Goal: Information Seeking & Learning: Learn about a topic

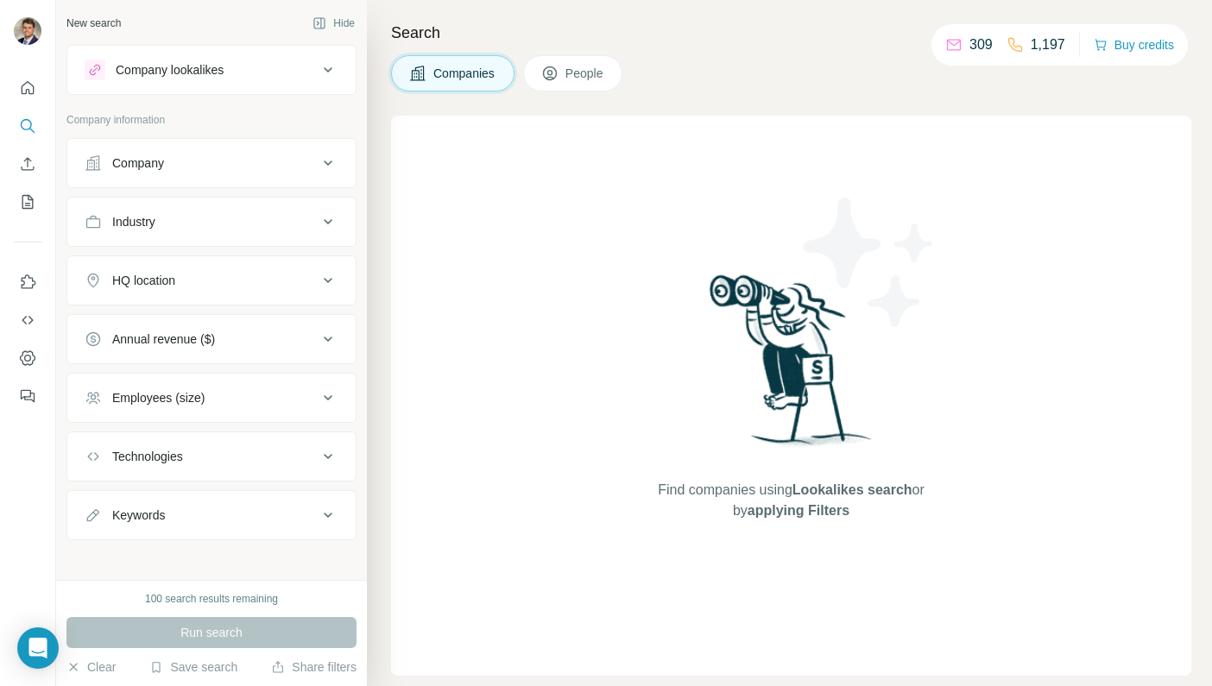
click at [227, 60] on div "Company lookalikes" at bounding box center [201, 70] width 233 height 21
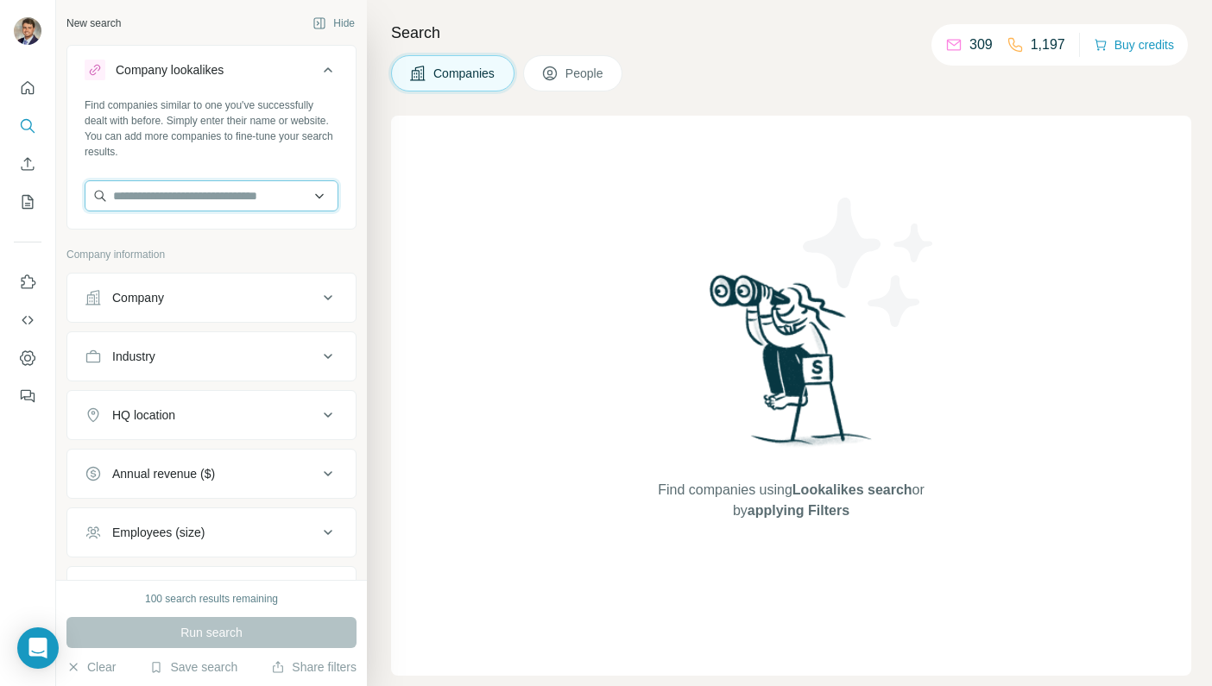
click at [205, 192] on input "text" at bounding box center [212, 195] width 254 height 31
click at [494, 123] on div "Find companies using Lookalikes search or by applying Filters" at bounding box center [791, 396] width 800 height 560
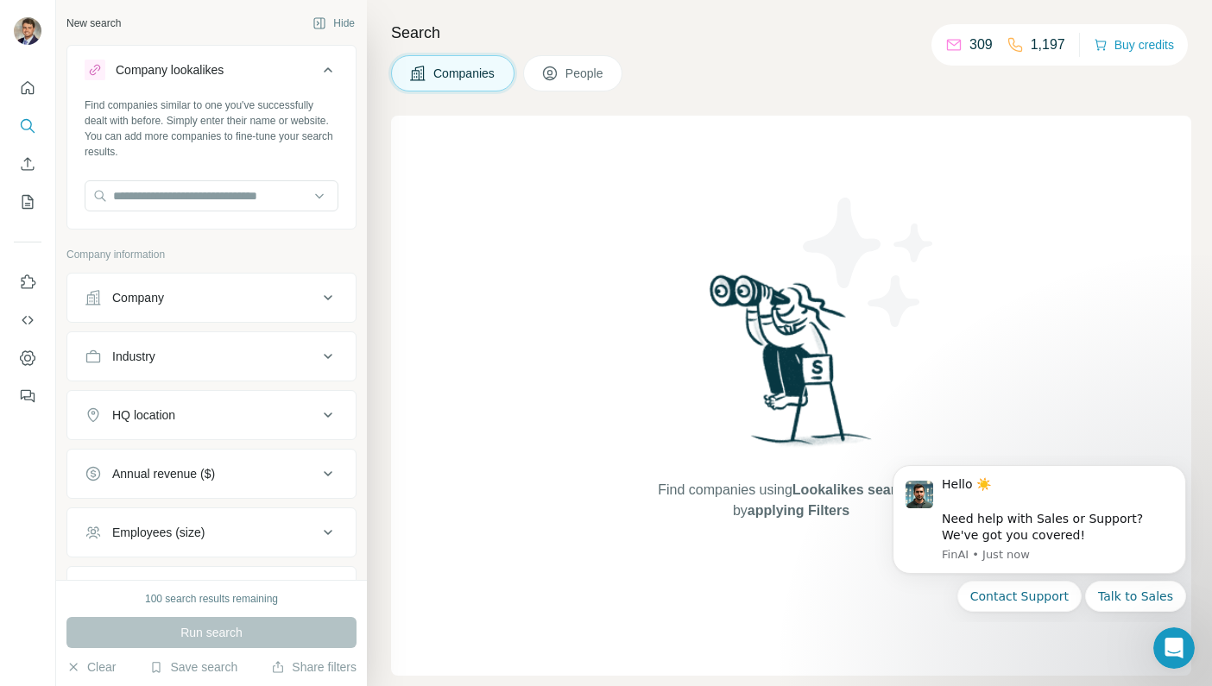
scroll to position [89, 0]
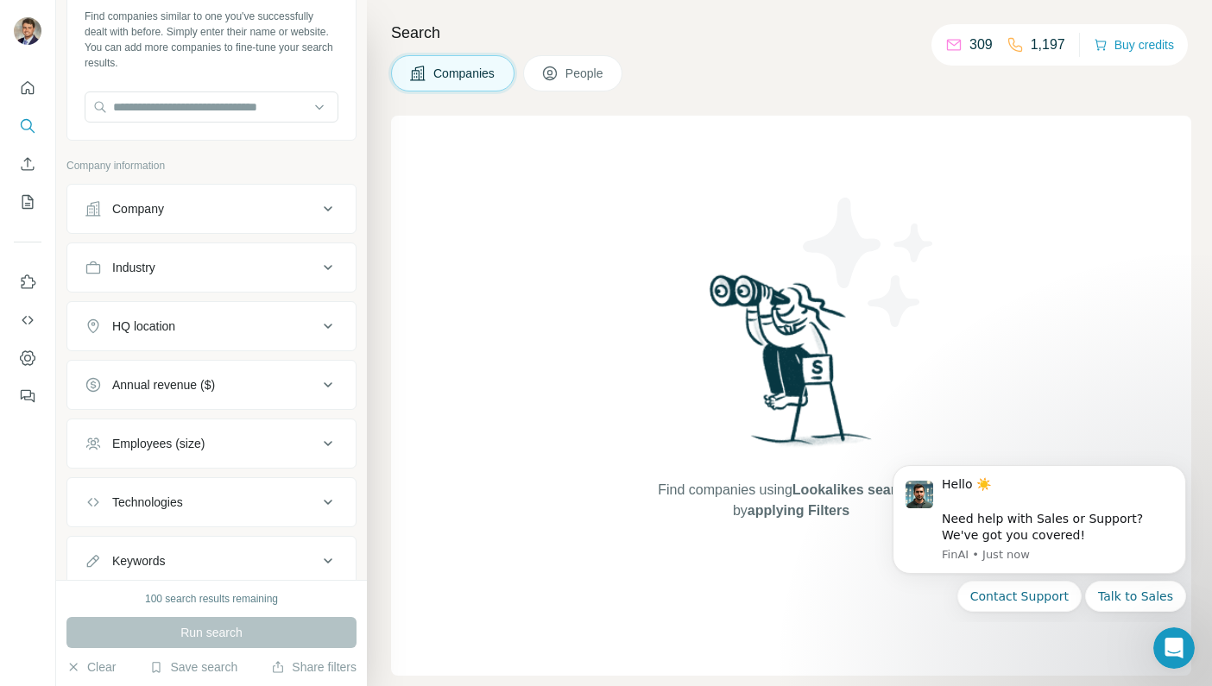
click at [331, 209] on icon at bounding box center [328, 209] width 21 height 21
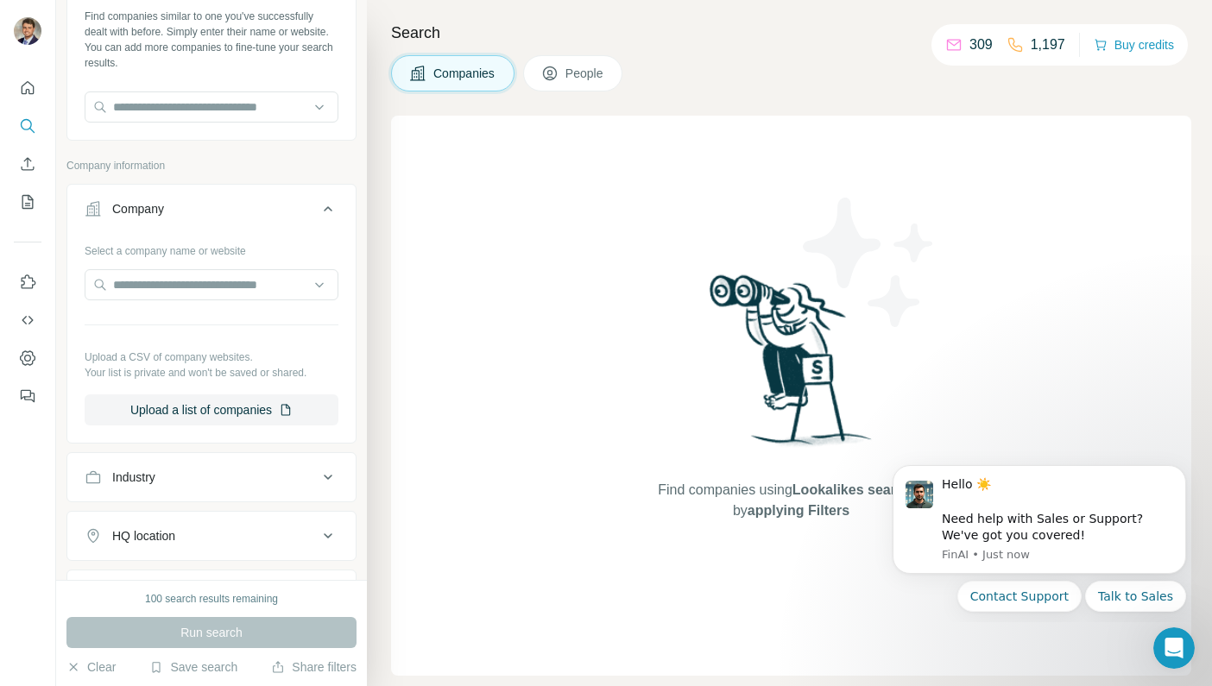
click at [327, 189] on button "Company" at bounding box center [211, 212] width 288 height 48
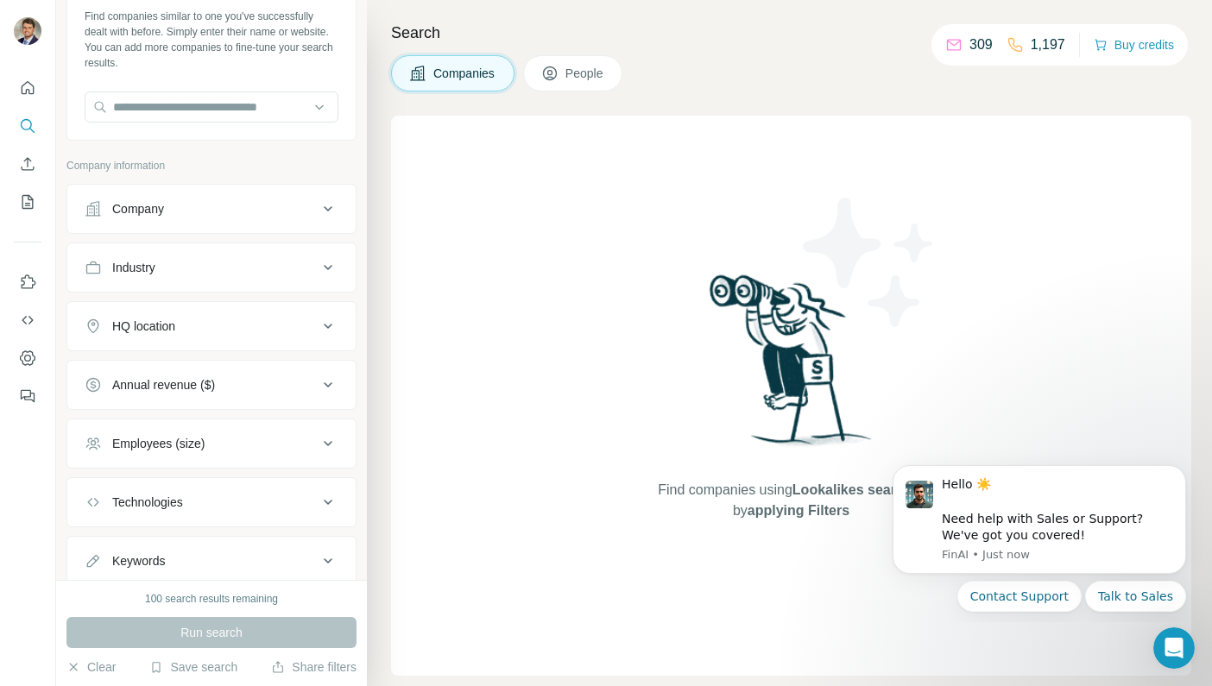
scroll to position [143, 0]
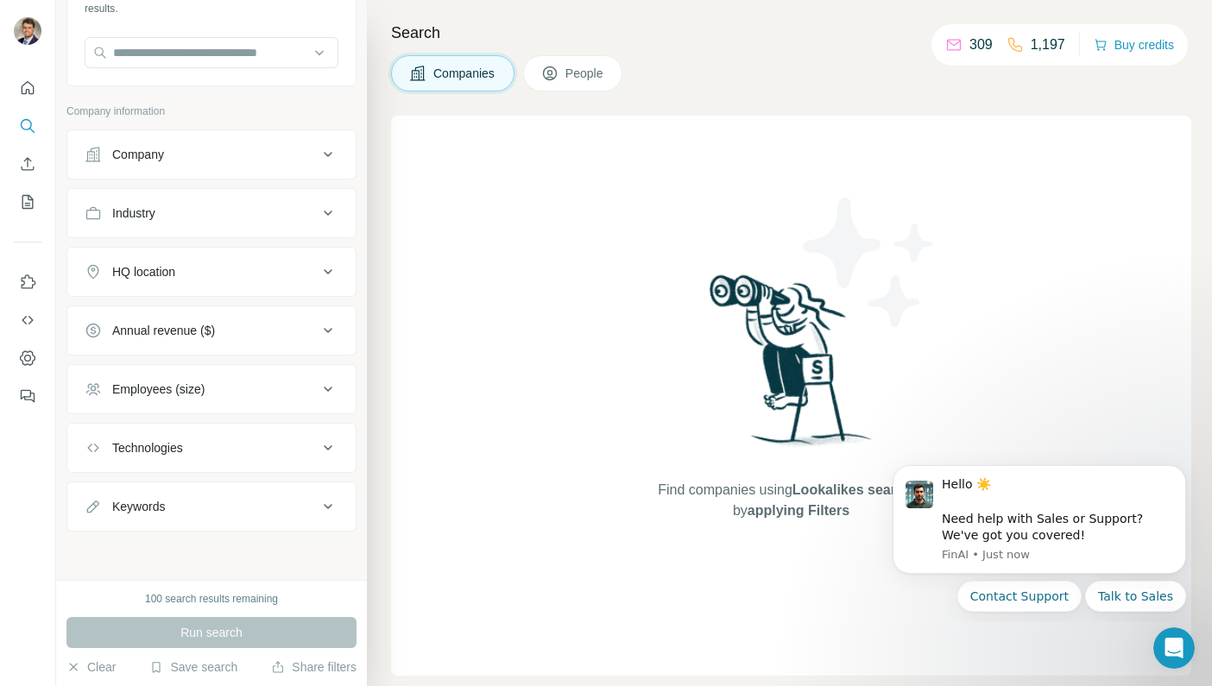
click at [331, 210] on icon at bounding box center [328, 213] width 21 height 21
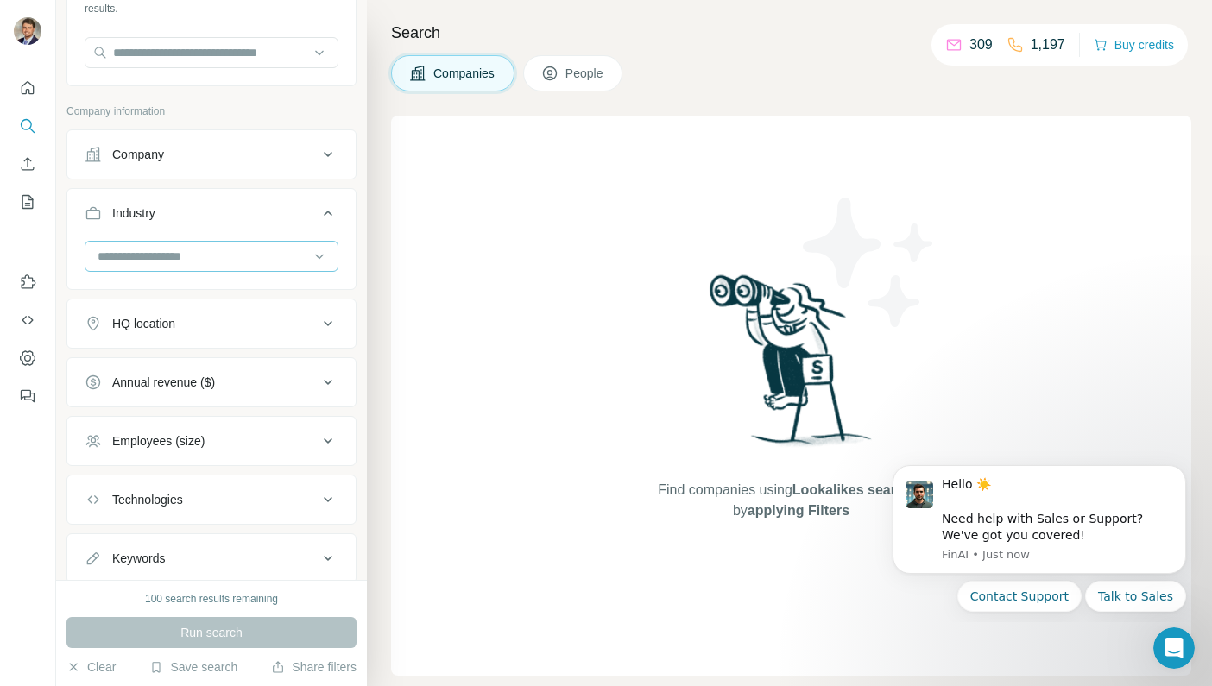
click at [190, 259] on input at bounding box center [202, 256] width 213 height 19
click at [372, 486] on div "Search Companies People Find companies using Lookalikes search or by applying F…" at bounding box center [789, 343] width 845 height 686
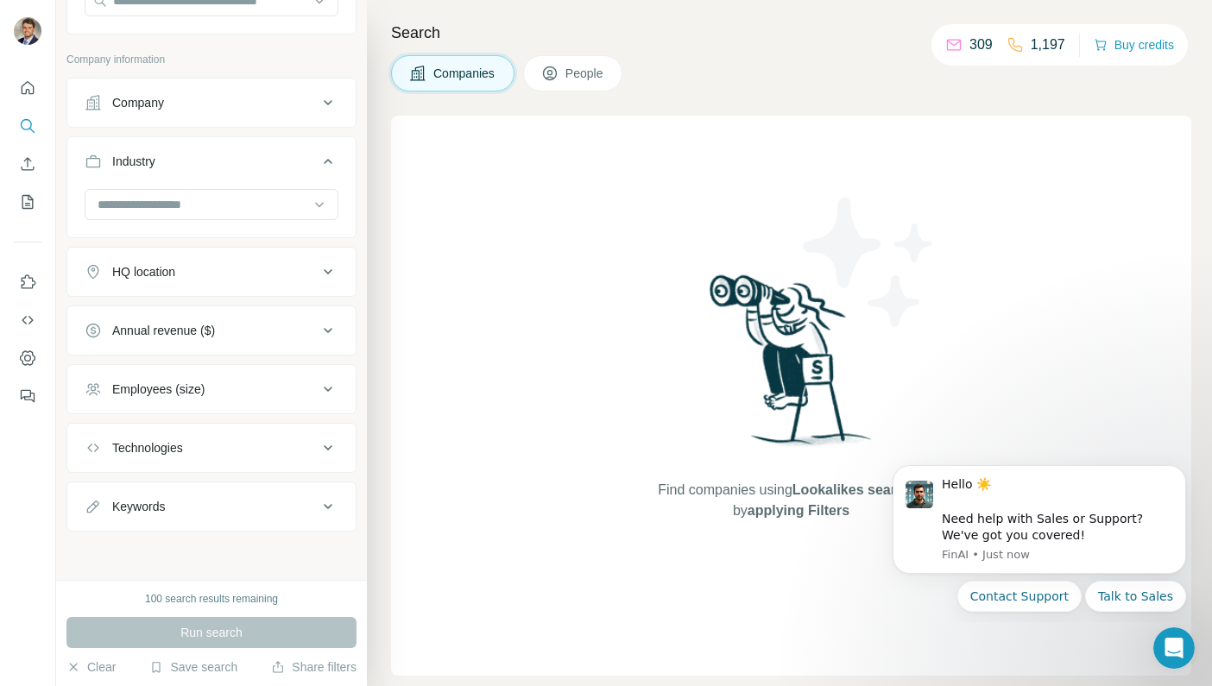
click at [324, 506] on icon at bounding box center [328, 506] width 21 height 21
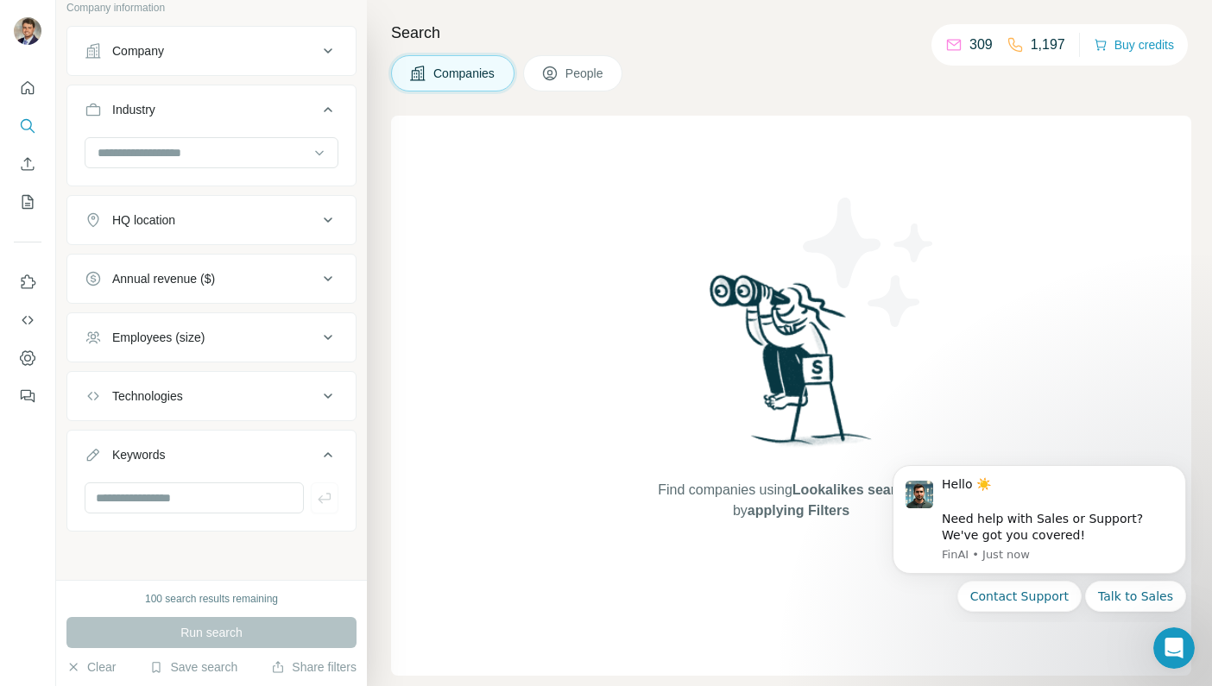
click at [312, 451] on div "Keywords" at bounding box center [201, 454] width 233 height 17
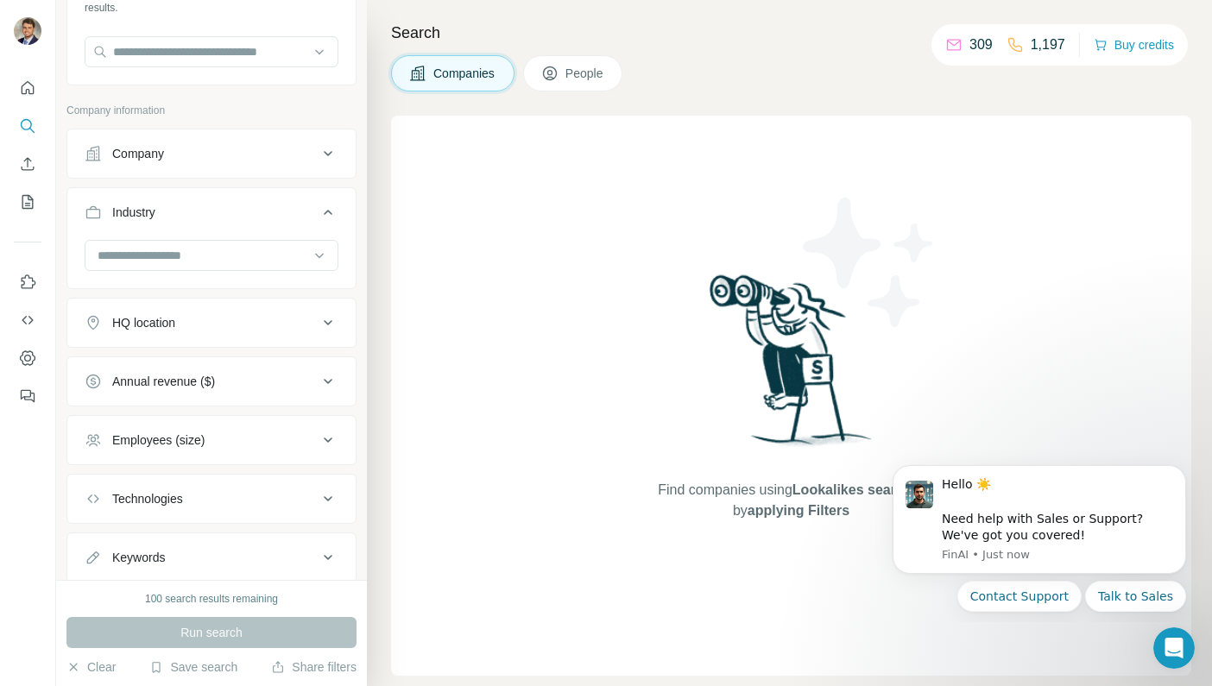
click at [330, 212] on icon at bounding box center [328, 212] width 21 height 21
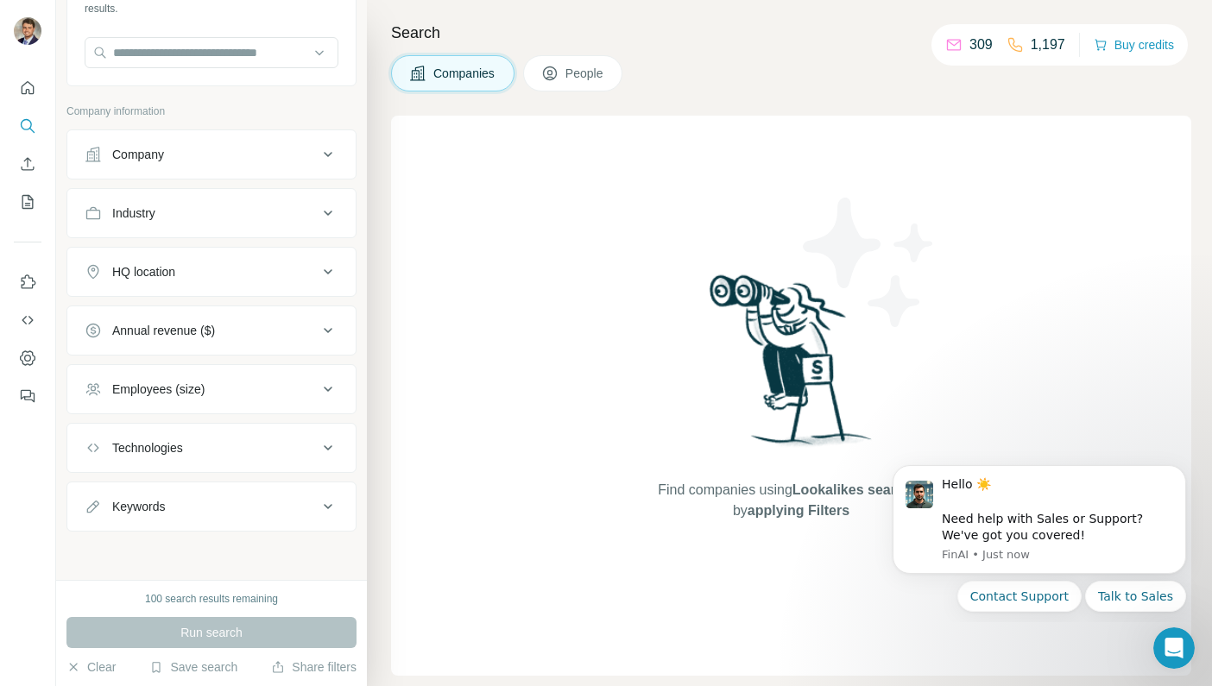
scroll to position [143, 0]
click at [319, 207] on icon at bounding box center [328, 213] width 21 height 21
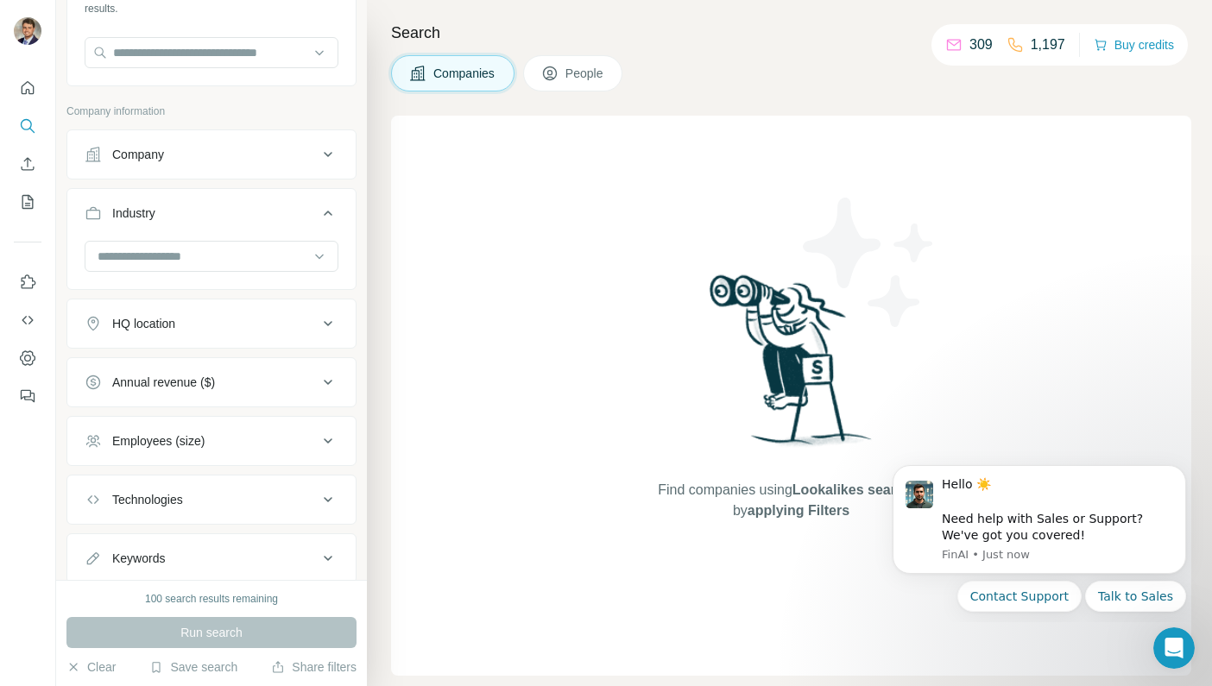
scroll to position [144, 0]
click at [207, 245] on div at bounding box center [202, 255] width 213 height 29
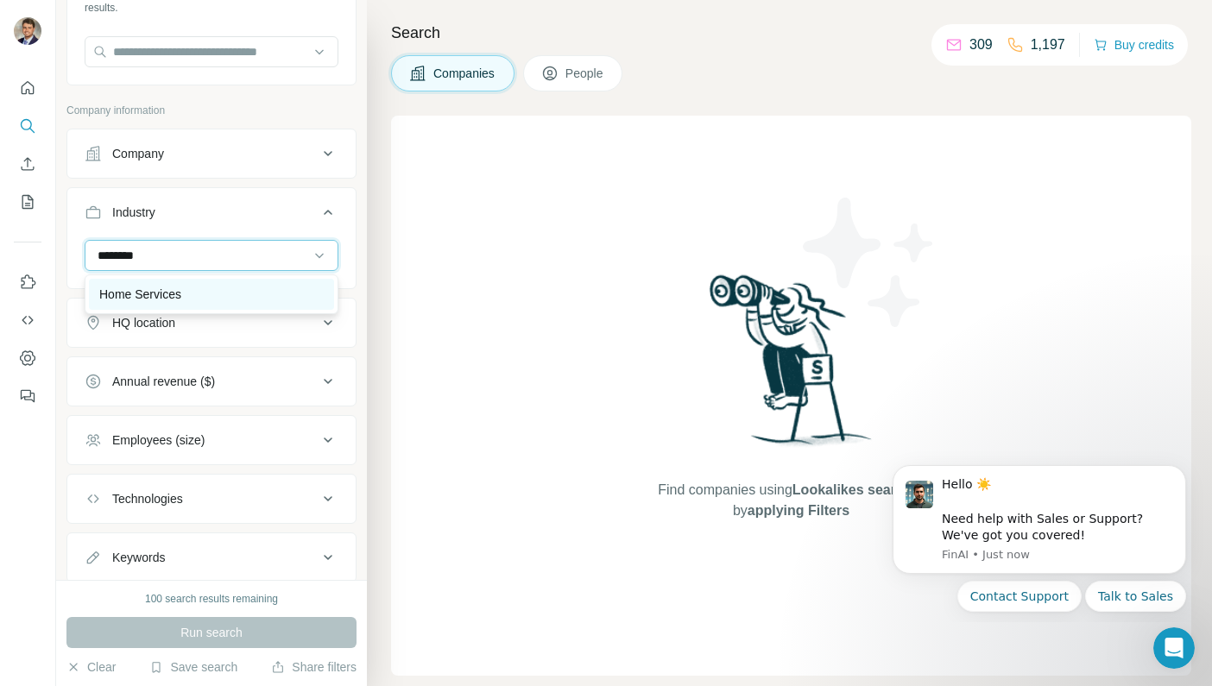
type input "********"
click at [170, 287] on p "Home Services" at bounding box center [140, 294] width 82 height 17
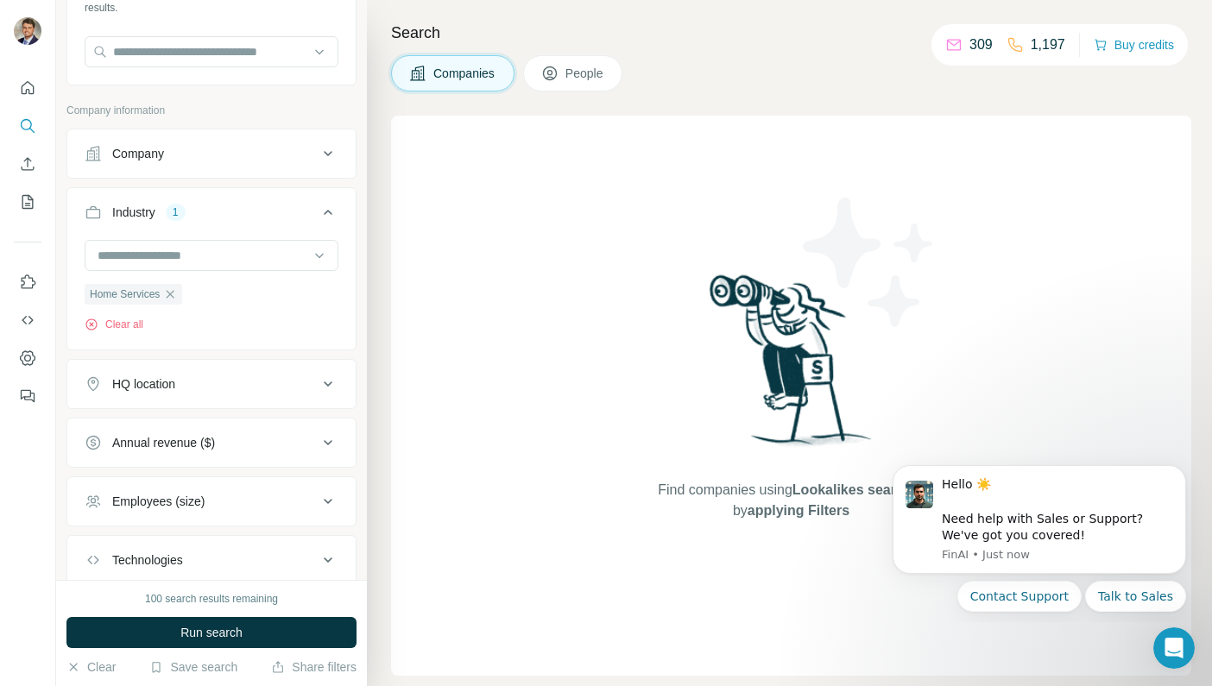
scroll to position [257, 0]
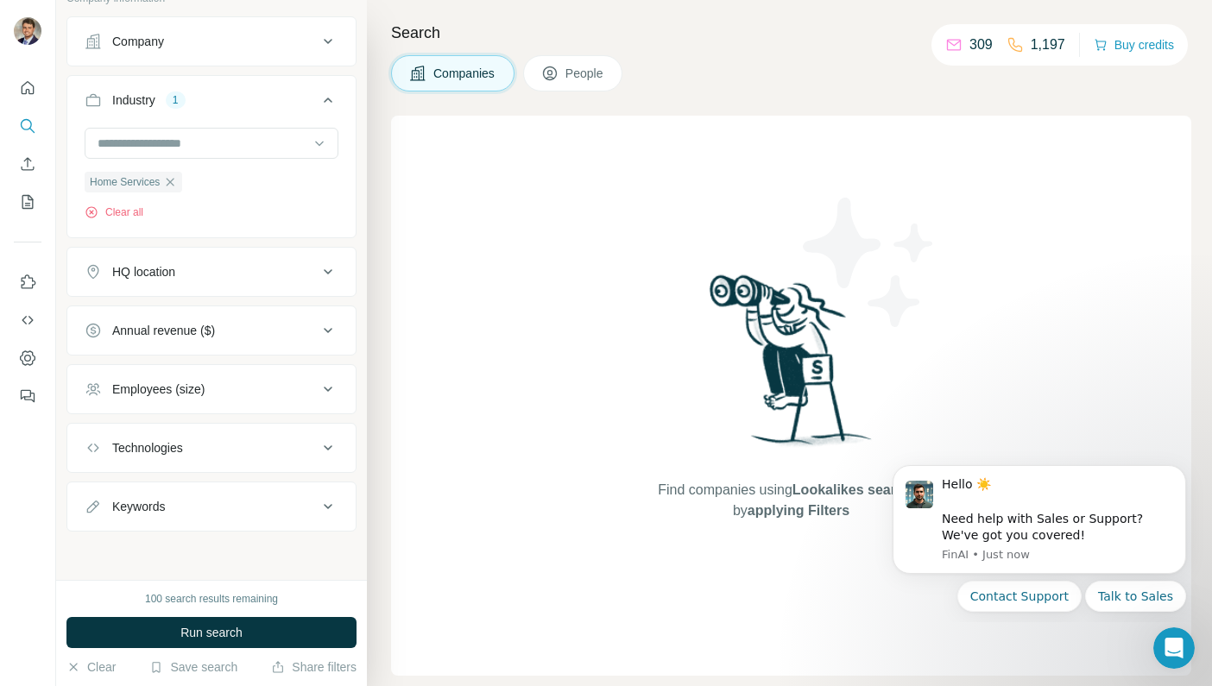
click at [318, 325] on icon at bounding box center [328, 330] width 21 height 21
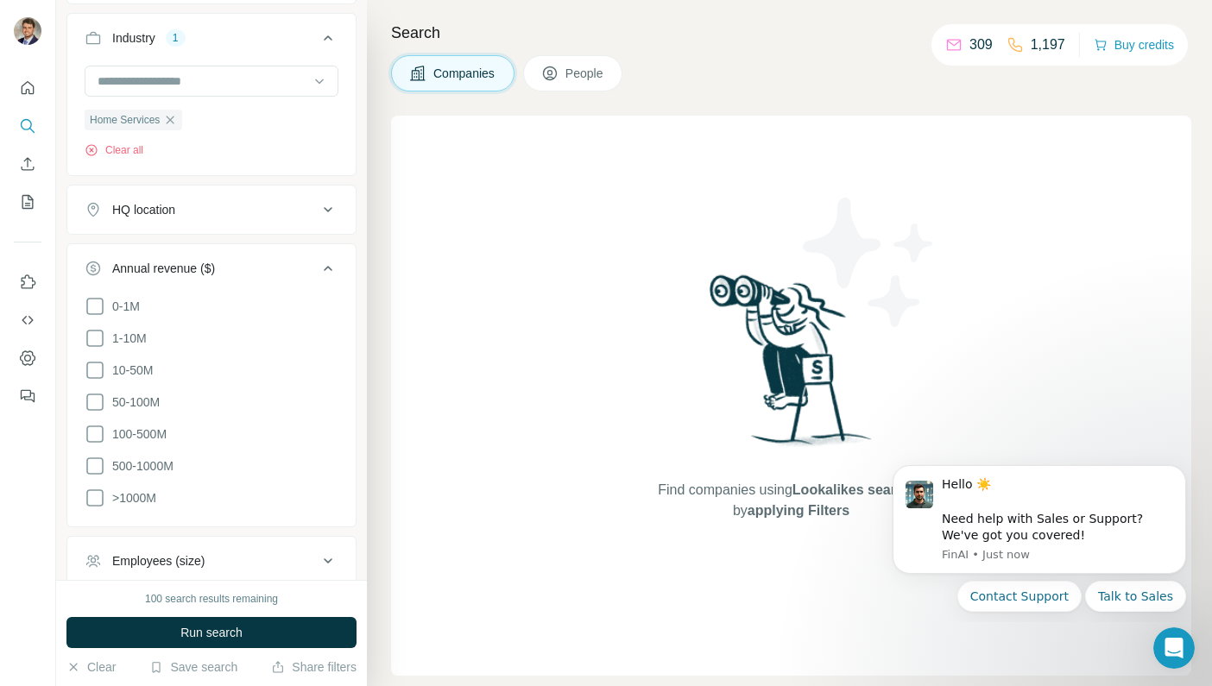
click at [327, 261] on icon at bounding box center [328, 268] width 21 height 21
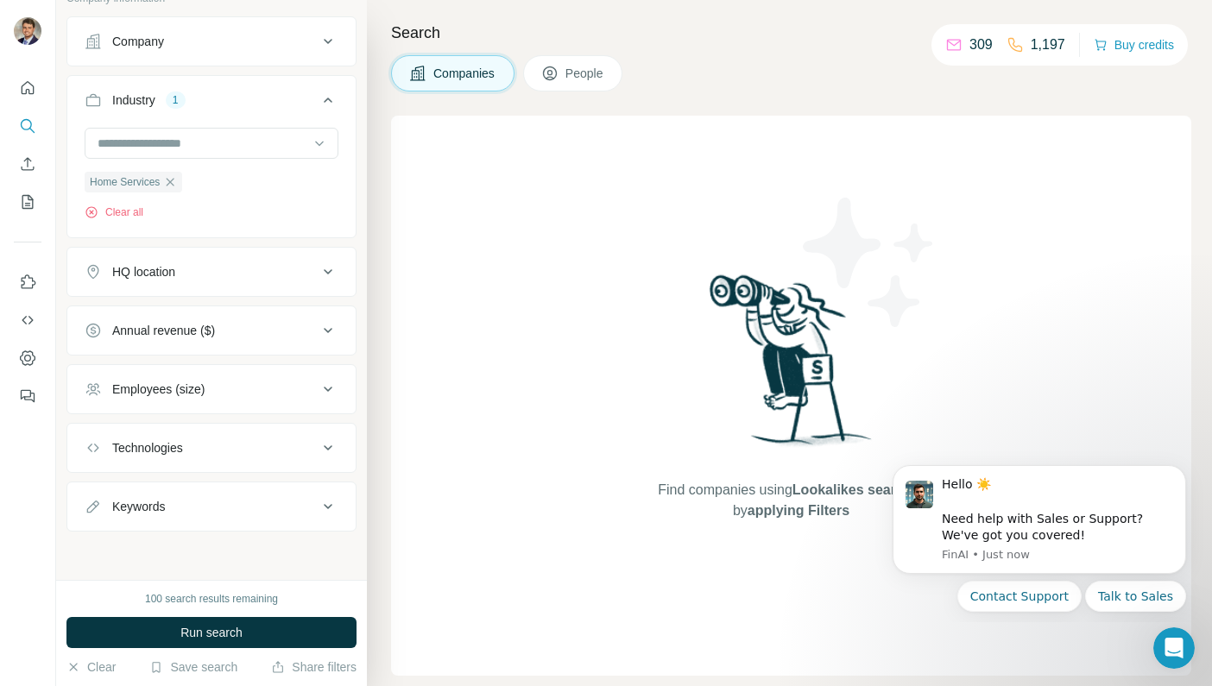
click at [256, 382] on div "Employees (size)" at bounding box center [201, 389] width 233 height 17
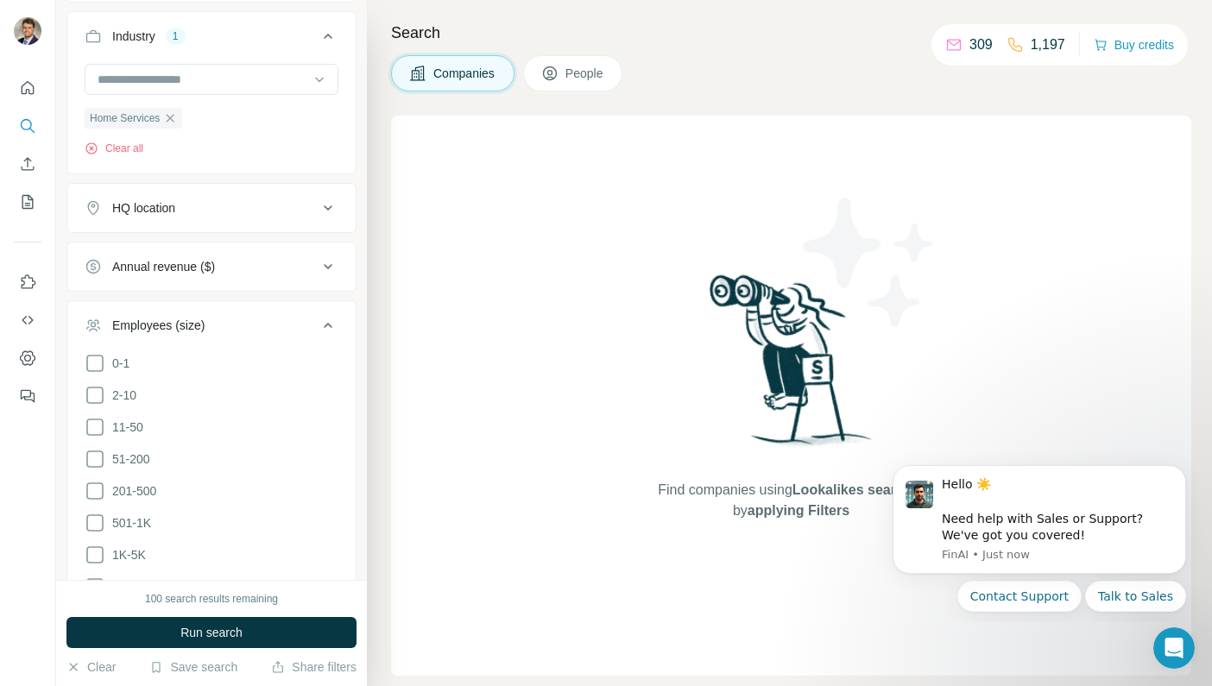
scroll to position [325, 0]
click at [97, 451] on icon at bounding box center [95, 455] width 21 height 21
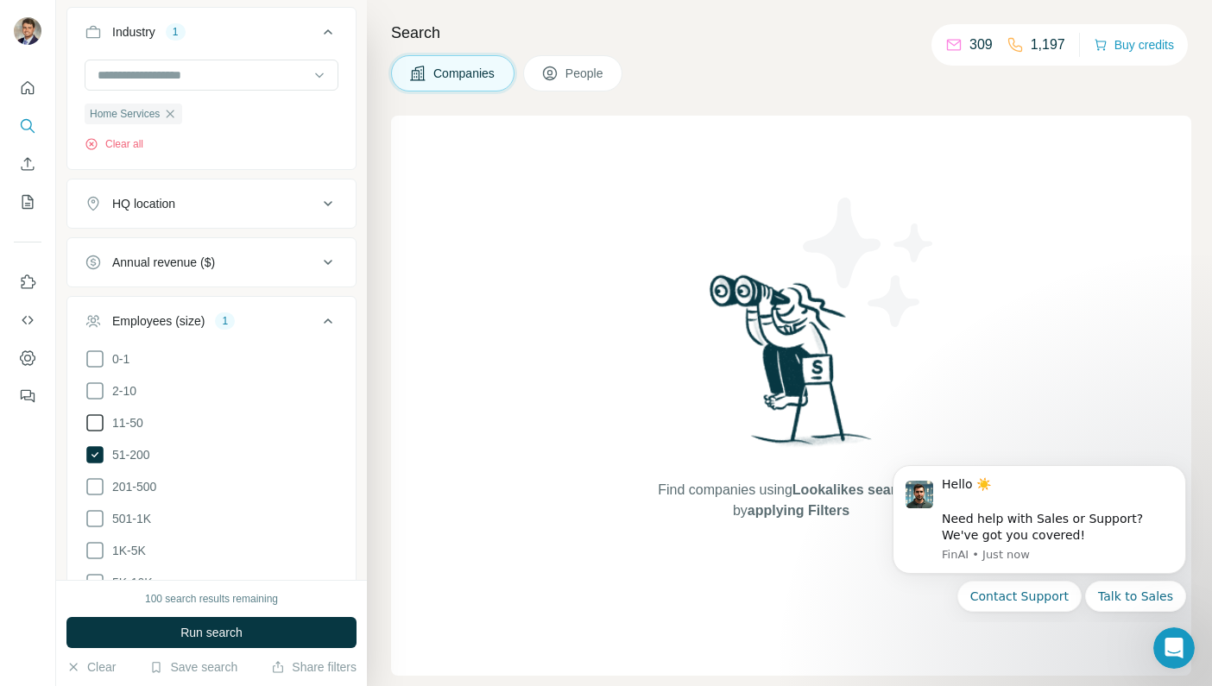
click at [99, 425] on icon at bounding box center [95, 423] width 21 height 21
click at [326, 318] on icon at bounding box center [328, 321] width 21 height 21
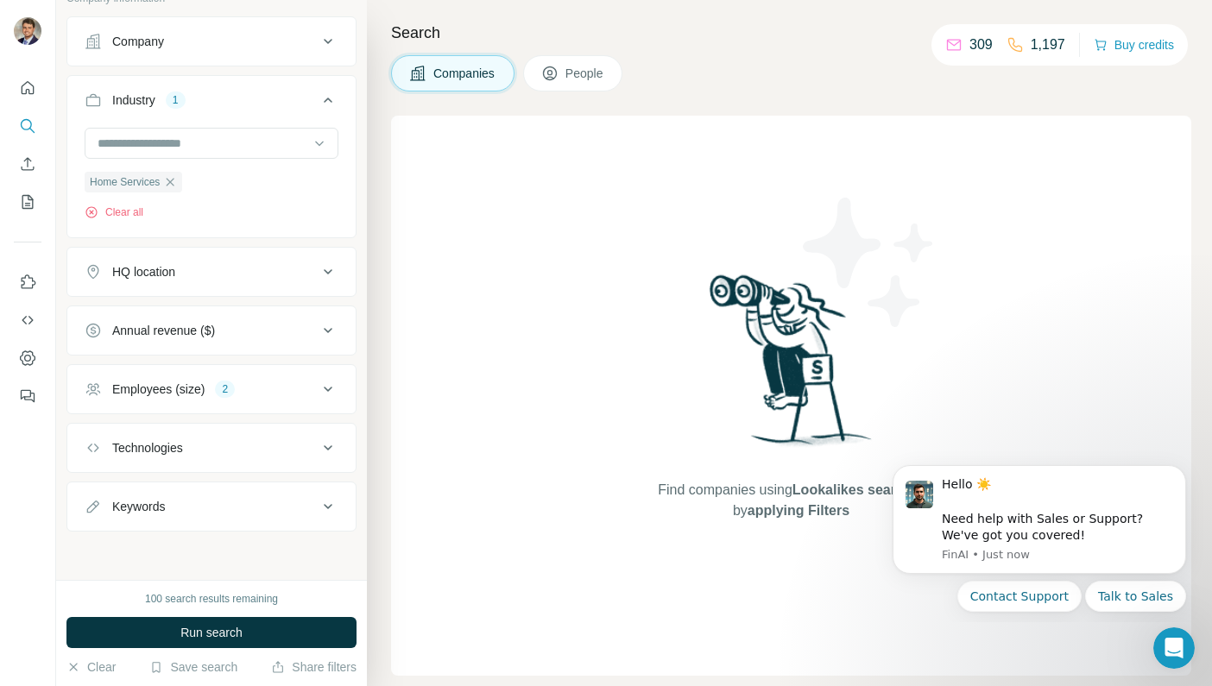
scroll to position [257, 0]
click at [327, 447] on icon at bounding box center [328, 448] width 21 height 21
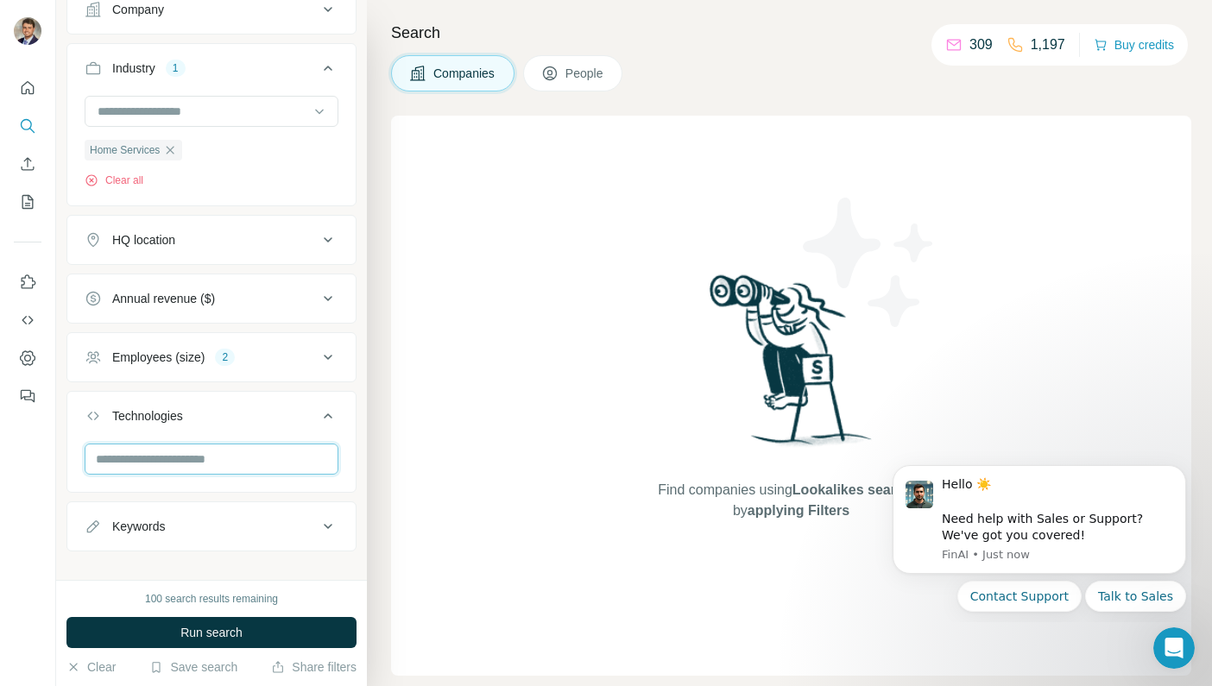
click at [228, 458] on input "text" at bounding box center [212, 459] width 254 height 31
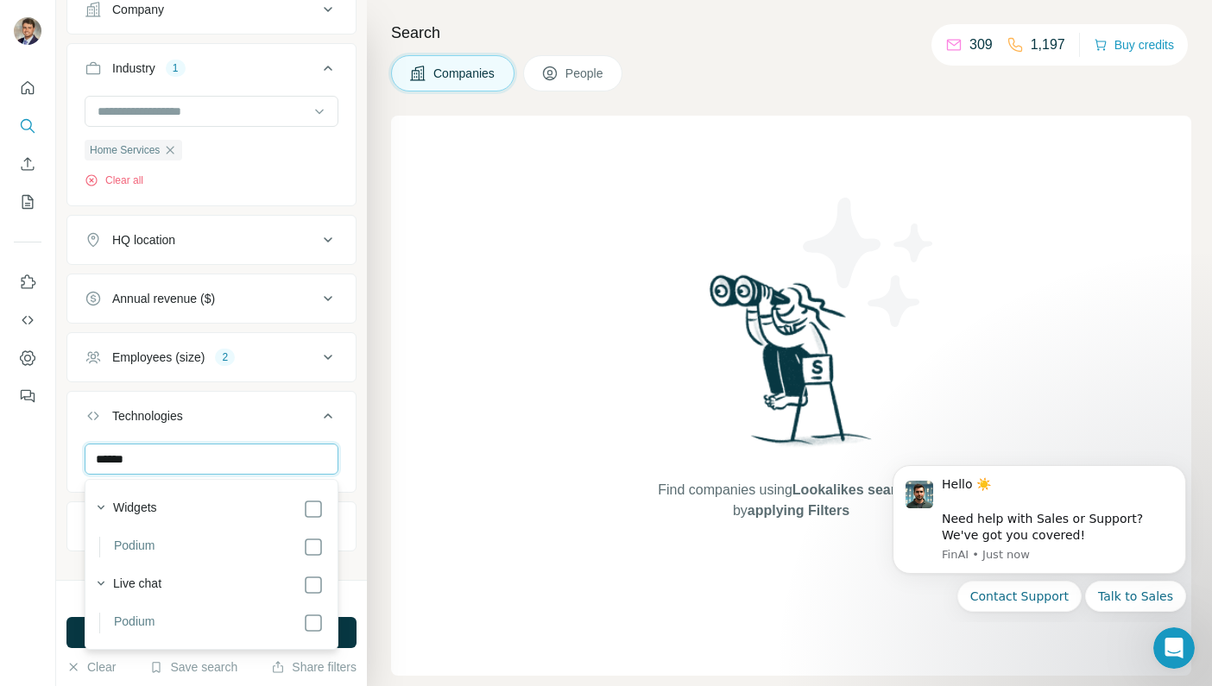
type input "******"
click at [368, 493] on div "Search Companies People Find companies using Lookalikes search or by applying F…" at bounding box center [789, 343] width 845 height 686
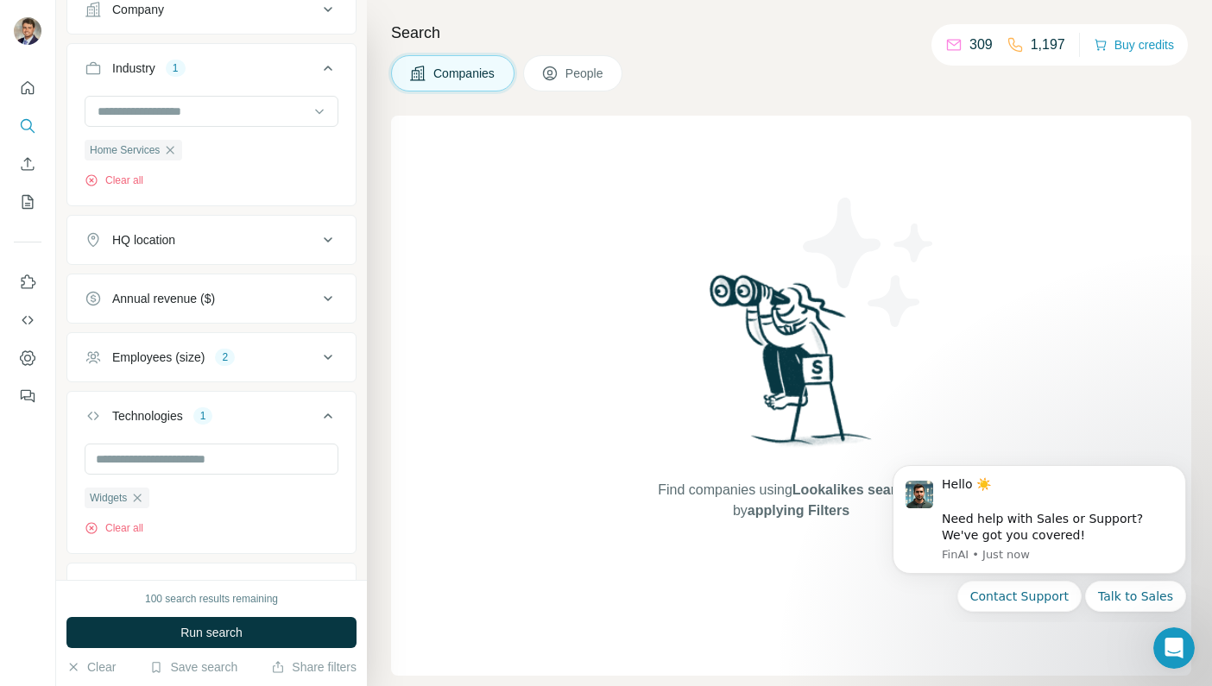
scroll to position [371, 0]
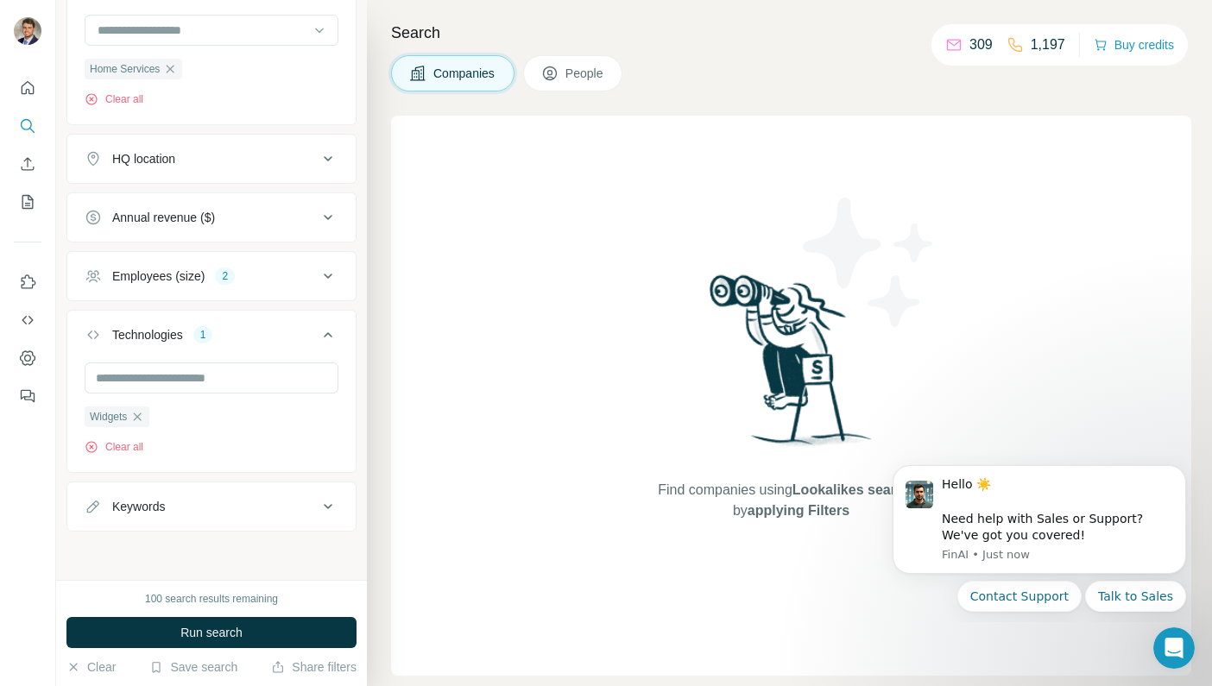
click at [229, 513] on div "Keywords" at bounding box center [201, 506] width 233 height 17
click at [163, 545] on input "text" at bounding box center [194, 548] width 219 height 31
type input "*"
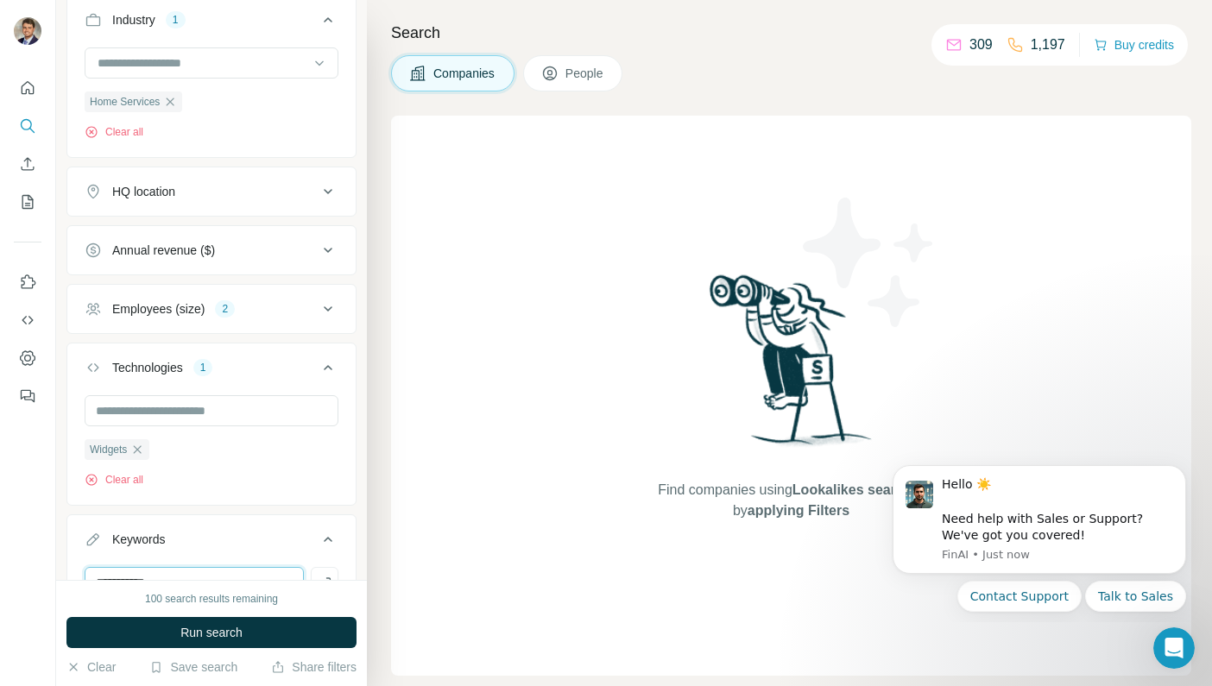
scroll to position [423, 0]
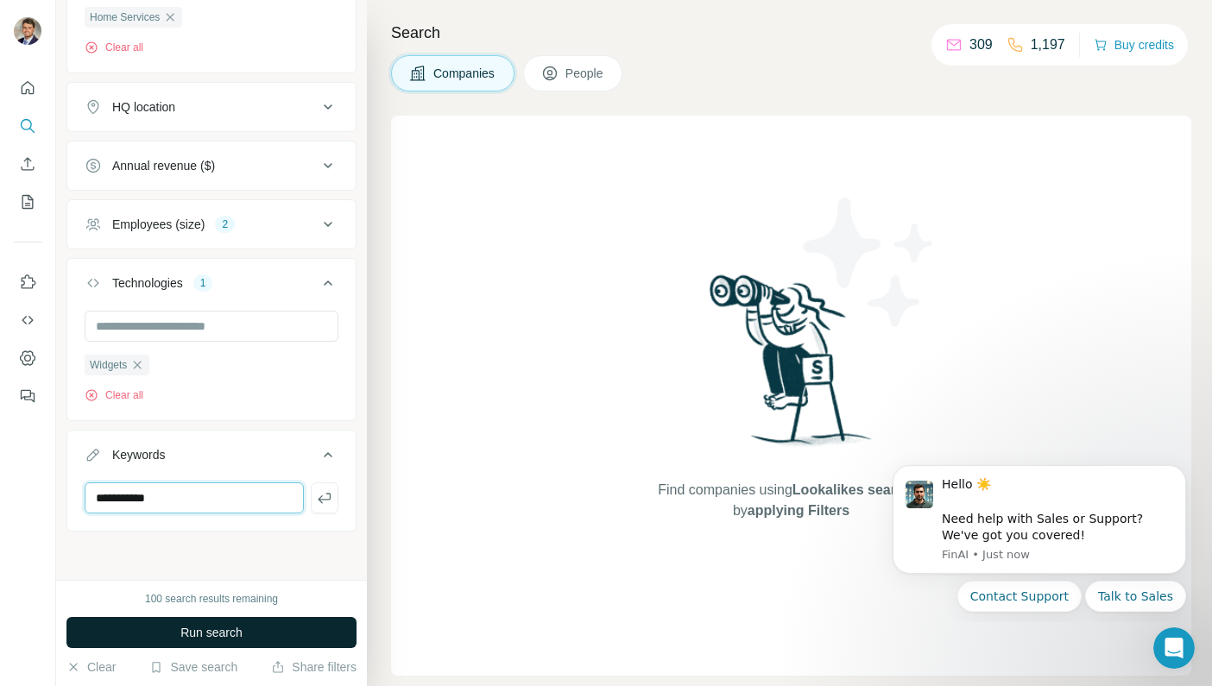
type input "**********"
click at [205, 631] on span "Run search" at bounding box center [211, 632] width 62 height 17
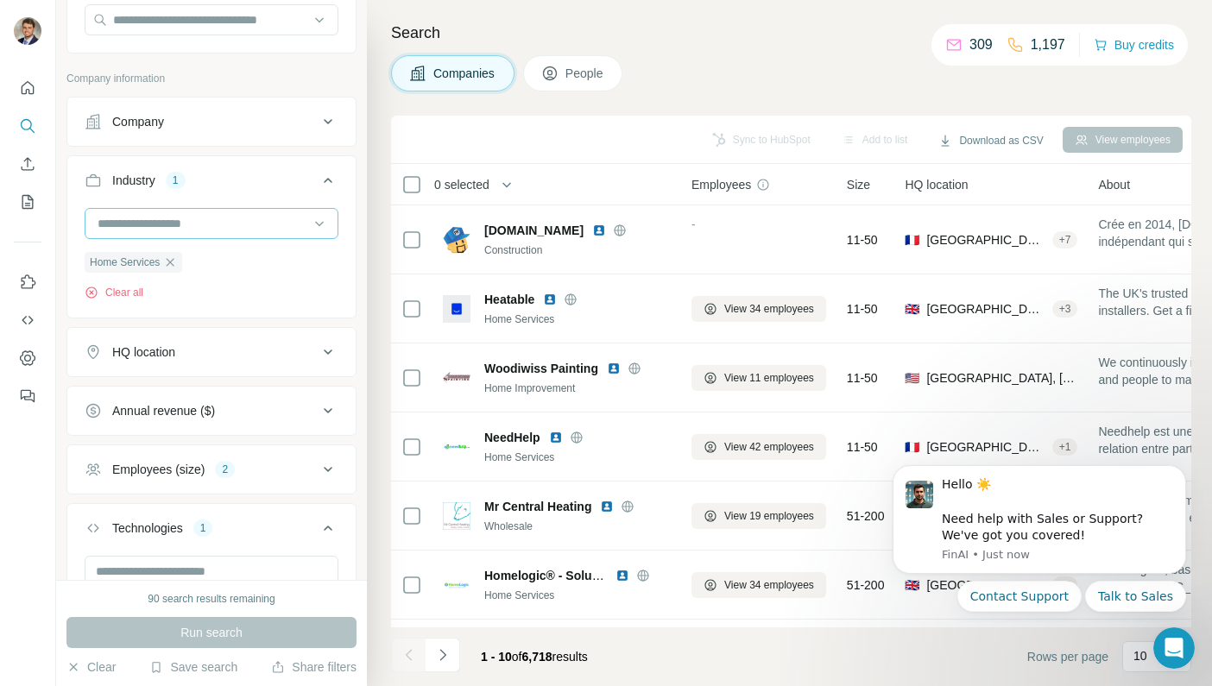
scroll to position [193, 0]
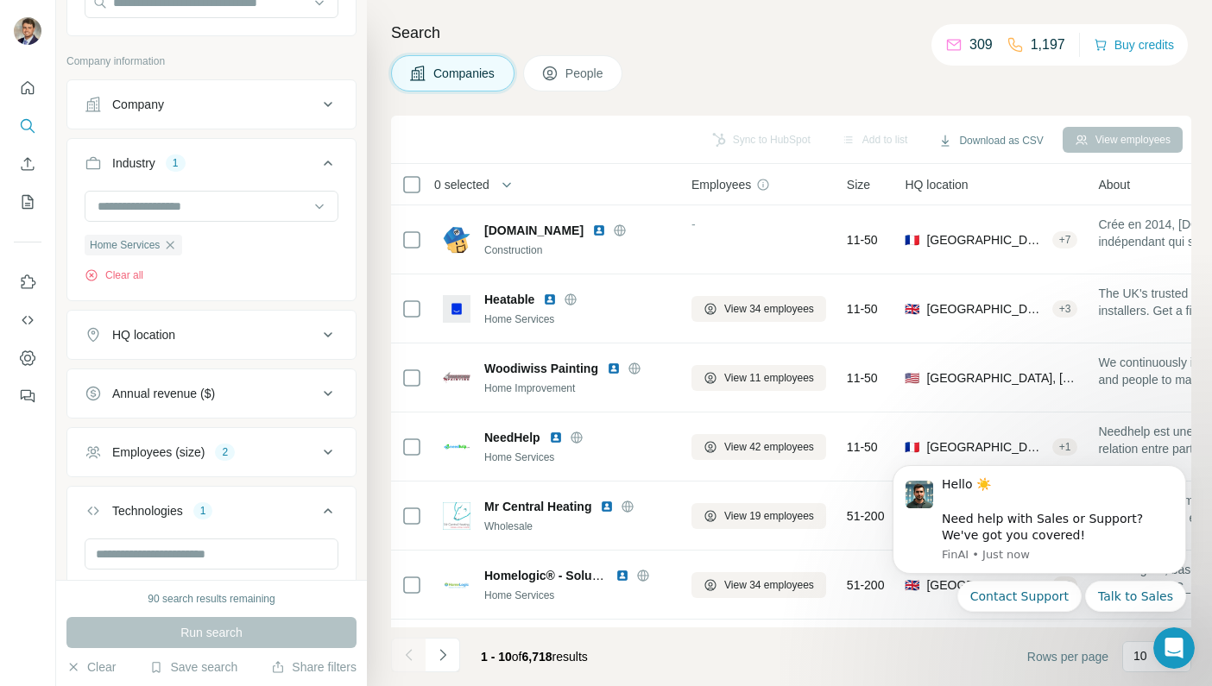
click at [241, 353] on button "HQ location" at bounding box center [211, 334] width 288 height 41
click at [248, 308] on ul "**********" at bounding box center [211, 445] width 290 height 732
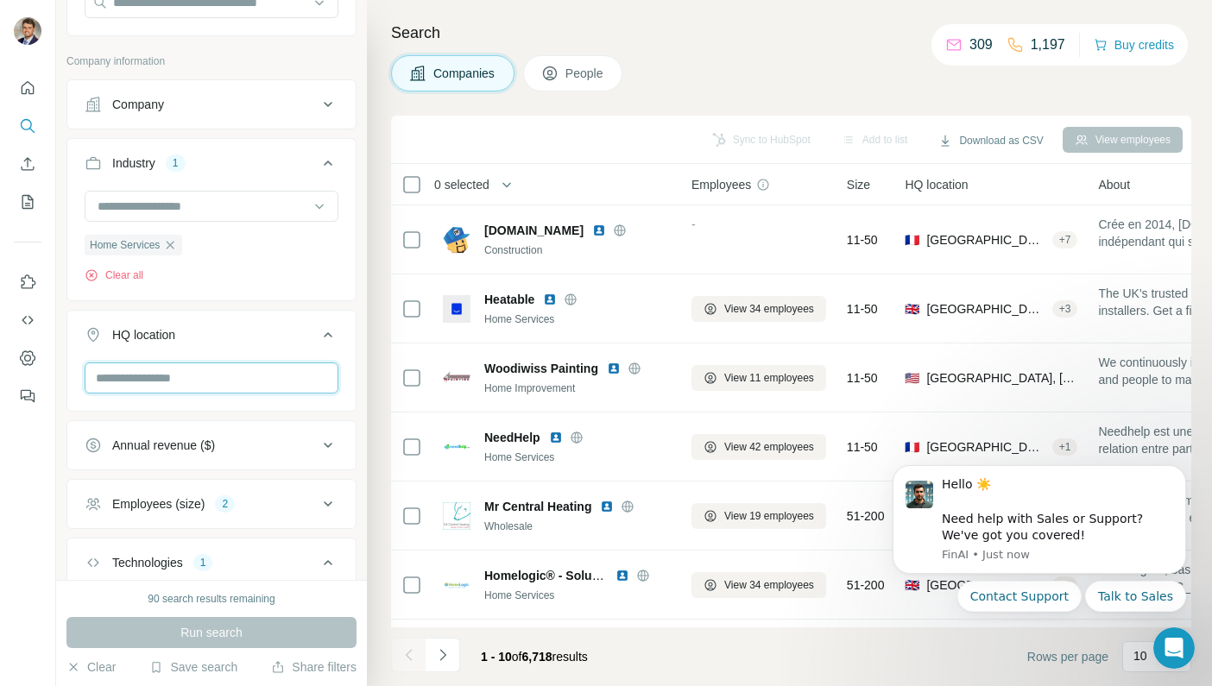
click at [172, 392] on input "text" at bounding box center [212, 378] width 254 height 31
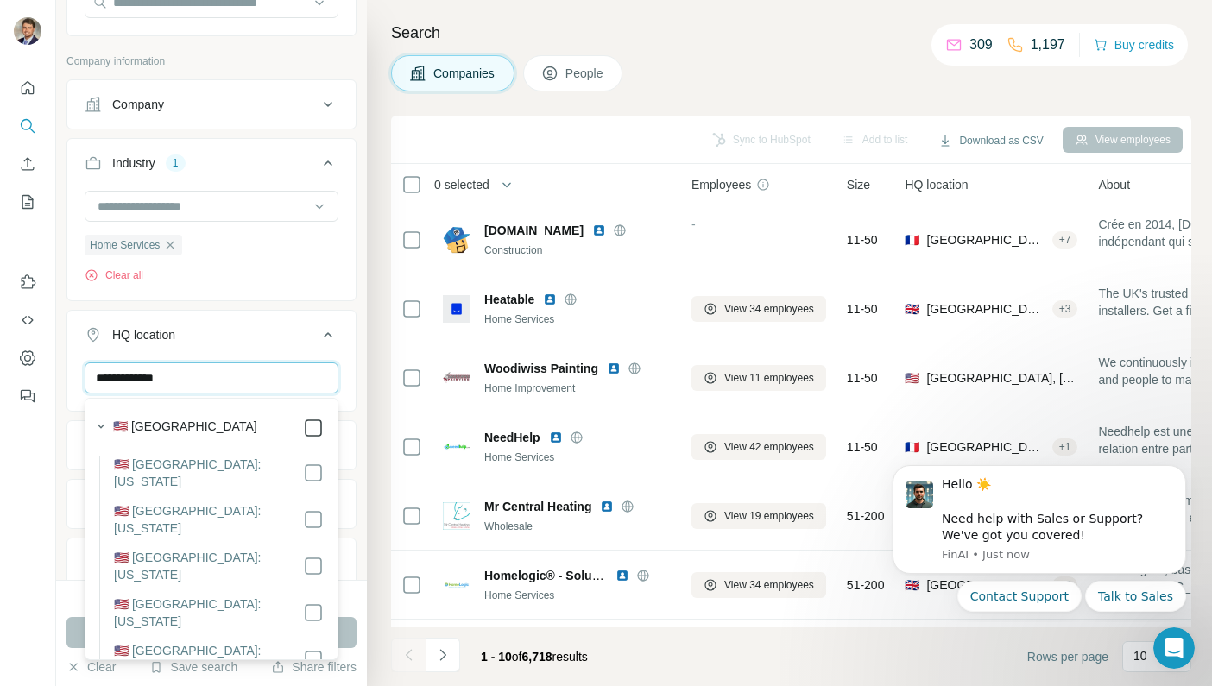
type input "**********"
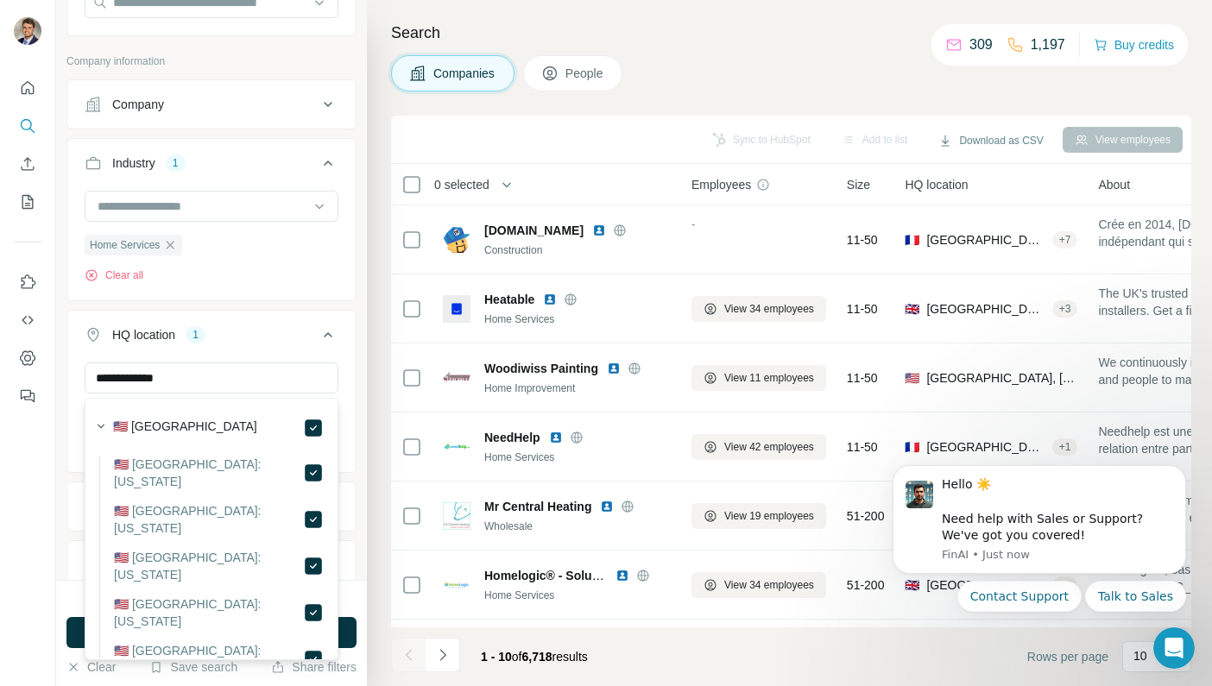
click at [369, 293] on div "Search Companies People Sync to HubSpot Add to list Download as CSV View employ…" at bounding box center [789, 343] width 845 height 686
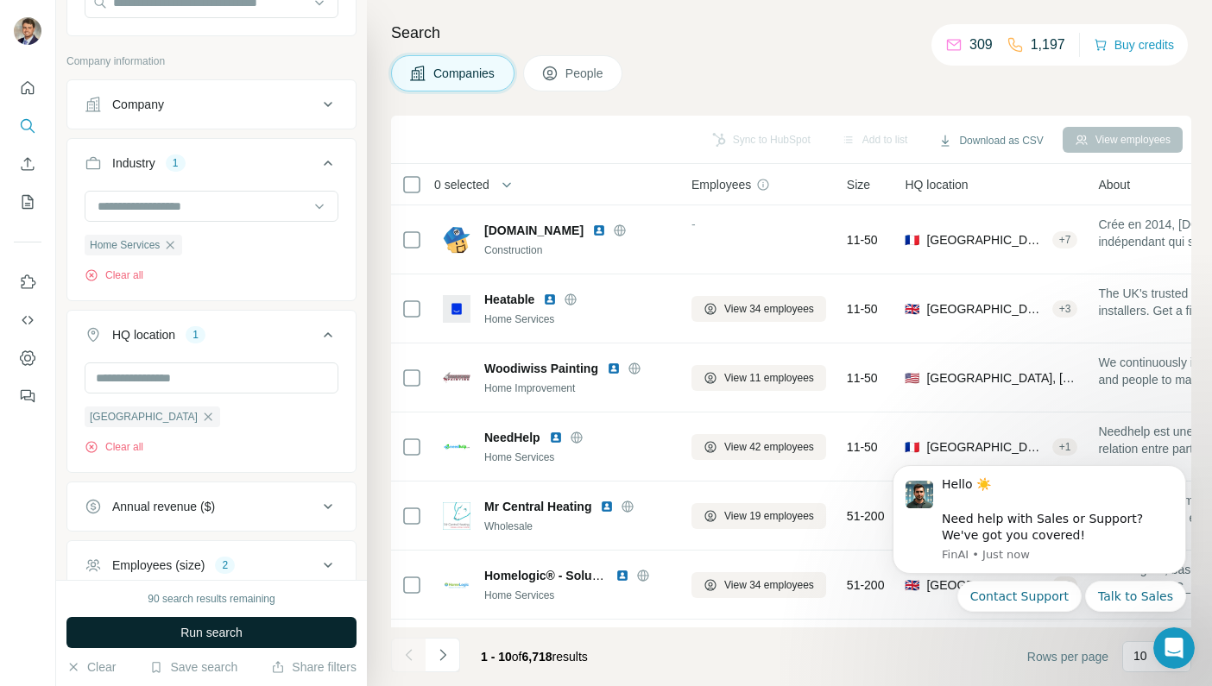
click at [229, 638] on span "Run search" at bounding box center [211, 632] width 62 height 17
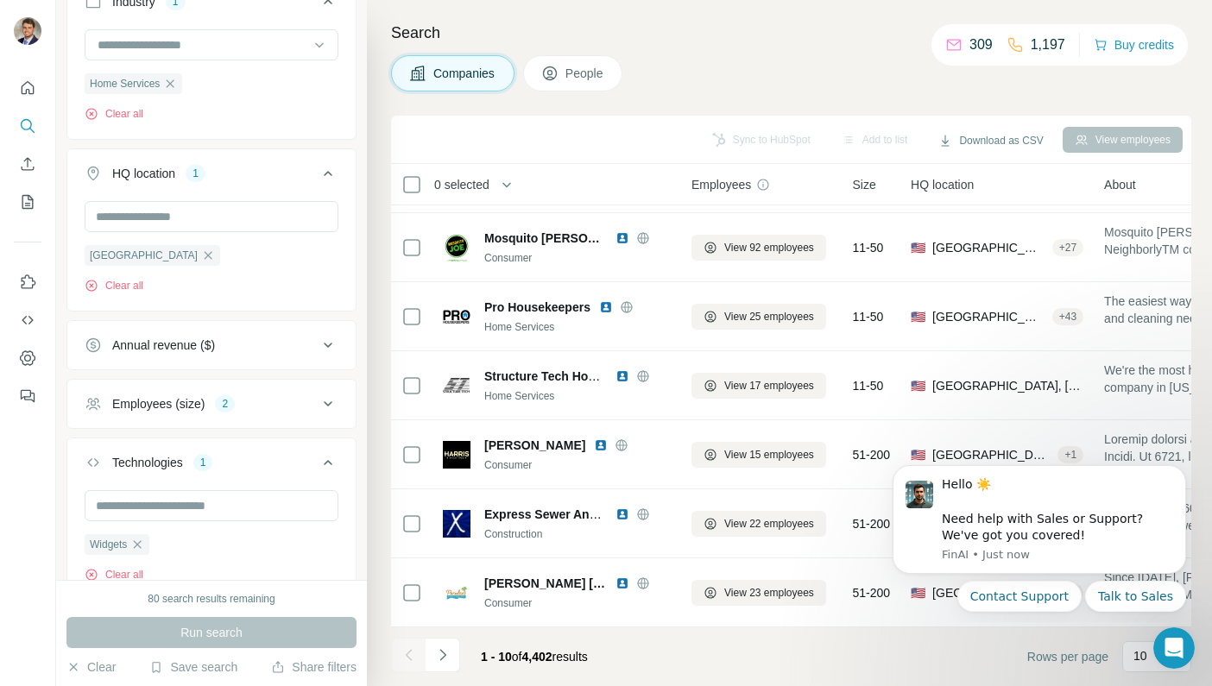
scroll to position [537, 0]
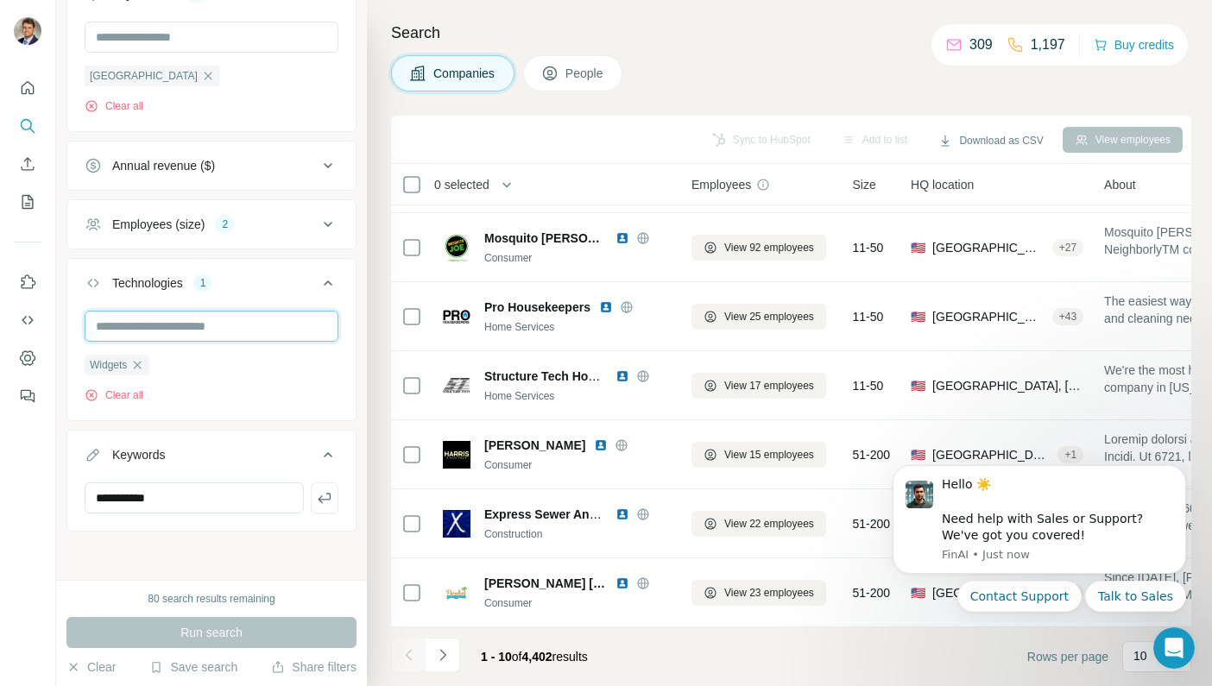
click at [218, 327] on input "text" at bounding box center [212, 326] width 254 height 31
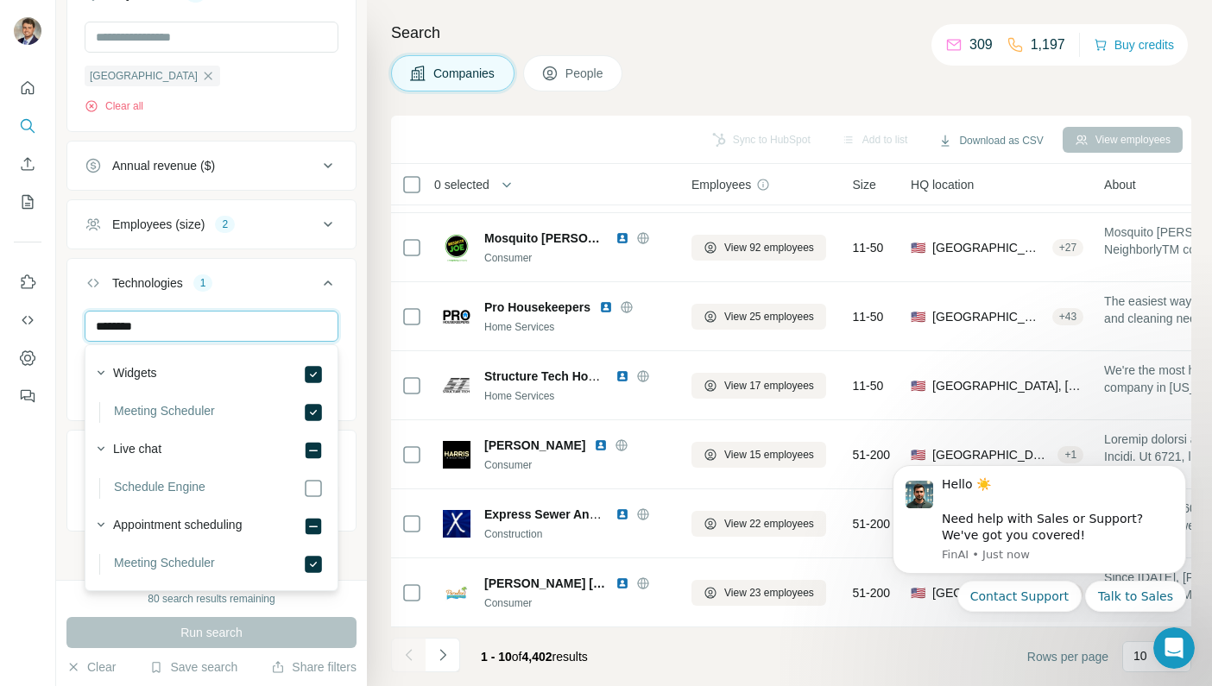
type input "********"
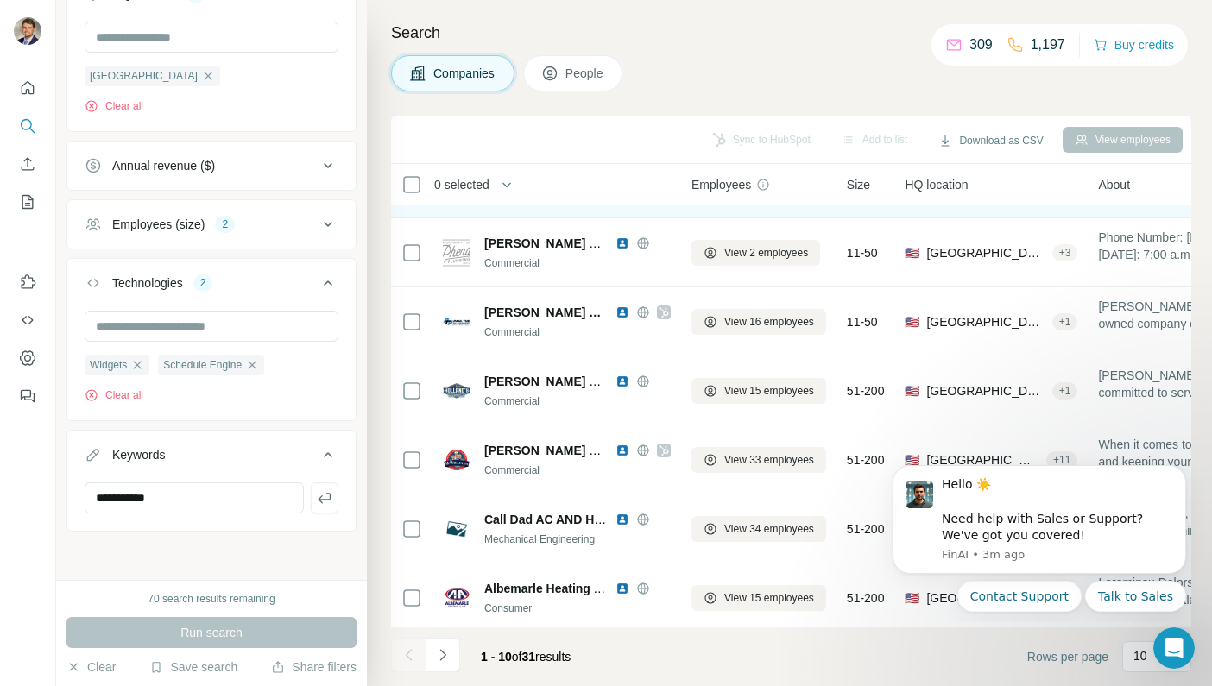
scroll to position [268, 0]
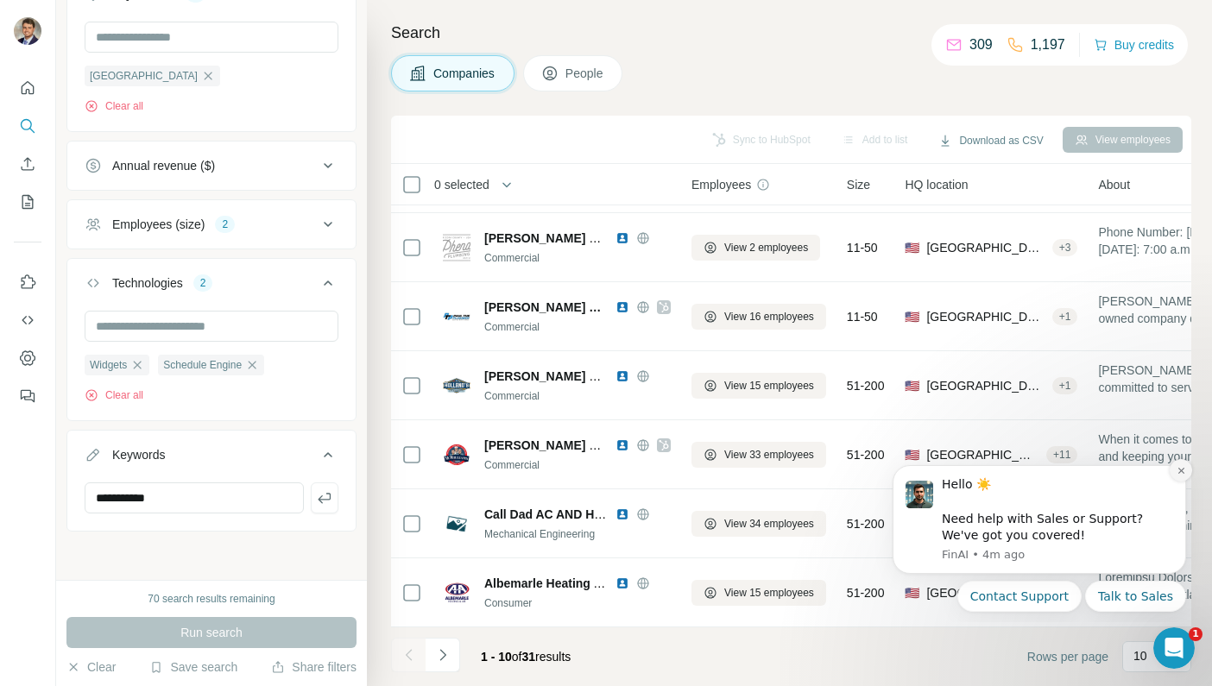
click at [1184, 469] on icon "Dismiss notification" at bounding box center [1181, 470] width 9 height 9
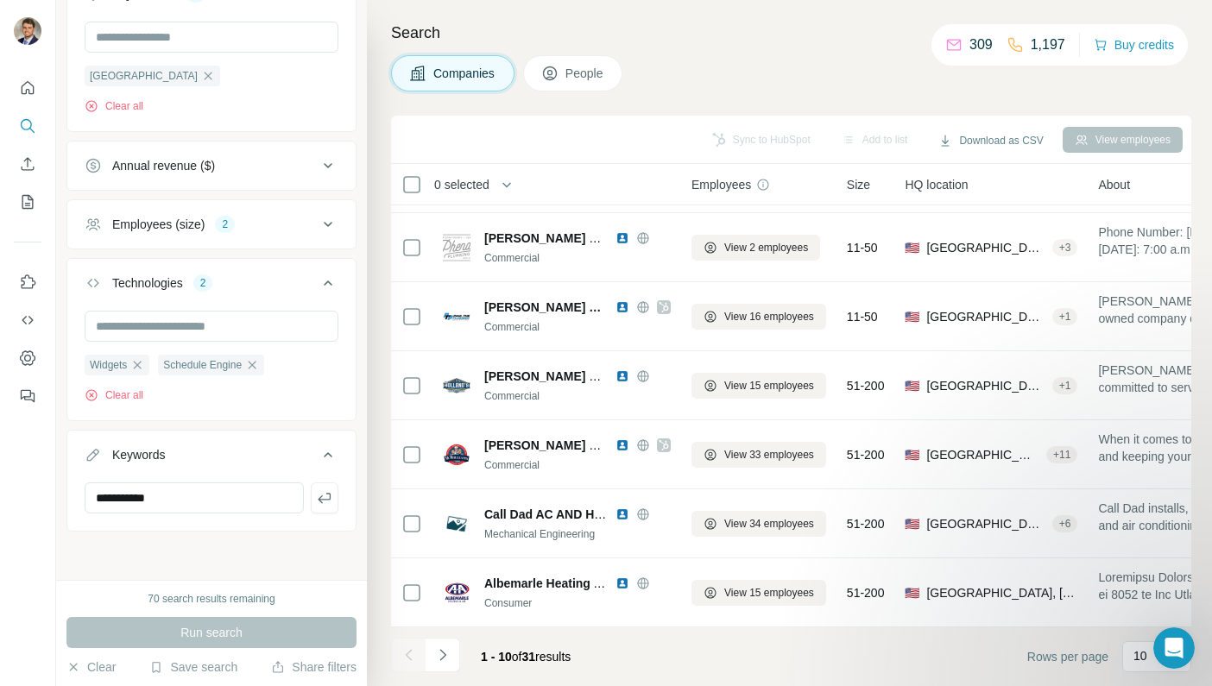
click at [736, 73] on div "Companies People" at bounding box center [791, 73] width 800 height 36
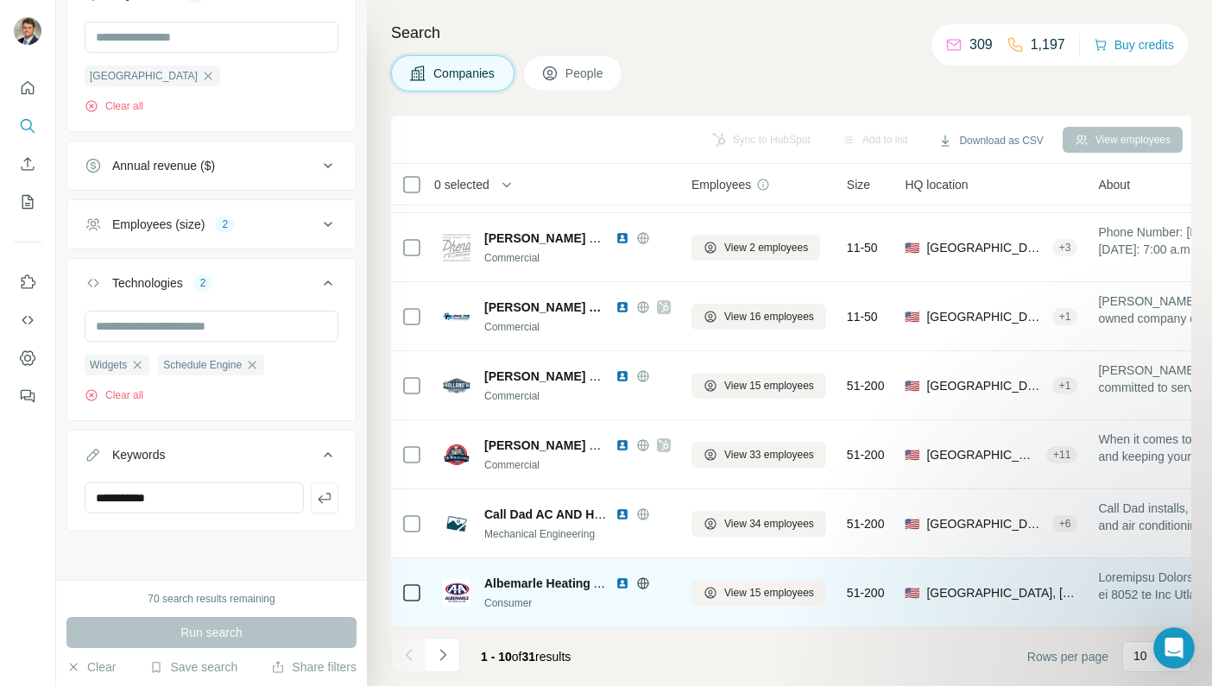
scroll to position [268, 1]
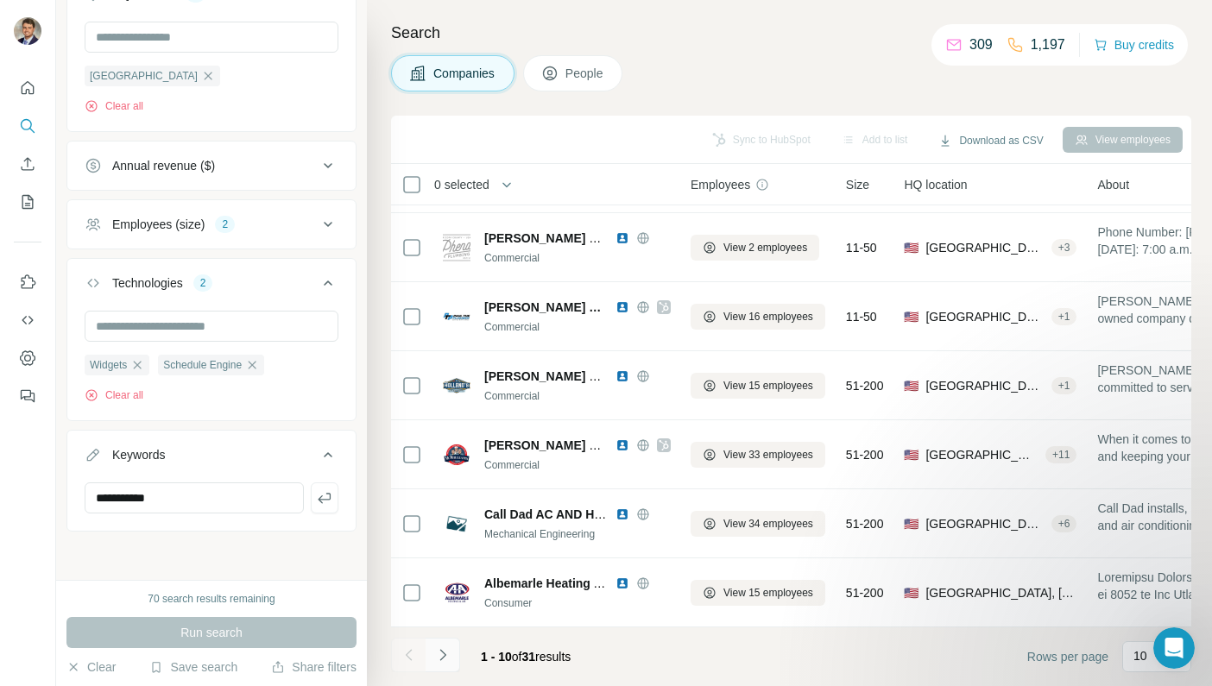
click at [447, 658] on icon "Navigate to next page" at bounding box center [442, 655] width 17 height 17
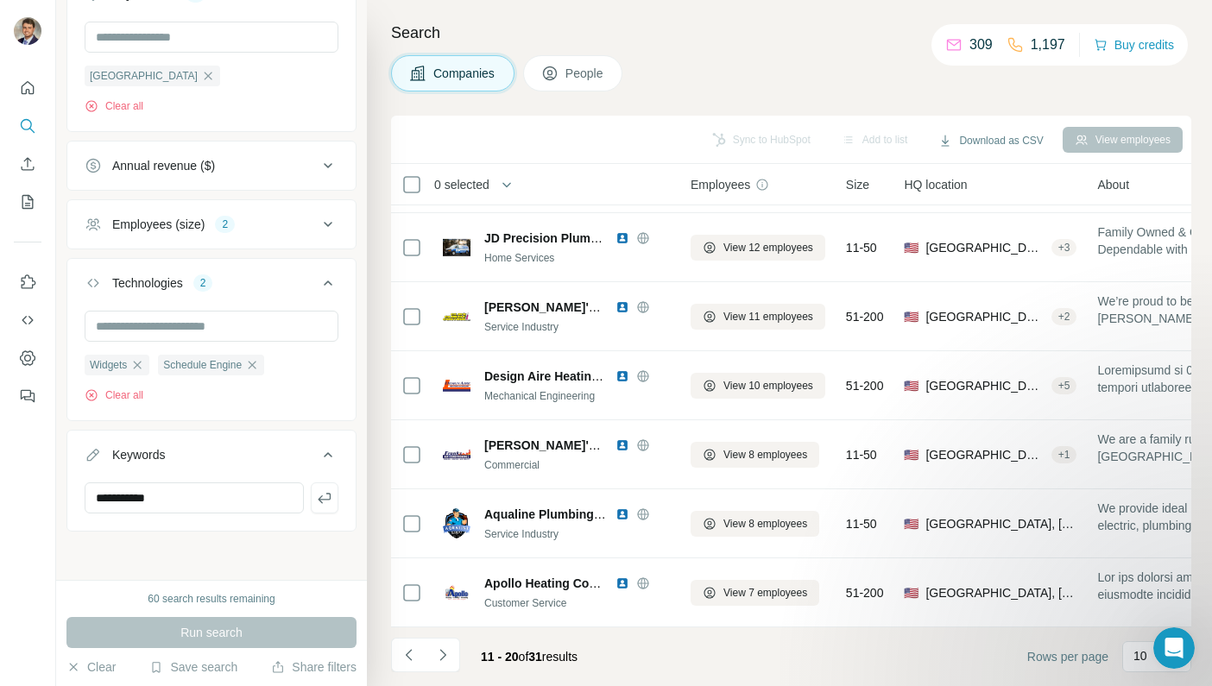
click at [740, 66] on div "Companies People" at bounding box center [791, 73] width 800 height 36
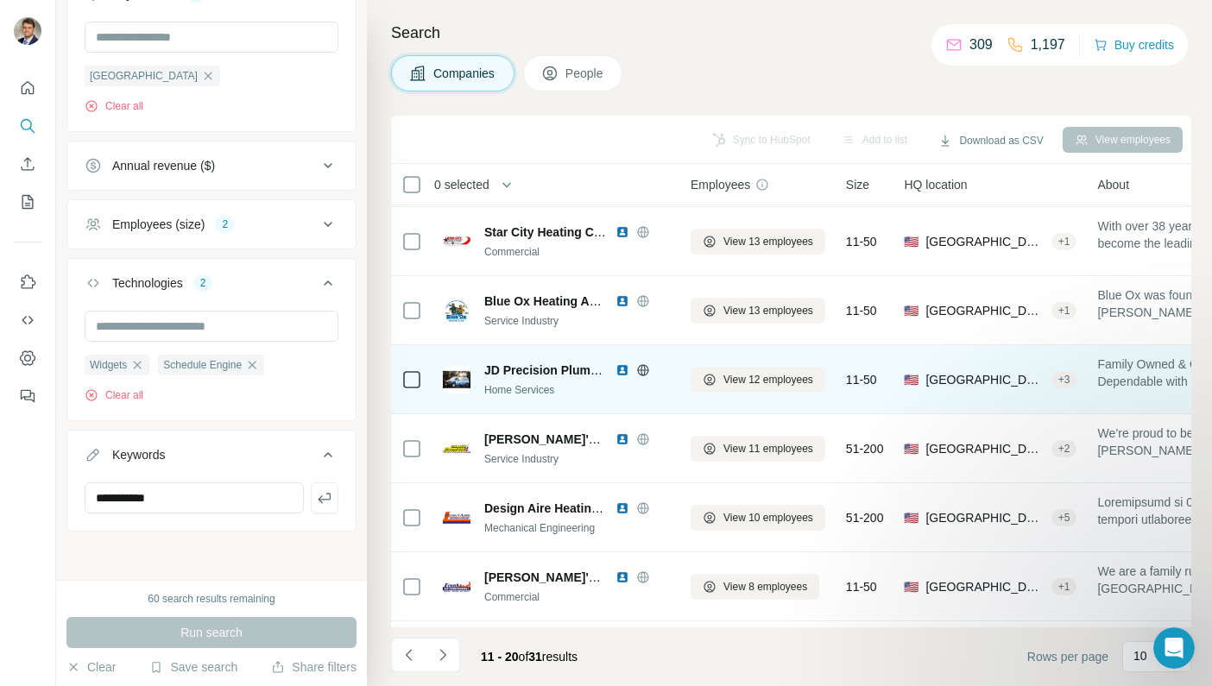
scroll to position [0, 1]
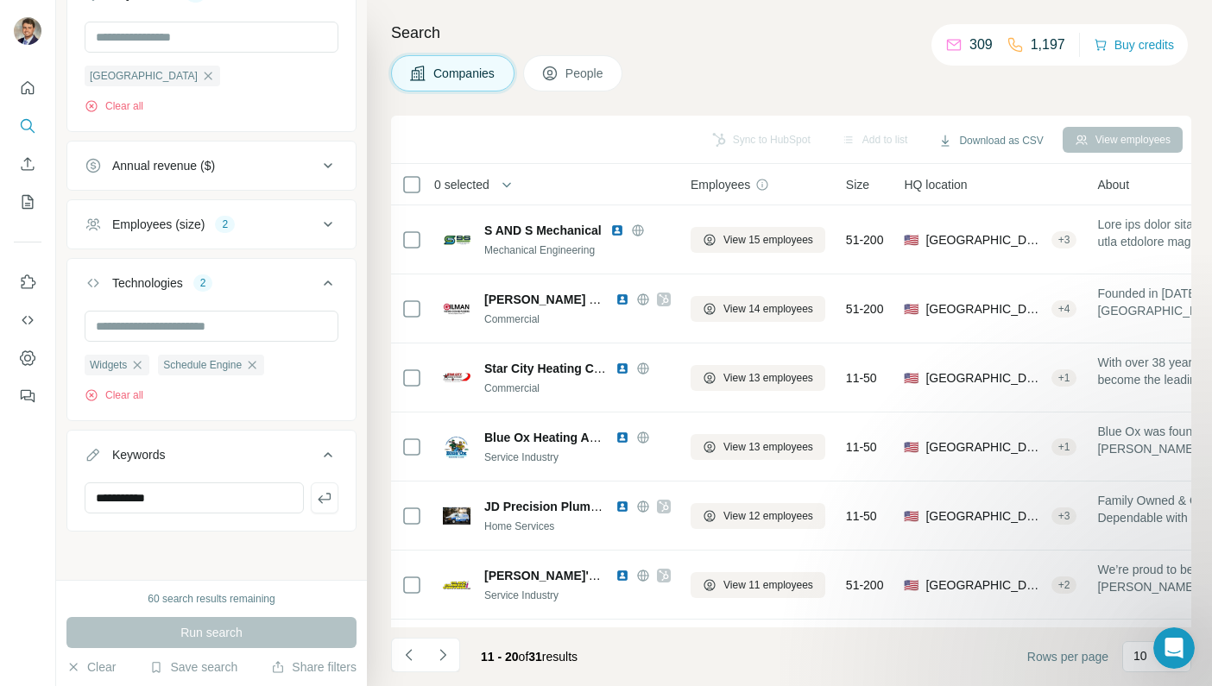
click at [763, 58] on div "Companies People" at bounding box center [791, 73] width 800 height 36
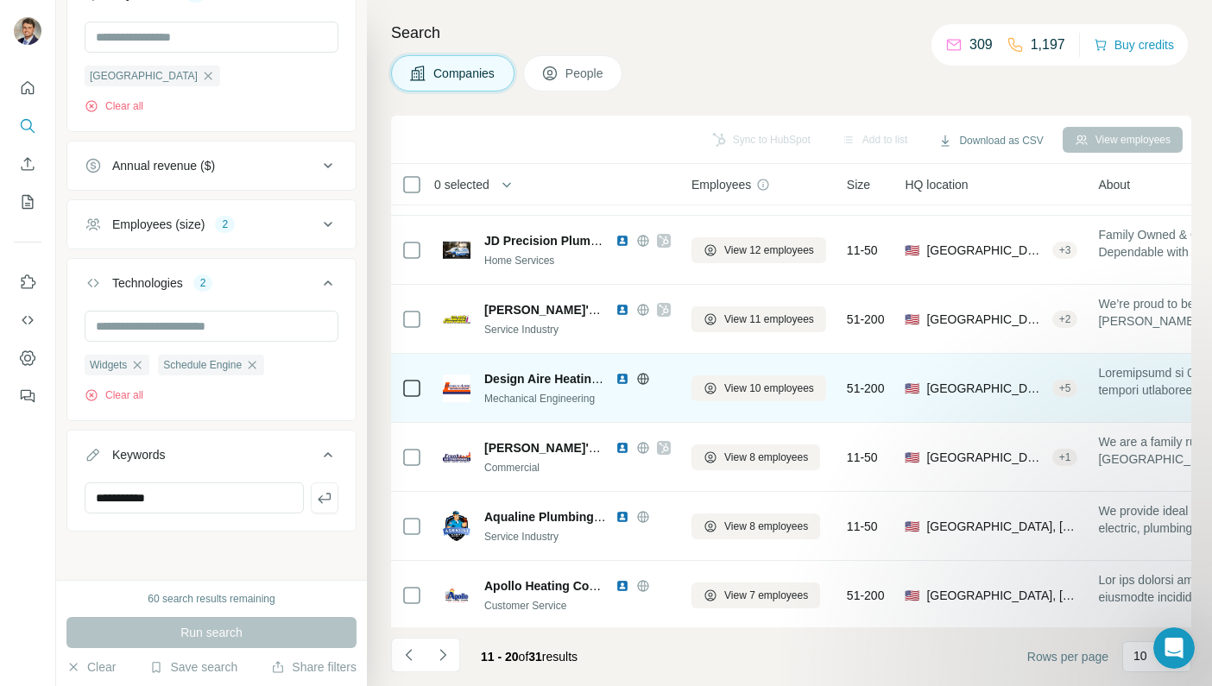
scroll to position [268, 0]
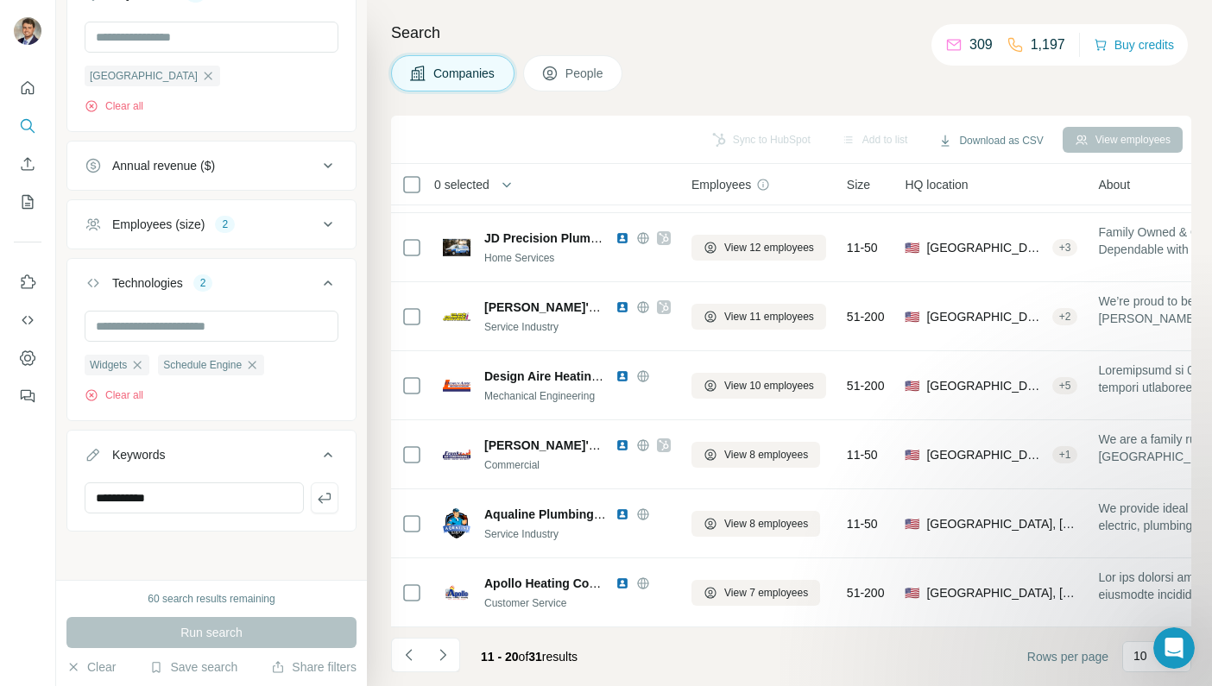
drag, startPoint x: 622, startPoint y: 516, endPoint x: 723, endPoint y: 20, distance: 506.5
click at [0, 0] on div "**********" at bounding box center [606, 343] width 1212 height 686
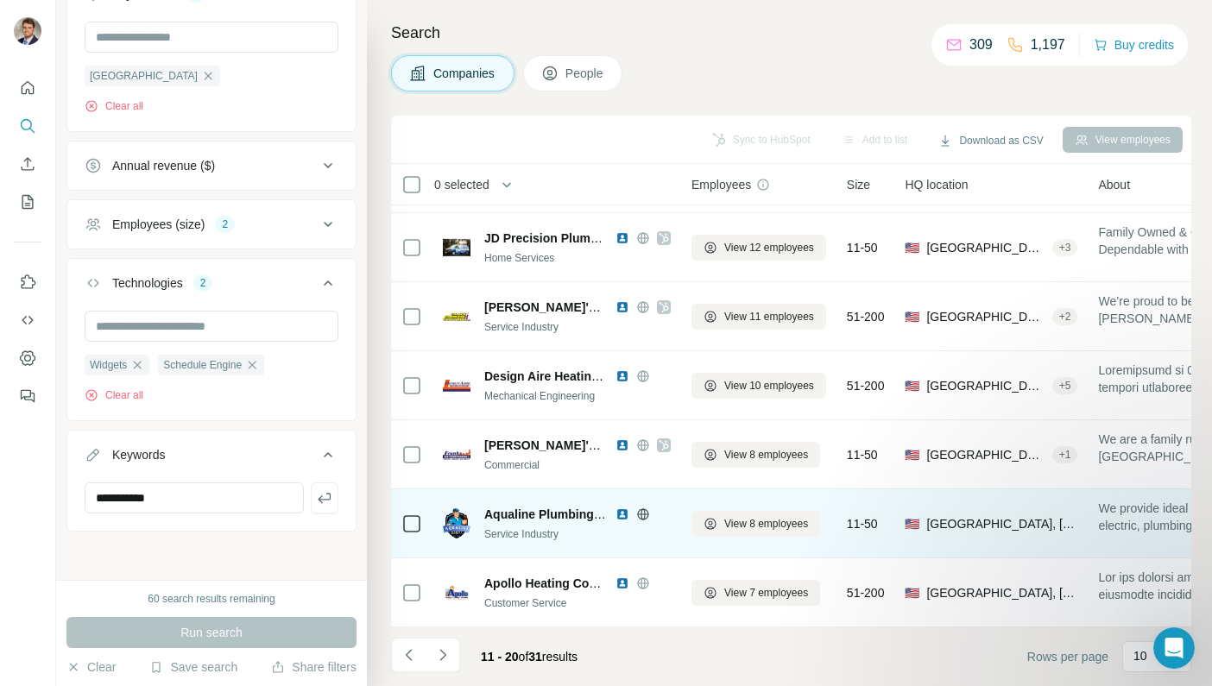
click at [642, 512] on icon at bounding box center [643, 515] width 14 height 14
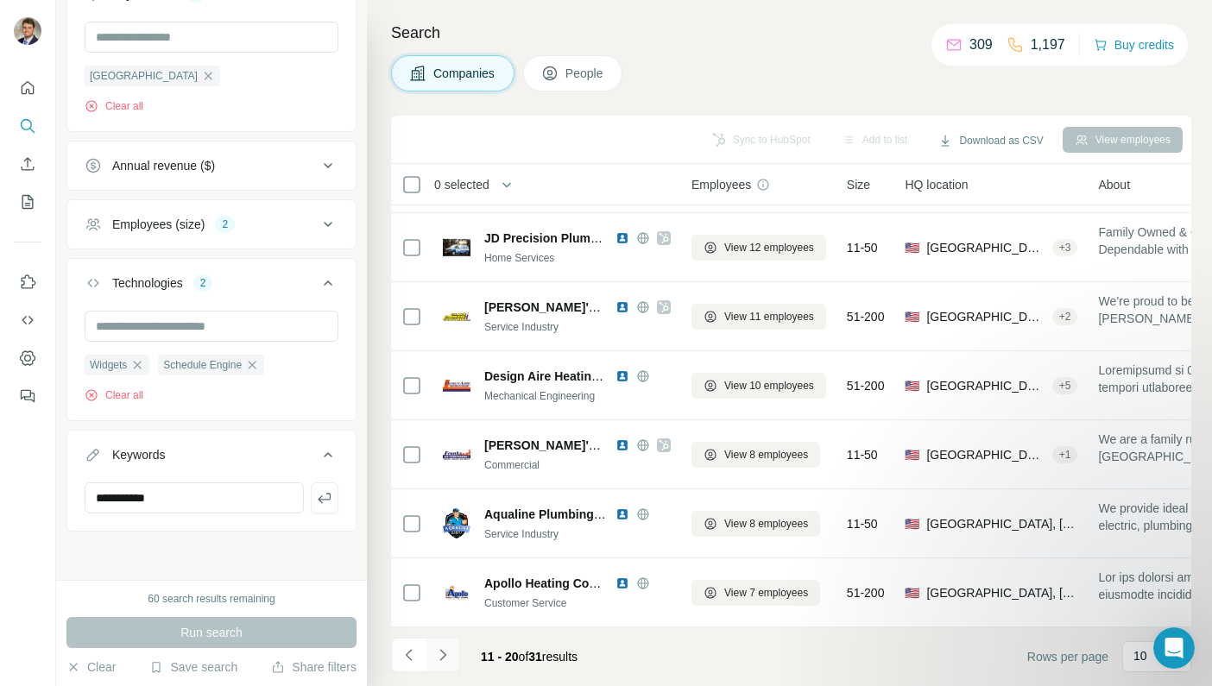
click at [441, 654] on icon "Navigate to next page" at bounding box center [442, 655] width 17 height 17
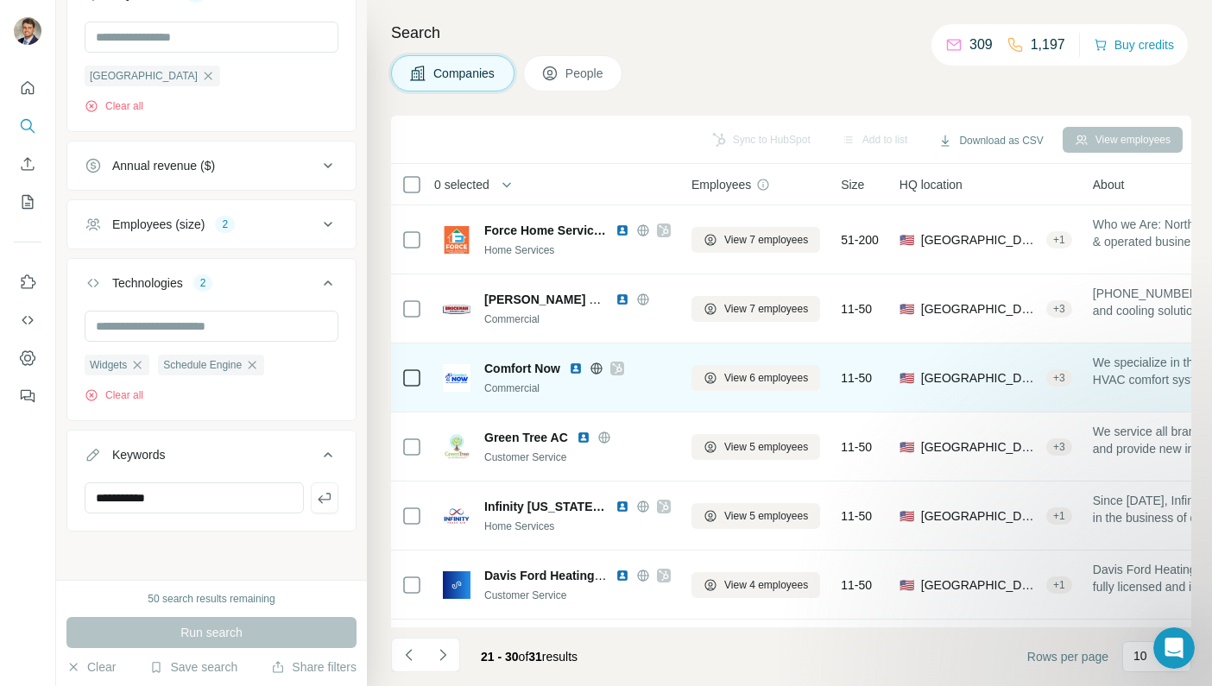
scroll to position [21, 0]
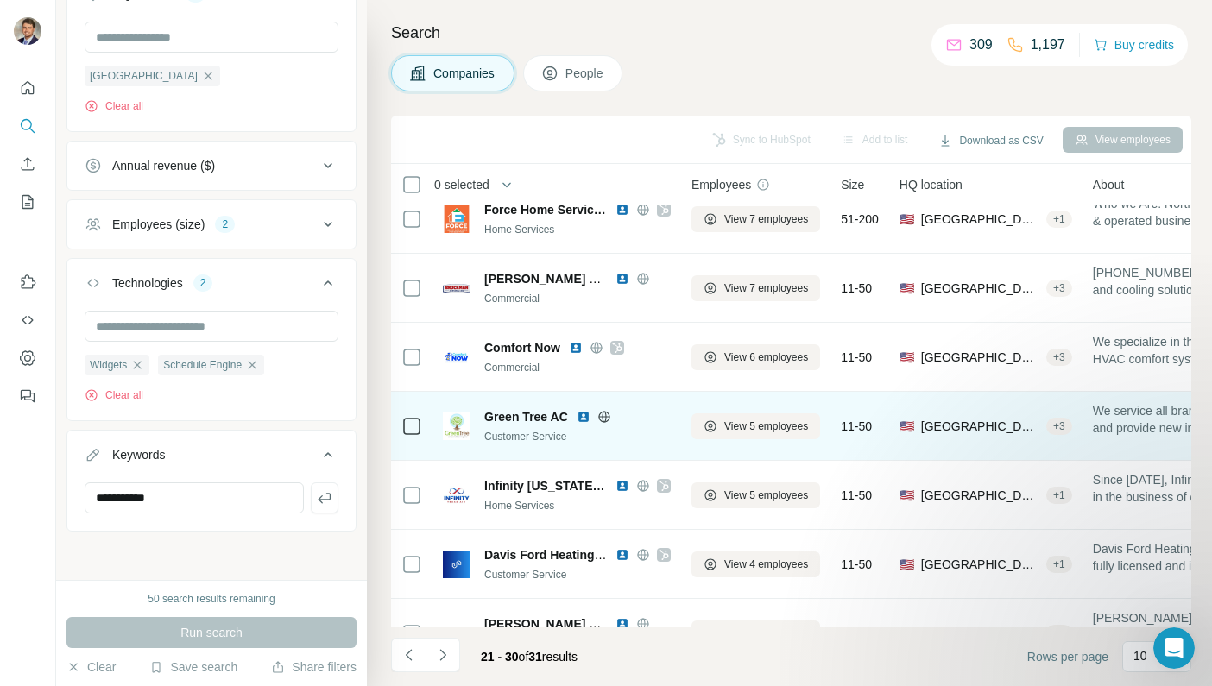
click at [603, 415] on icon at bounding box center [604, 417] width 14 height 14
click at [583, 415] on img at bounding box center [584, 417] width 14 height 14
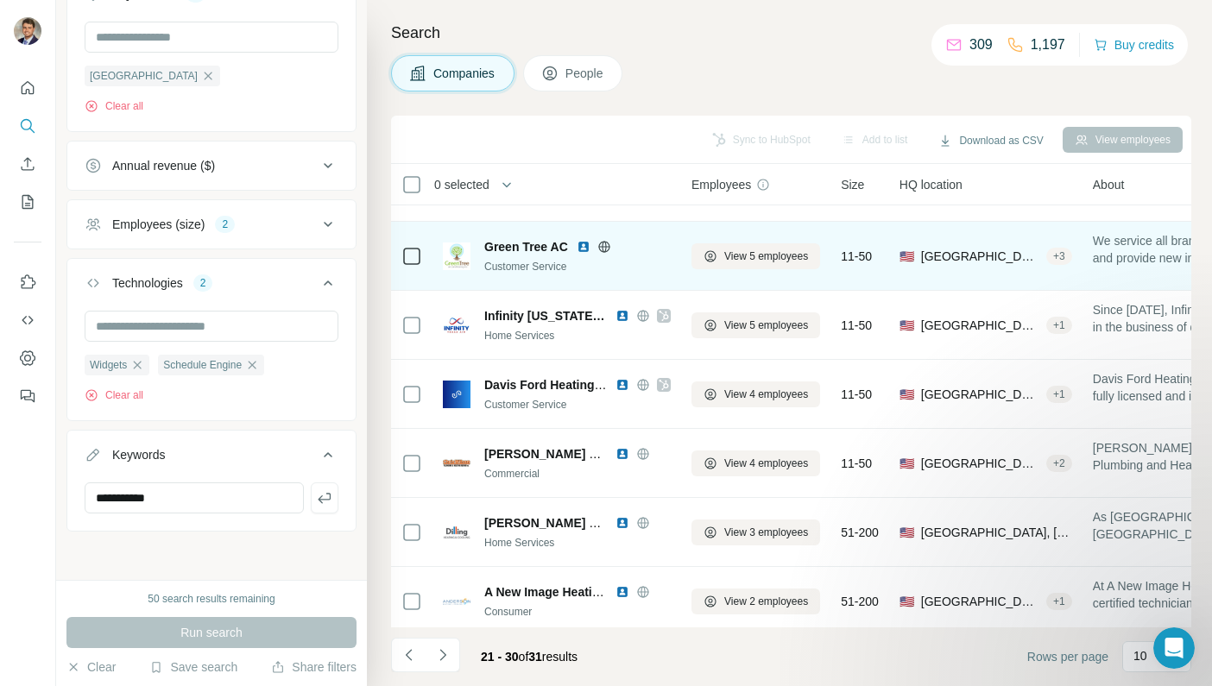
scroll to position [203, 0]
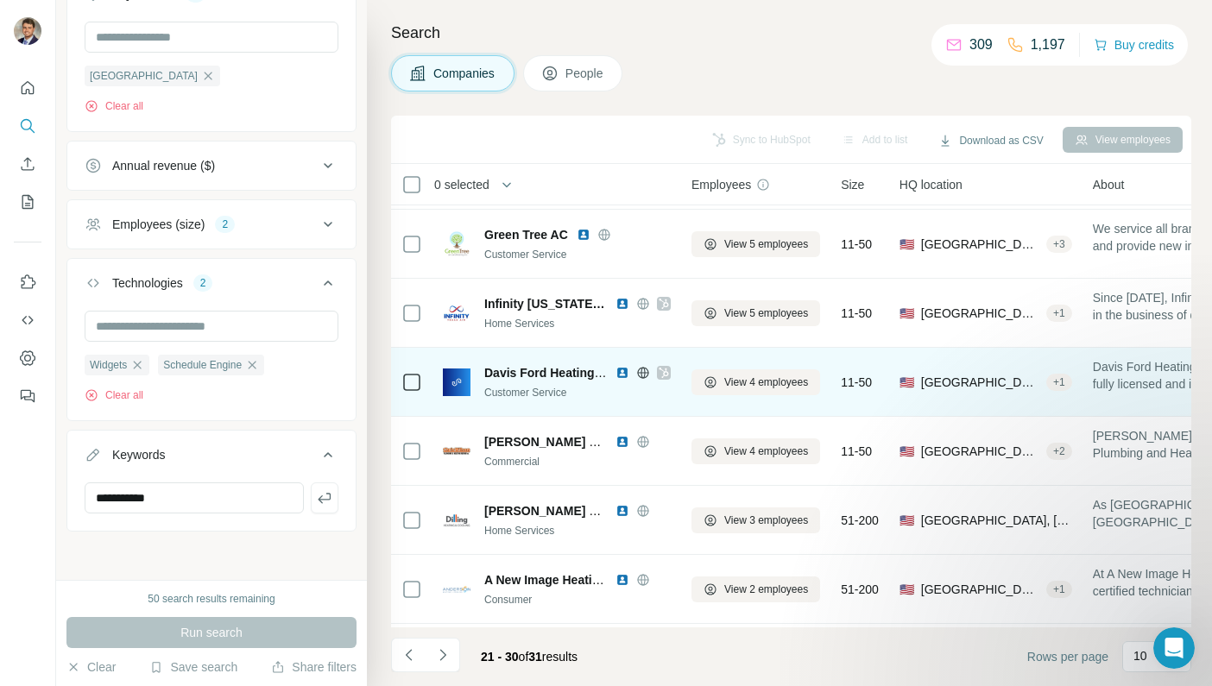
click at [619, 372] on img at bounding box center [622, 373] width 14 height 14
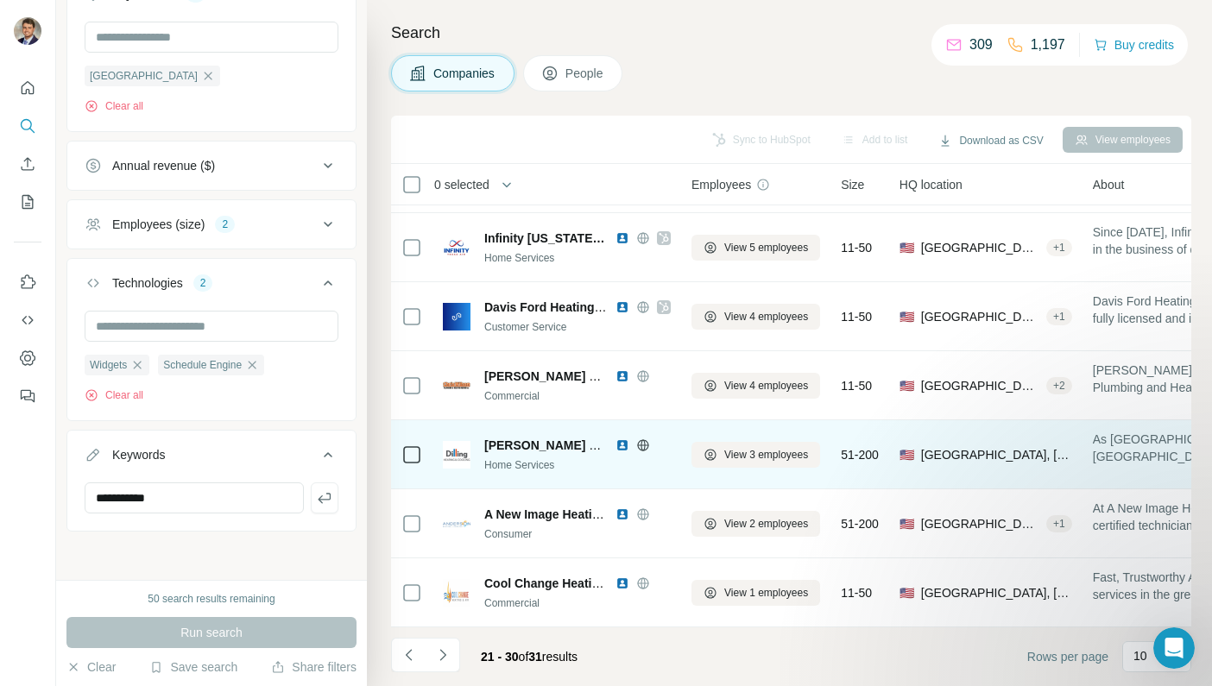
scroll to position [268, 48]
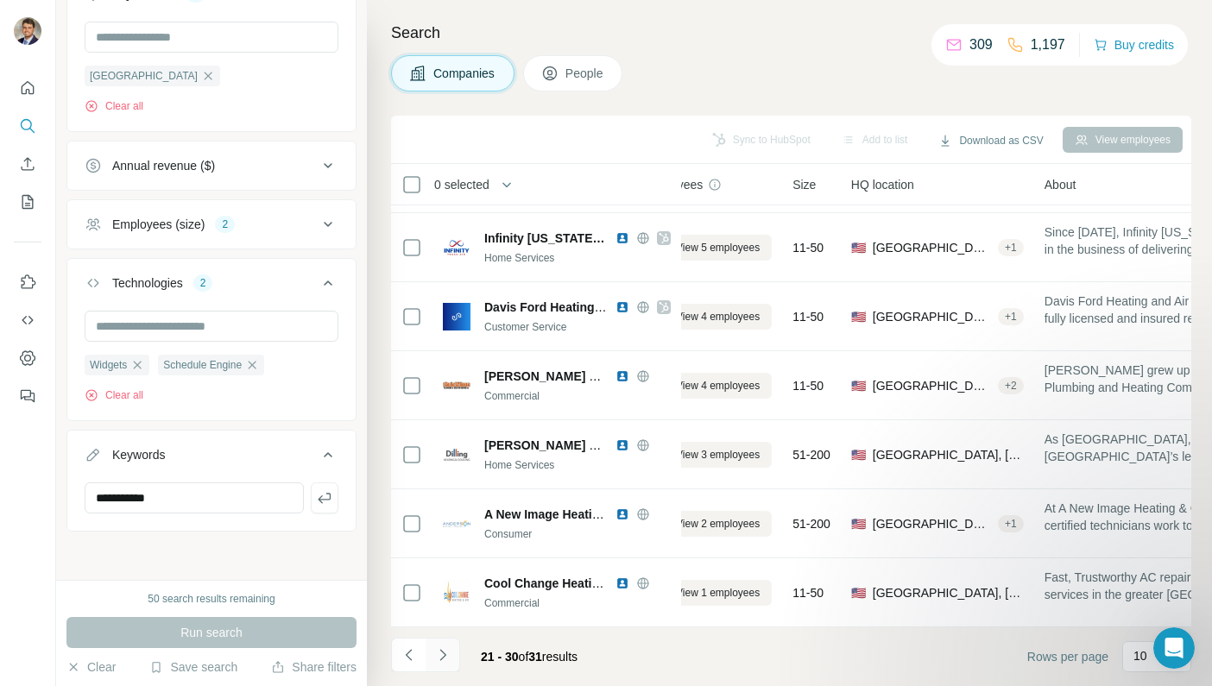
click at [442, 652] on icon "Navigate to next page" at bounding box center [442, 655] width 17 height 17
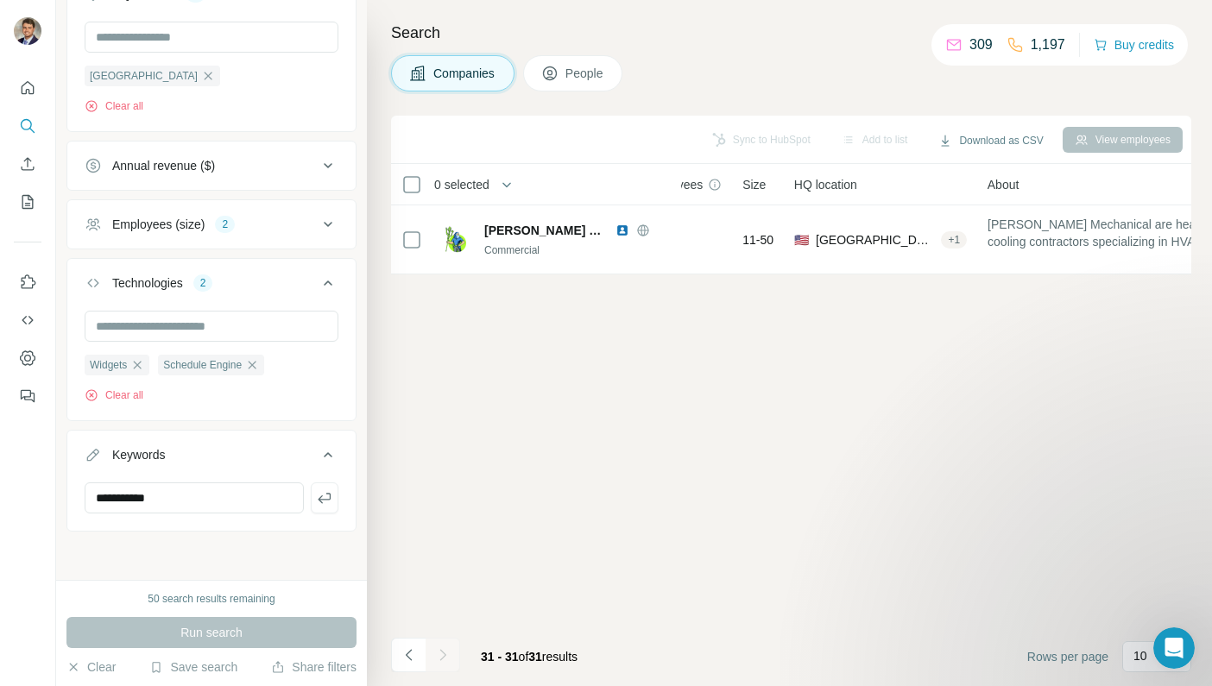
scroll to position [0, 48]
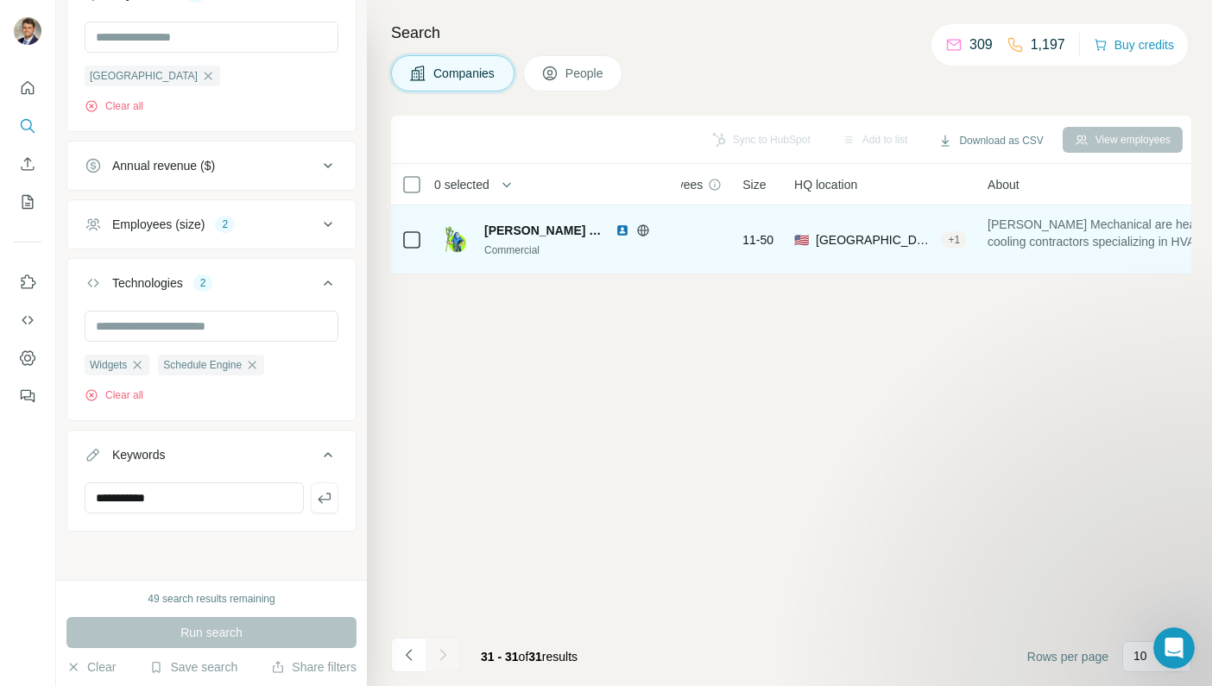
click at [615, 230] on img at bounding box center [622, 231] width 14 height 14
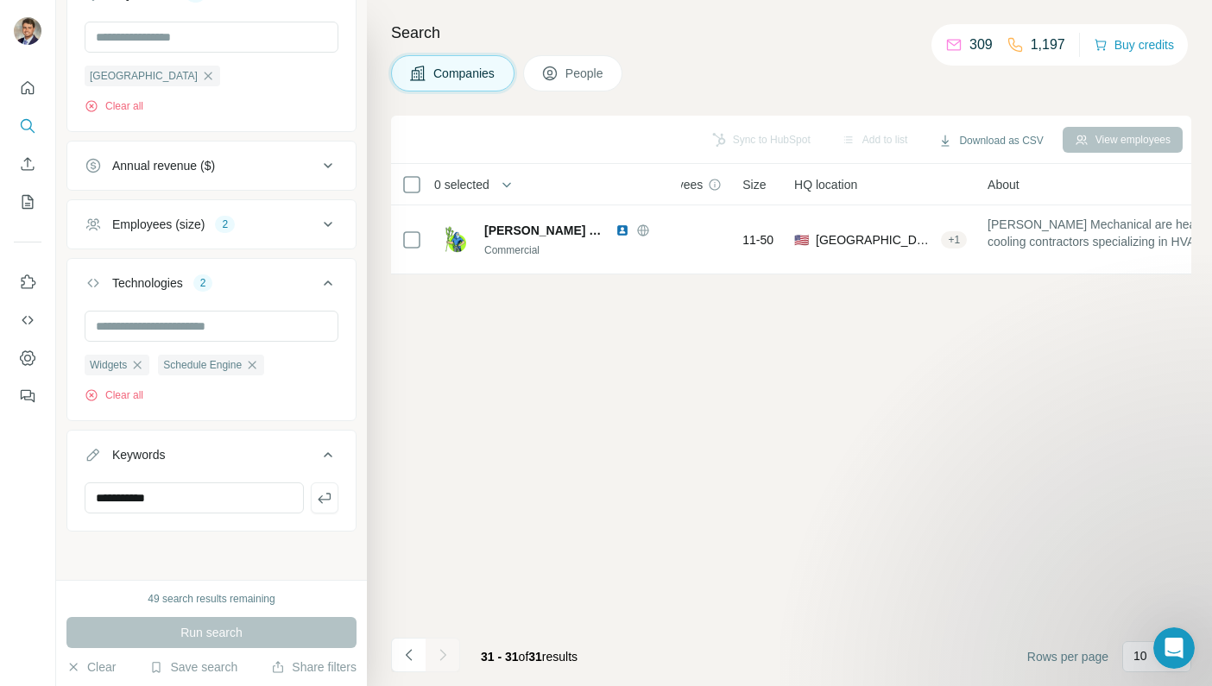
click at [549, 378] on div "Sync to HubSpot Add to list Download as CSV View employees 0 selected Companies…" at bounding box center [791, 401] width 800 height 571
click at [329, 222] on icon at bounding box center [328, 224] width 21 height 21
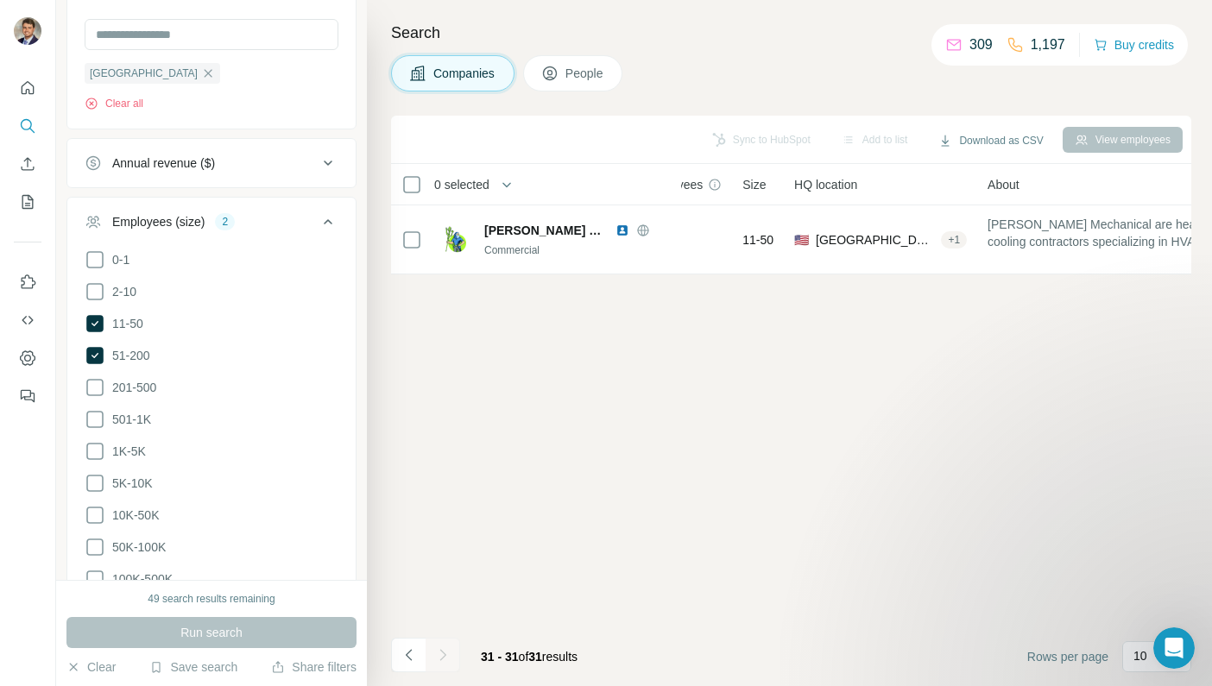
click at [329, 222] on icon at bounding box center [328, 221] width 9 height 5
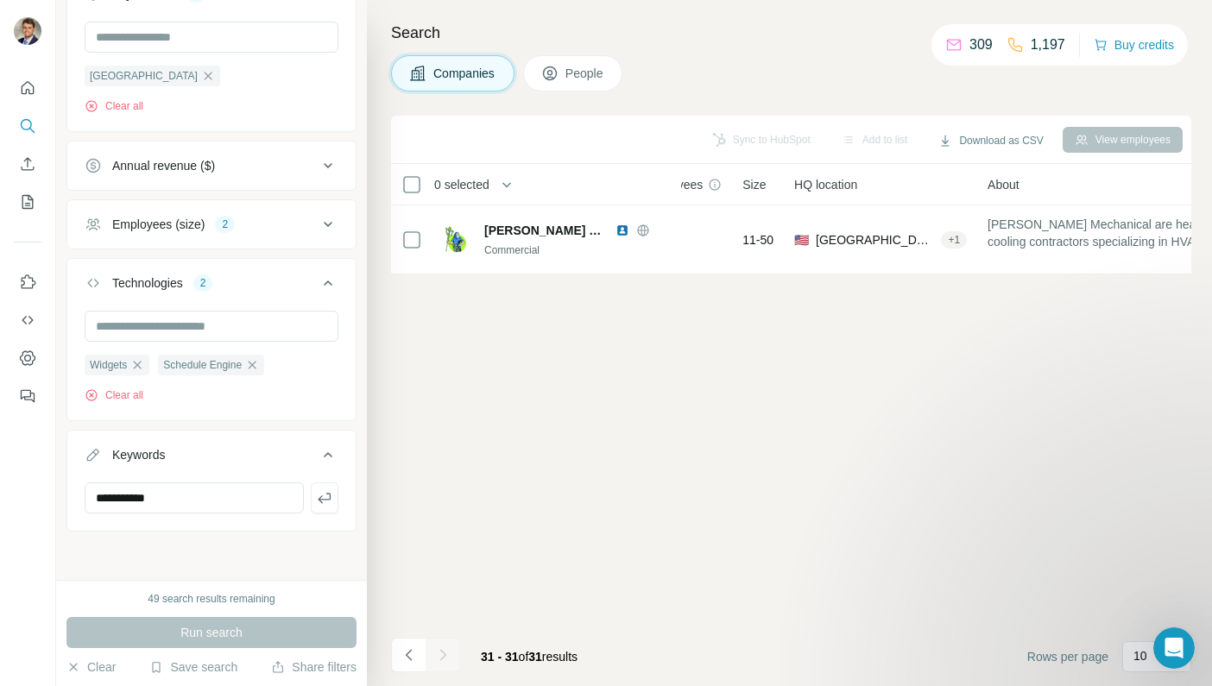
click at [522, 379] on div "Sync to HubSpot Add to list Download as CSV View employees 0 selected Companies…" at bounding box center [791, 401] width 800 height 571
click at [486, 468] on div "Sync to HubSpot Add to list Download as CSV View employees 0 selected Companies…" at bounding box center [791, 401] width 800 height 571
click at [158, 495] on input "**********" at bounding box center [194, 498] width 219 height 31
click at [394, 651] on button "Navigate to previous page" at bounding box center [408, 655] width 35 height 35
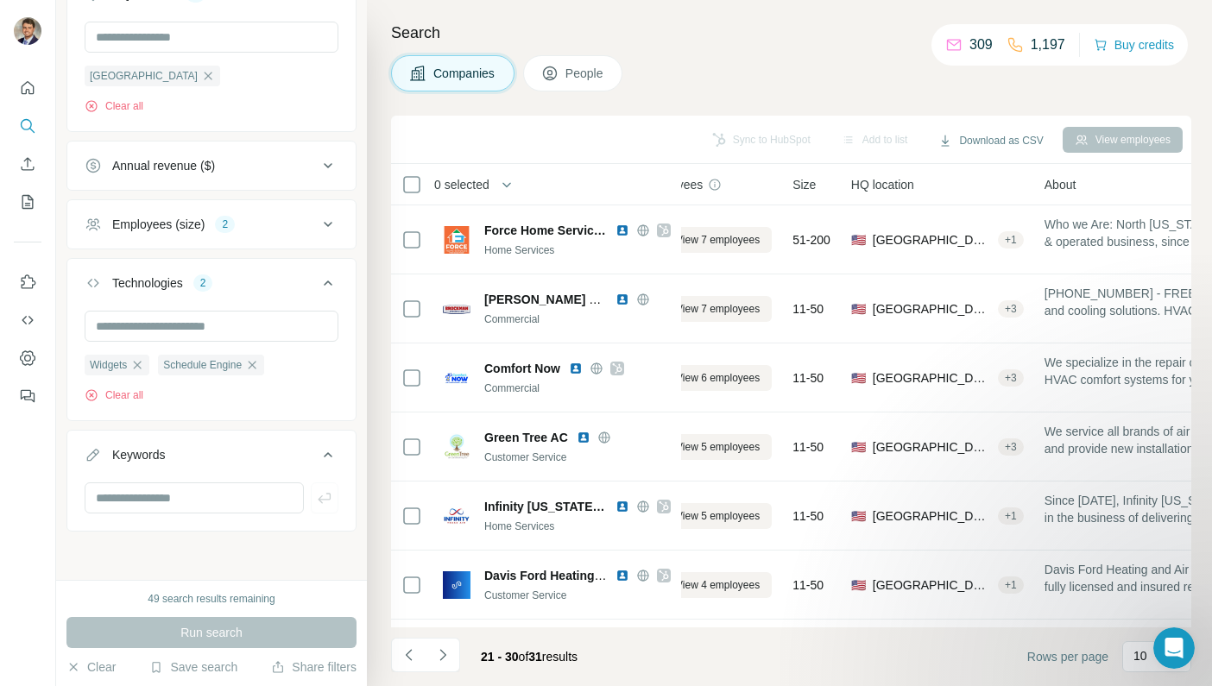
click at [794, 64] on div "Companies People" at bounding box center [791, 73] width 800 height 36
click at [782, 52] on div "Search Companies People Sync to HubSpot Add to list Download as CSV View employ…" at bounding box center [789, 343] width 845 height 686
click at [719, 55] on div "Companies People" at bounding box center [791, 73] width 800 height 36
click at [838, 53] on div "Search Companies People Sync to HubSpot Add to list Download as CSV View employ…" at bounding box center [789, 343] width 845 height 686
click at [602, 136] on div "Sync to HubSpot Add to list Download as CSV View employees" at bounding box center [791, 139] width 783 height 30
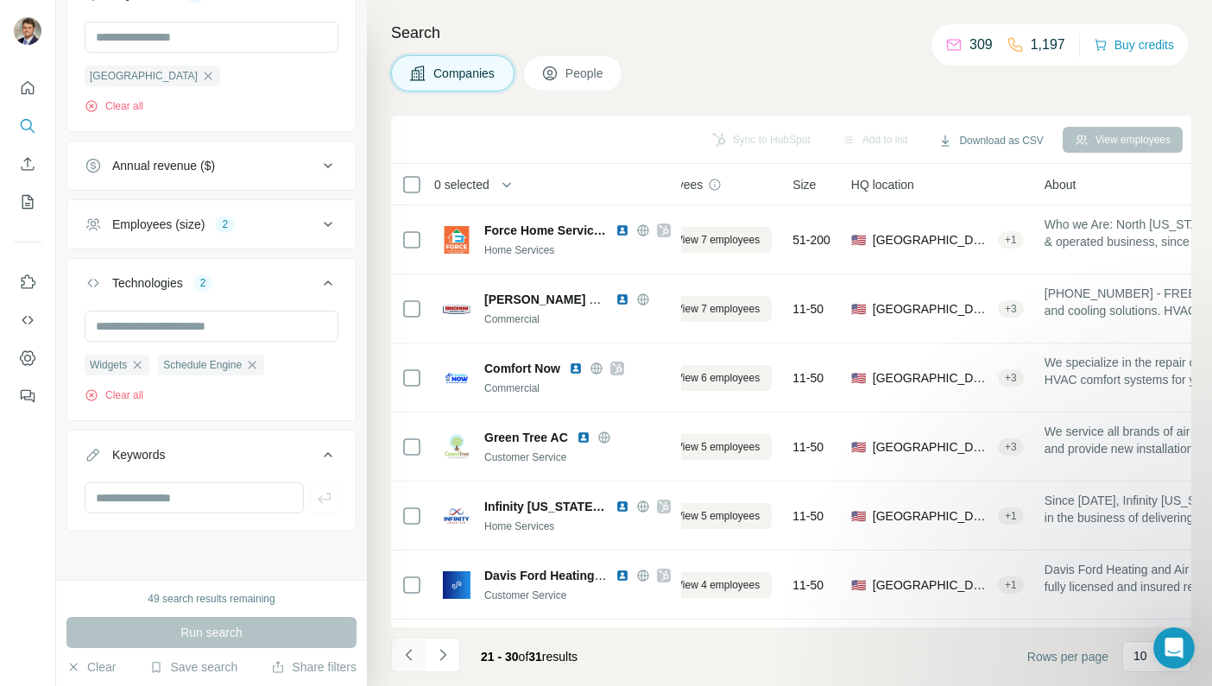
click at [412, 642] on button "Navigate to previous page" at bounding box center [408, 655] width 35 height 35
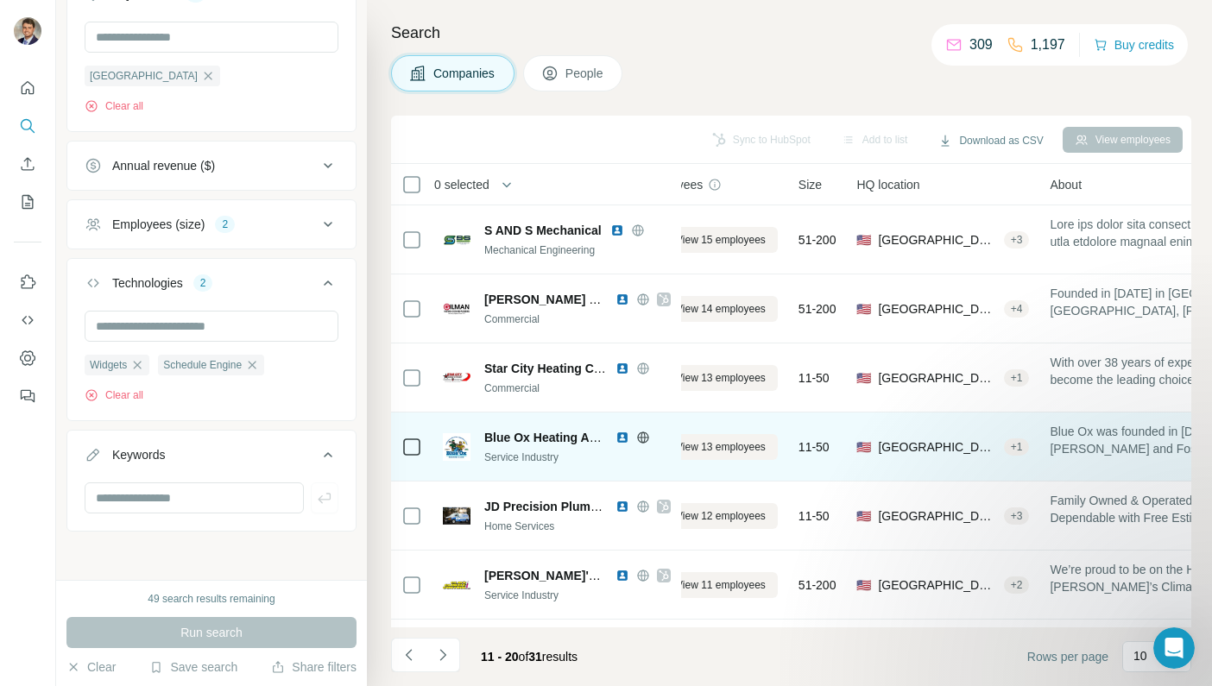
scroll to position [268, 48]
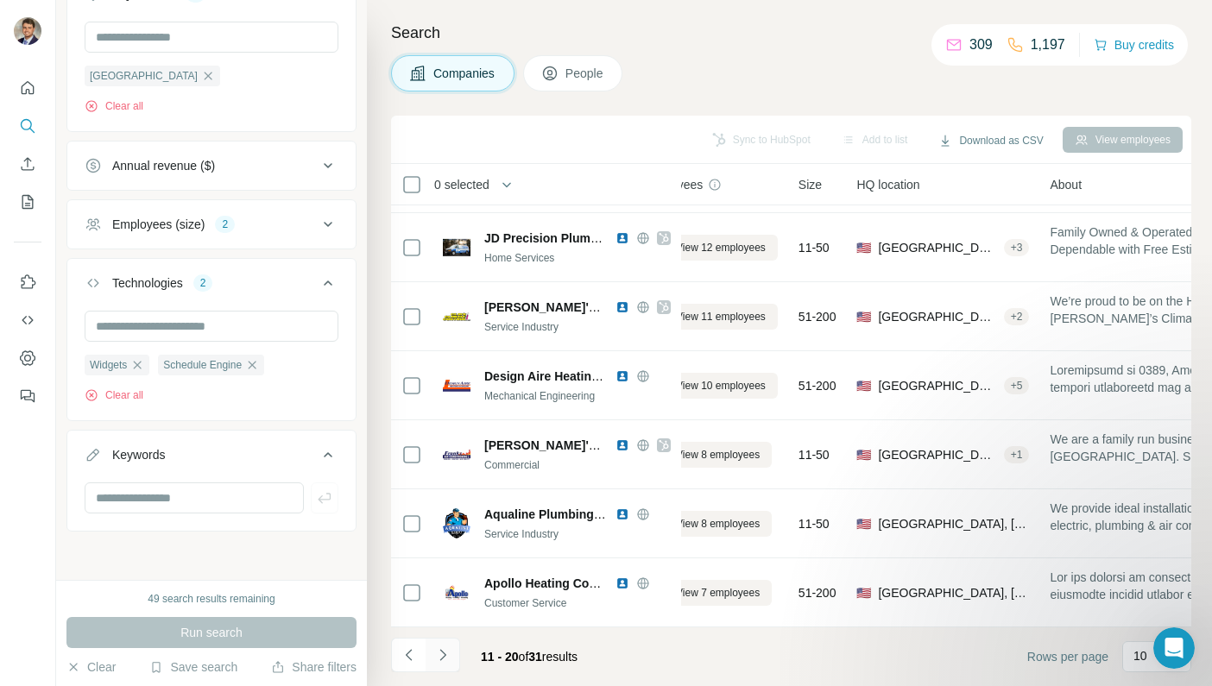
click at [445, 663] on icon "Navigate to next page" at bounding box center [442, 655] width 17 height 17
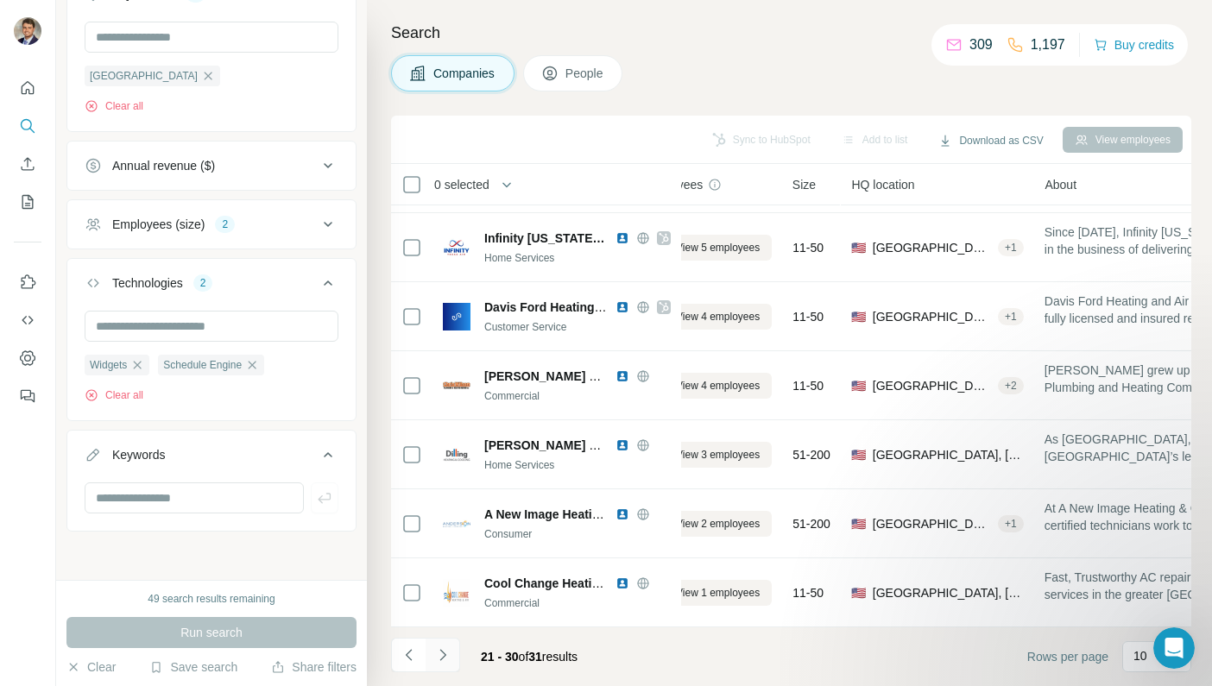
click at [445, 663] on icon "Navigate to next page" at bounding box center [442, 655] width 17 height 17
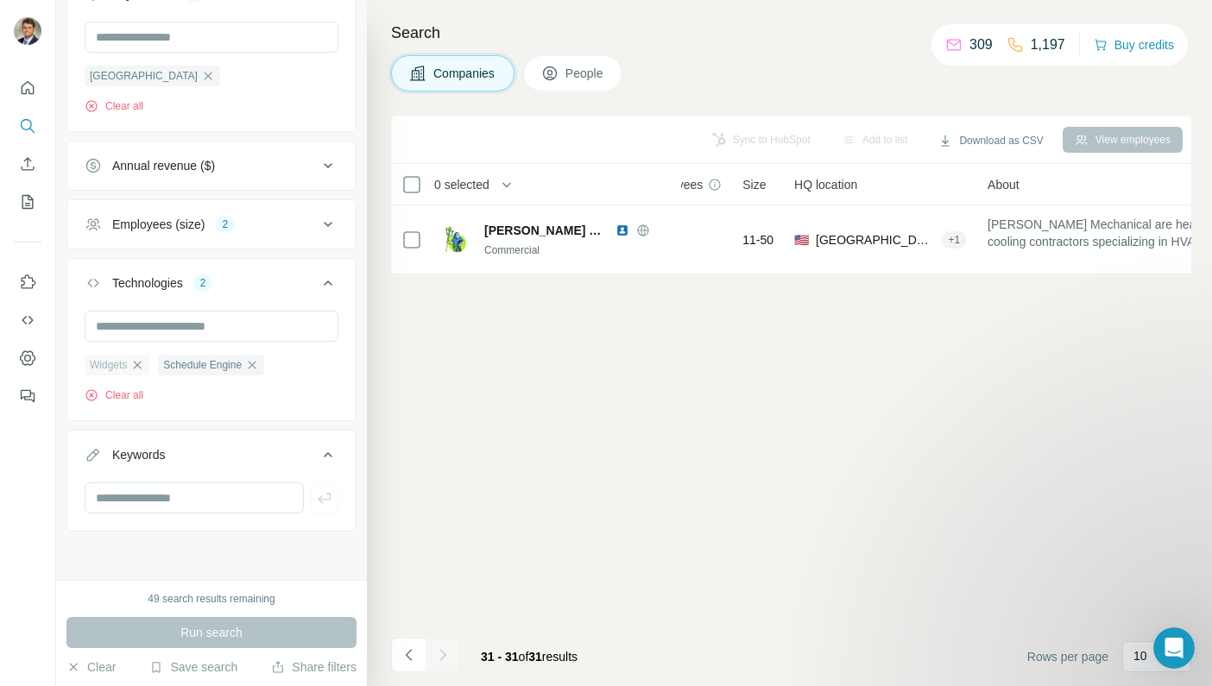
click at [141, 362] on icon "button" at bounding box center [137, 365] width 14 height 14
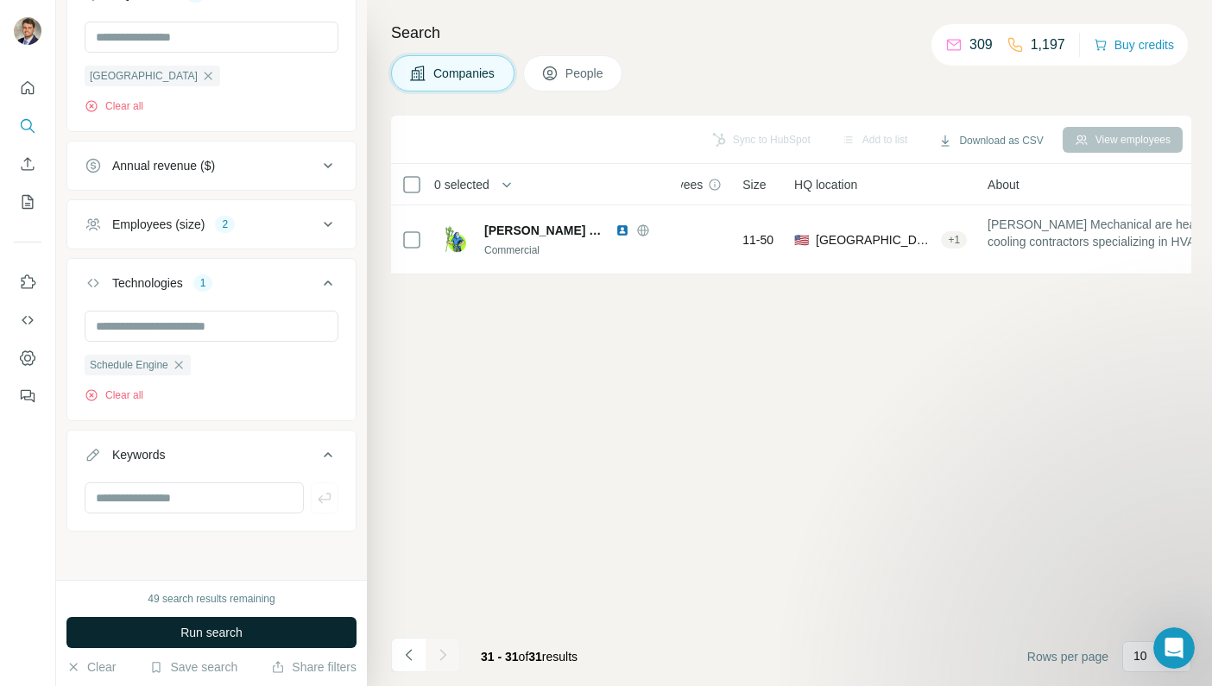
click at [180, 624] on span "Run search" at bounding box center [211, 632] width 62 height 17
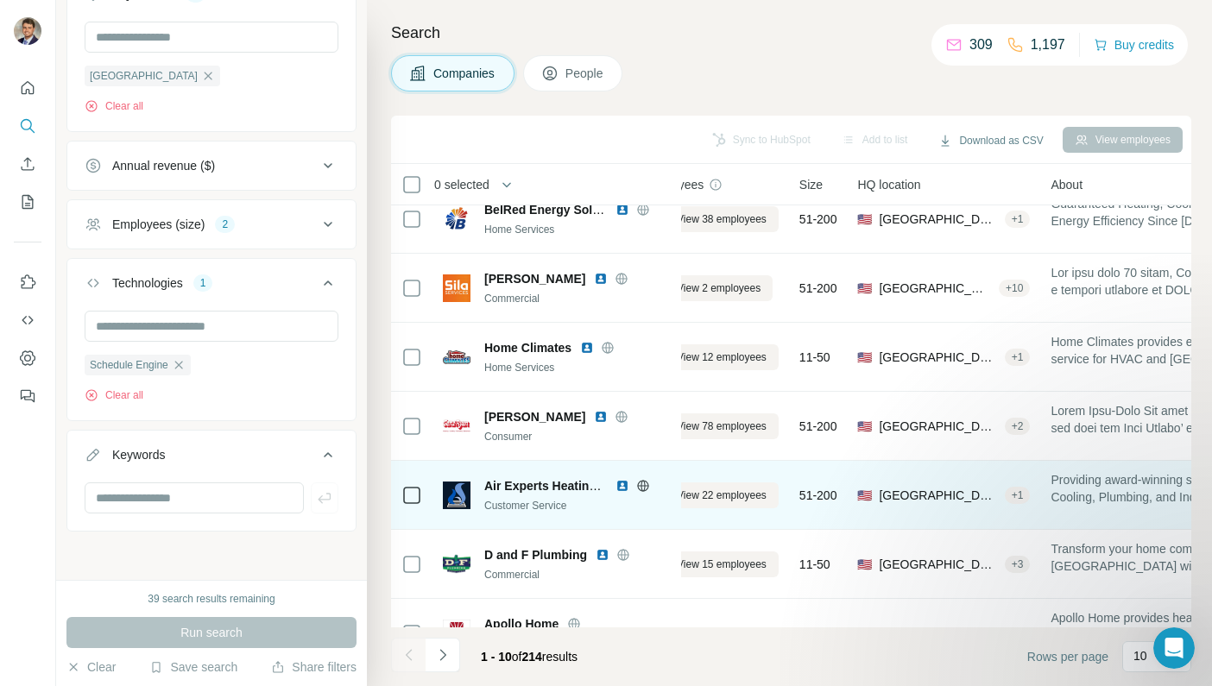
scroll to position [268, 47]
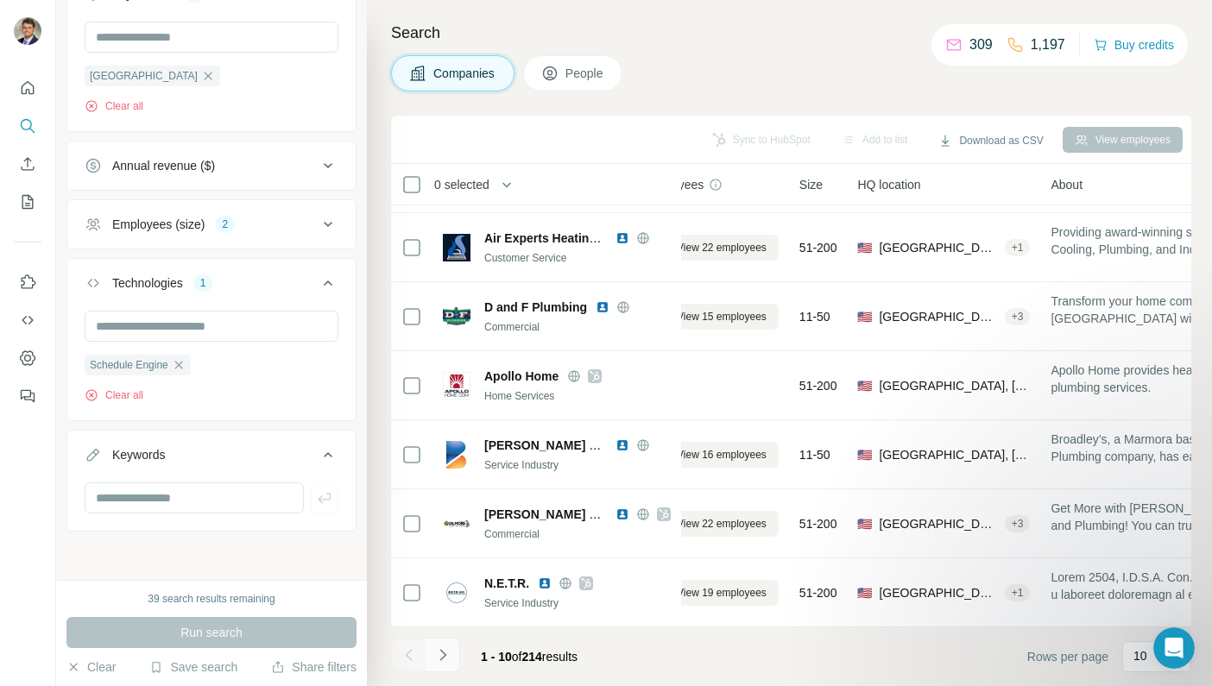
click at [456, 661] on button "Navigate to next page" at bounding box center [443, 655] width 35 height 35
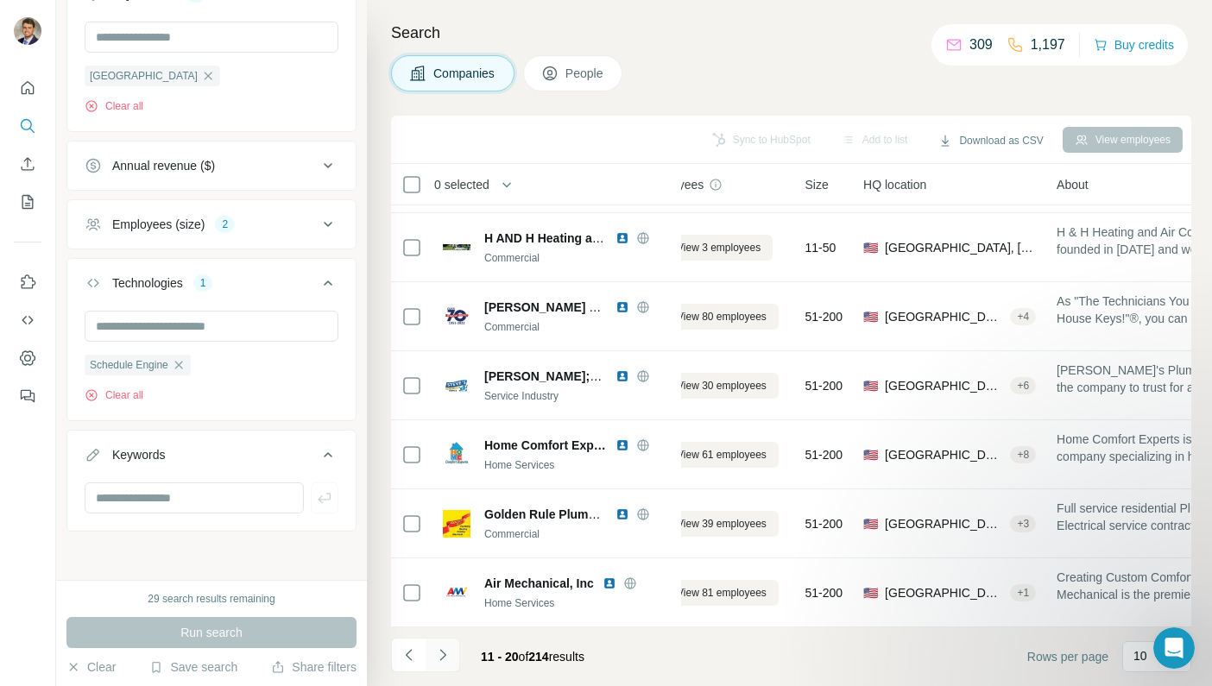
click at [449, 647] on icon "Navigate to next page" at bounding box center [442, 655] width 17 height 17
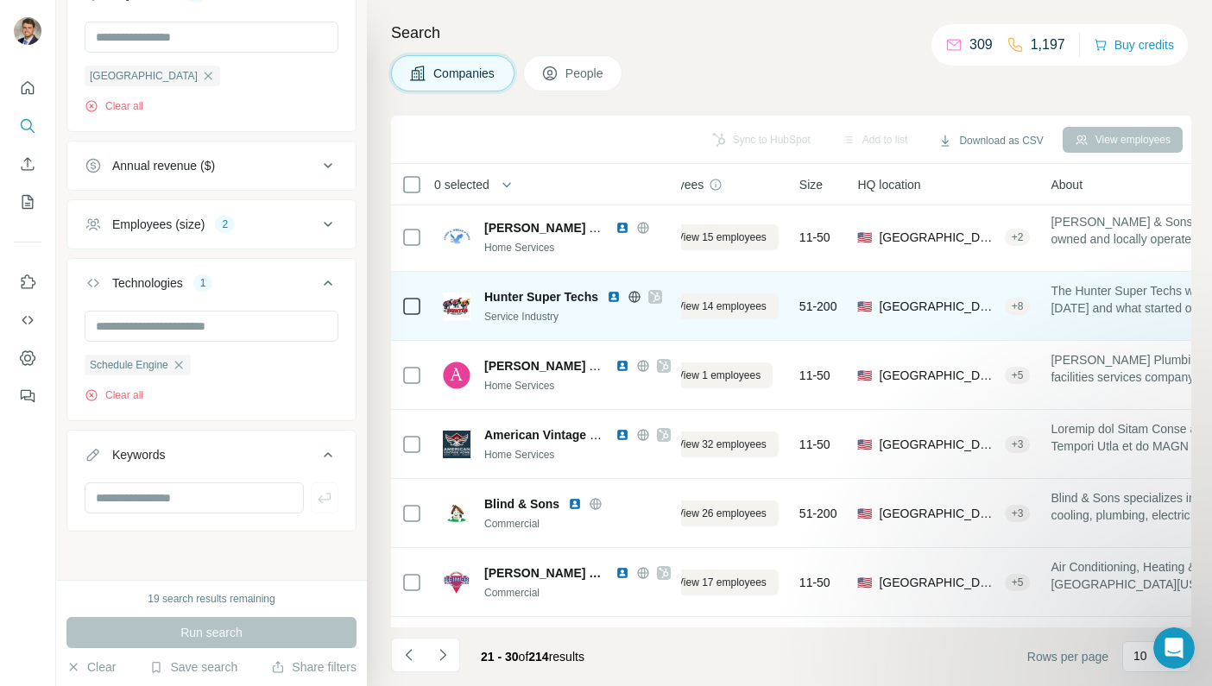
scroll to position [228, 47]
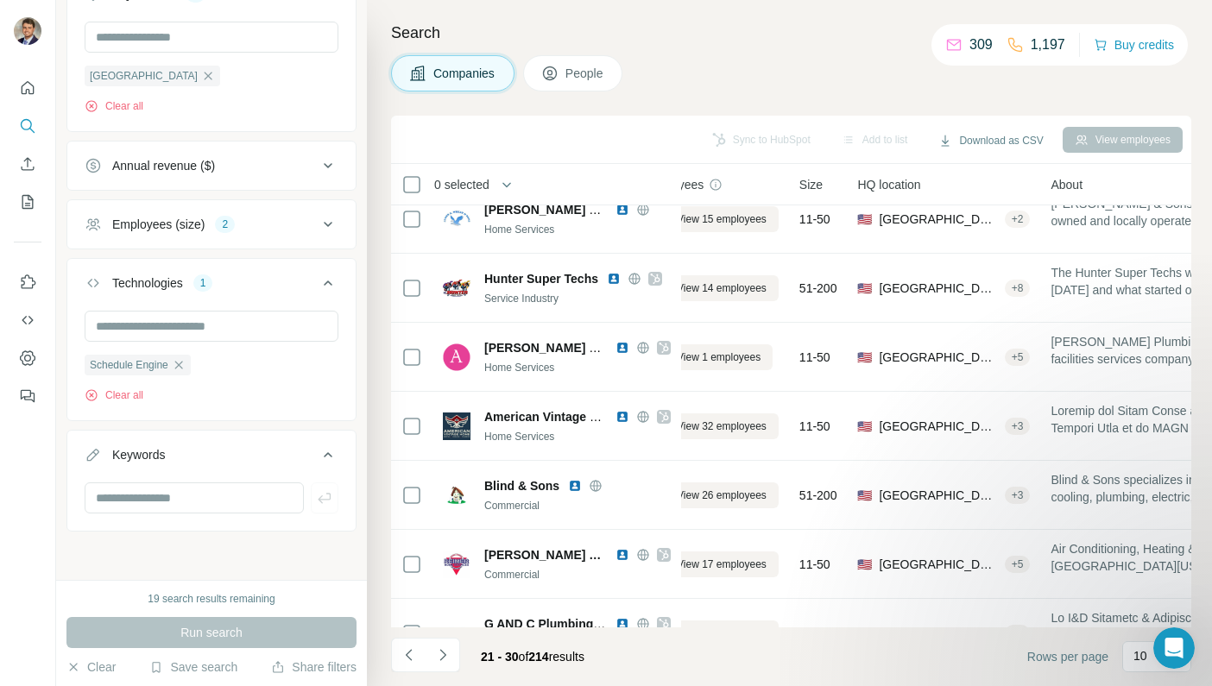
click at [710, 41] on h4 "Search" at bounding box center [791, 33] width 800 height 24
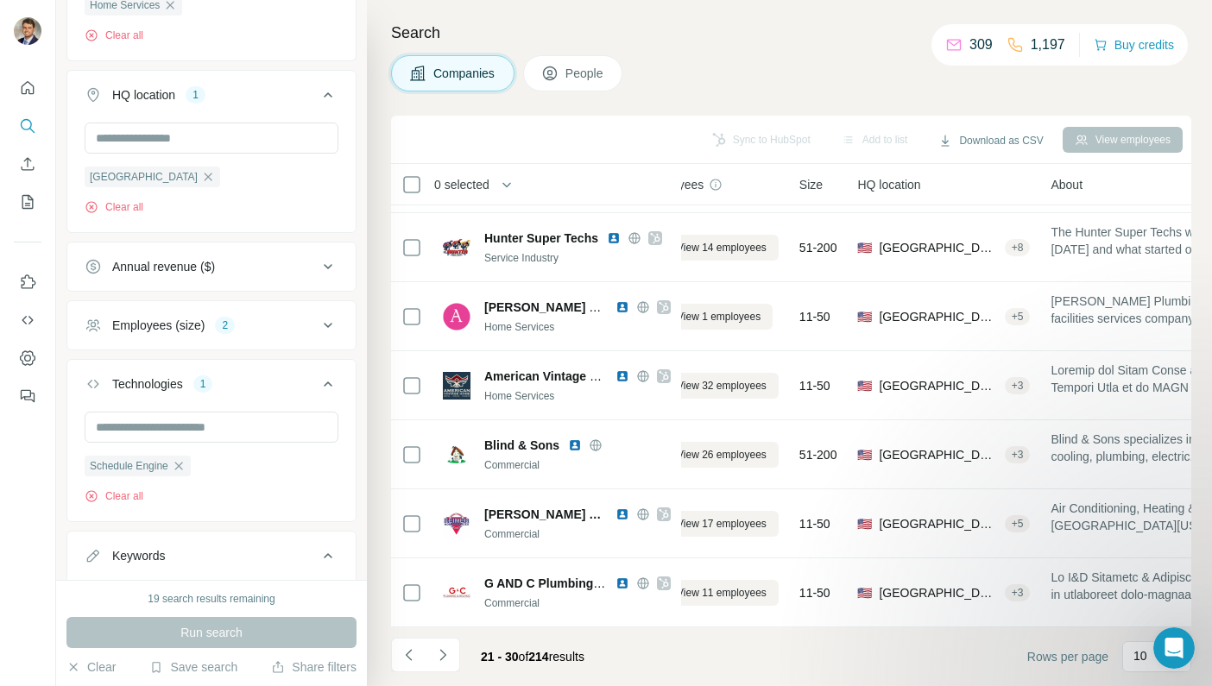
scroll to position [537, 0]
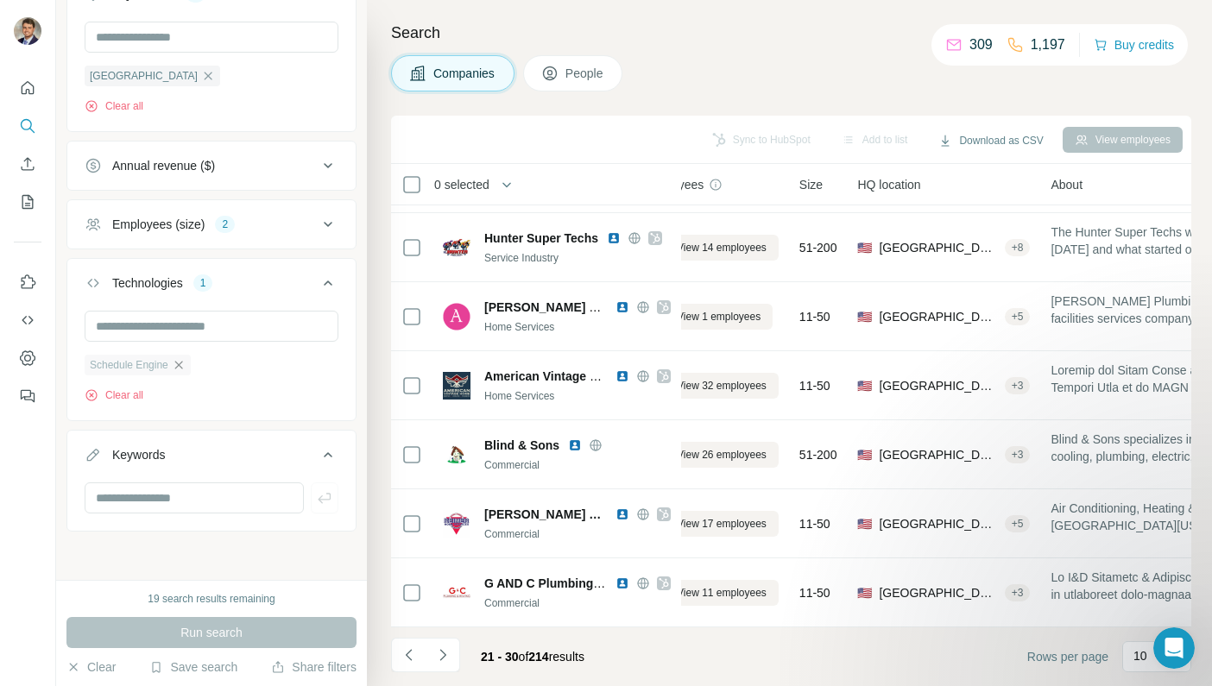
click at [181, 363] on icon "button" at bounding box center [179, 365] width 14 height 14
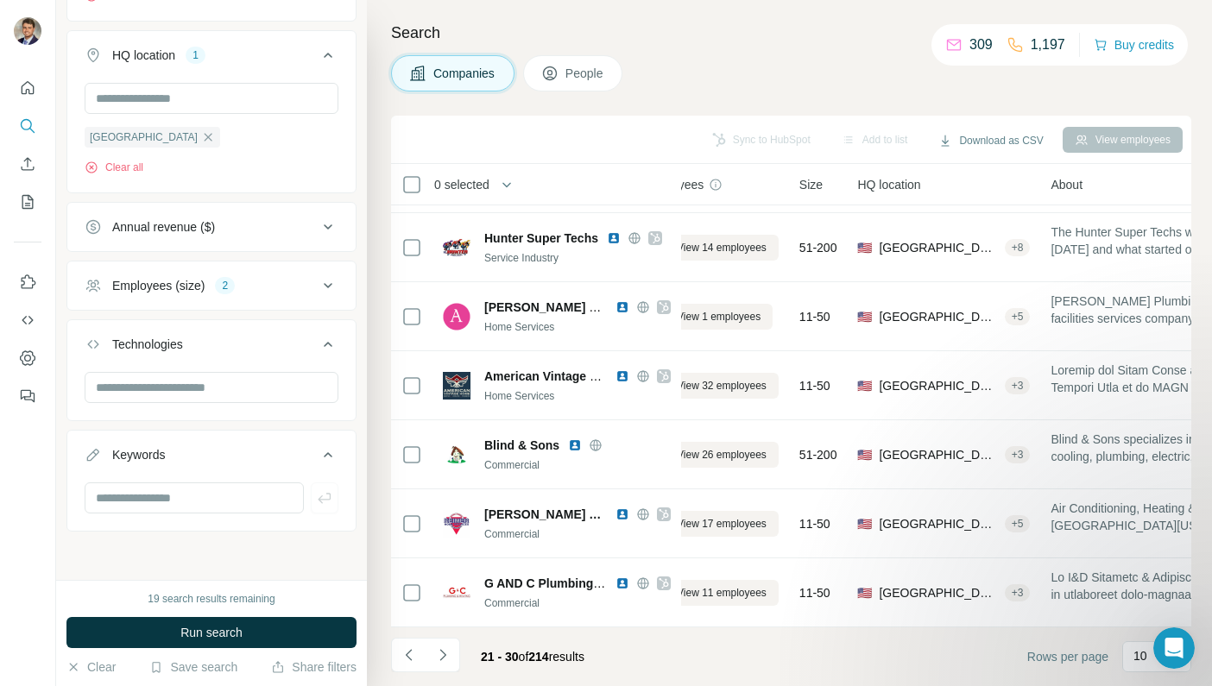
scroll to position [475, 0]
click at [178, 380] on input "text" at bounding box center [212, 387] width 254 height 31
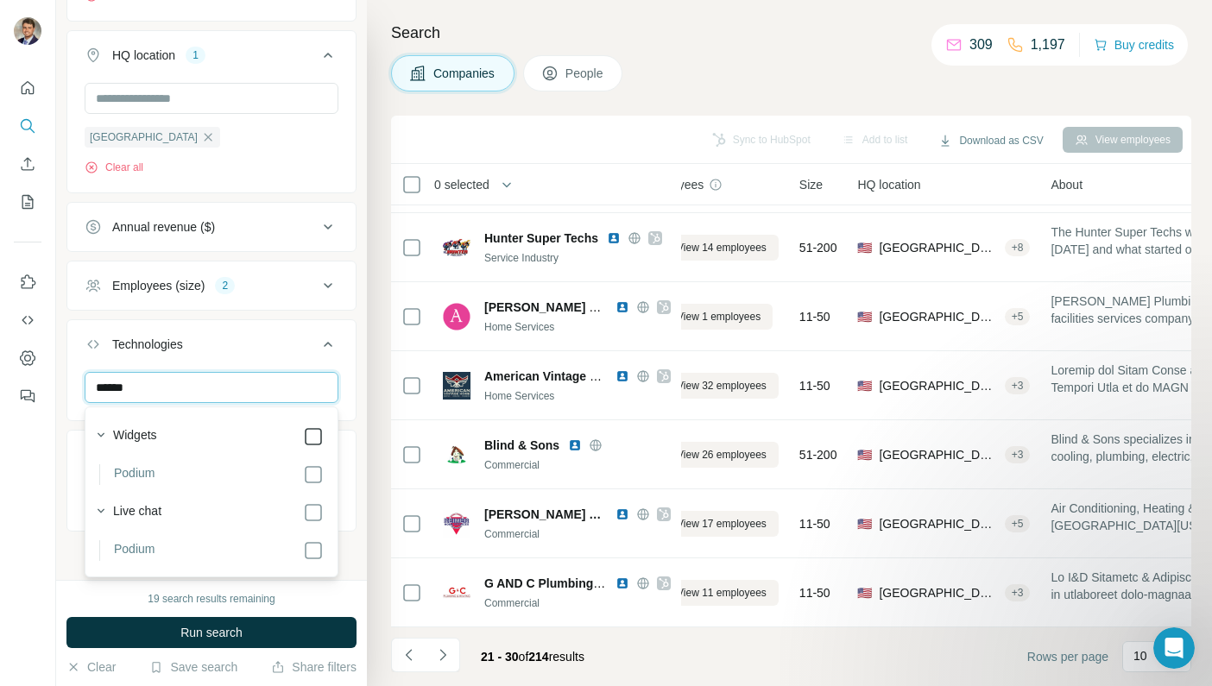
type input "******"
click at [47, 540] on div at bounding box center [28, 343] width 56 height 686
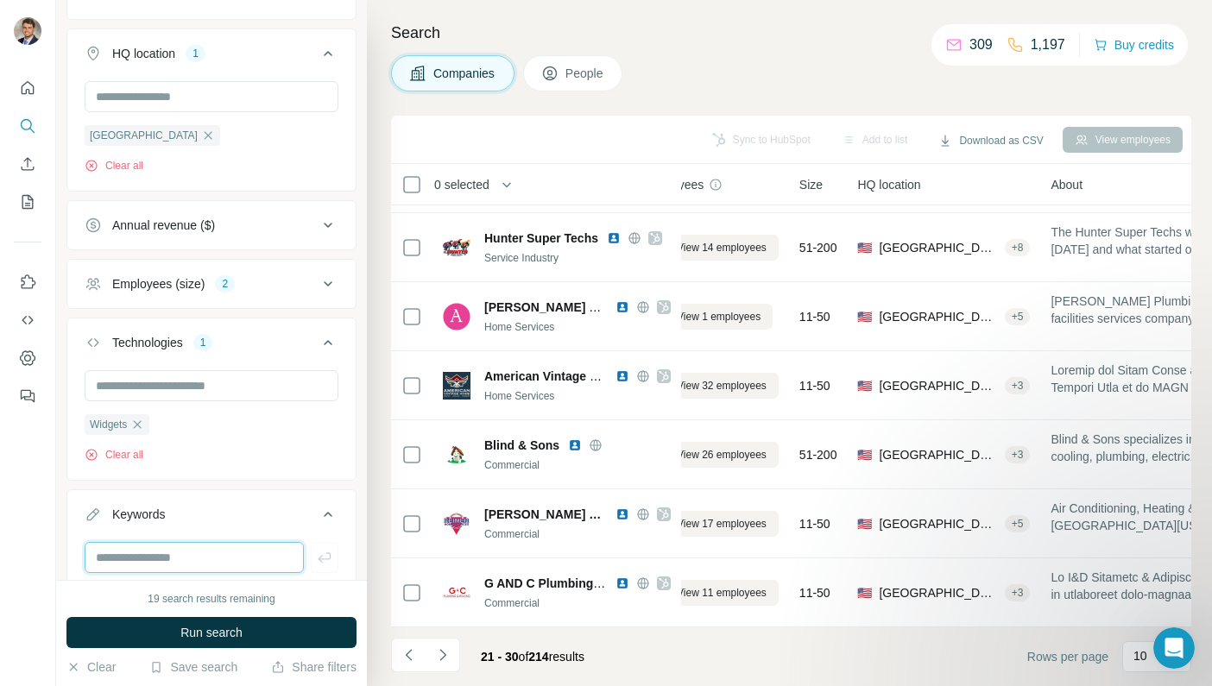
click at [180, 554] on input "text" at bounding box center [194, 557] width 219 height 31
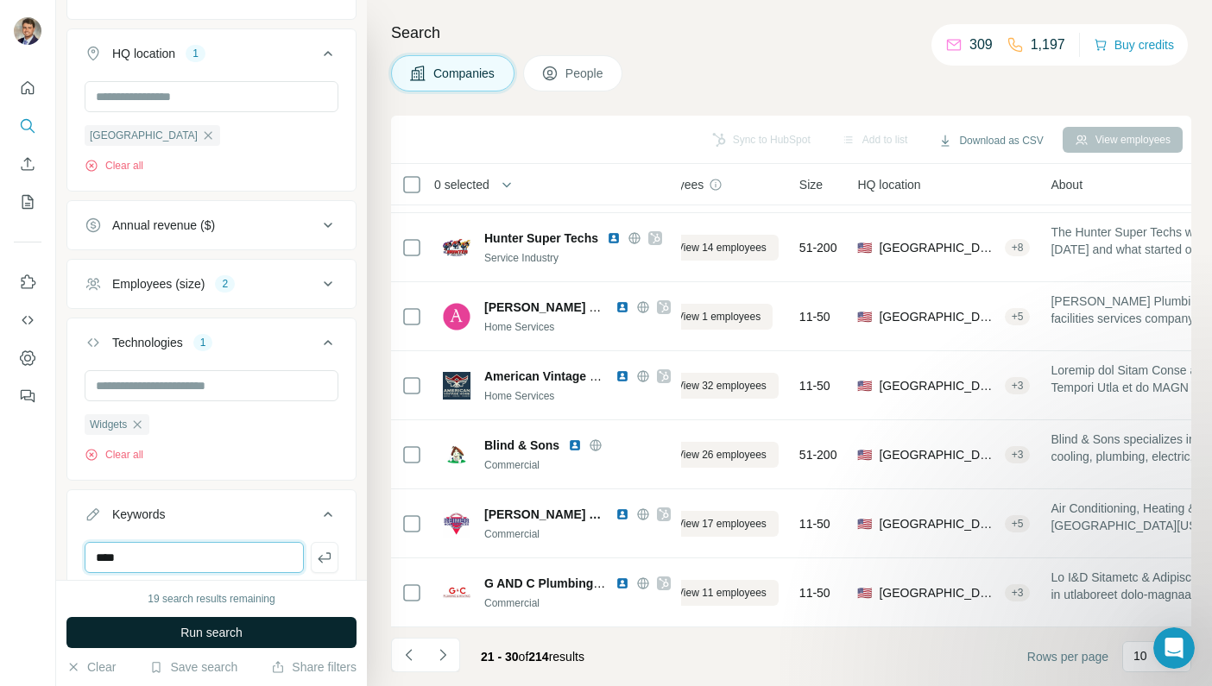
type input "****"
click at [212, 629] on span "Run search" at bounding box center [211, 632] width 62 height 17
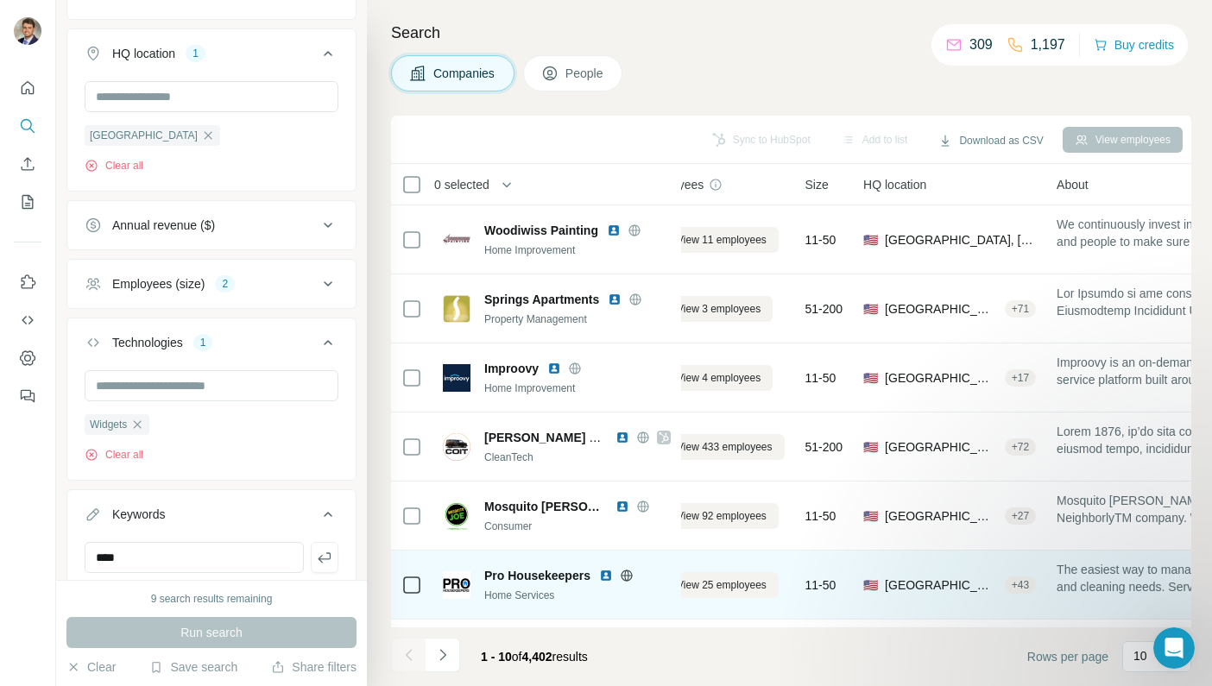
scroll to position [268, 47]
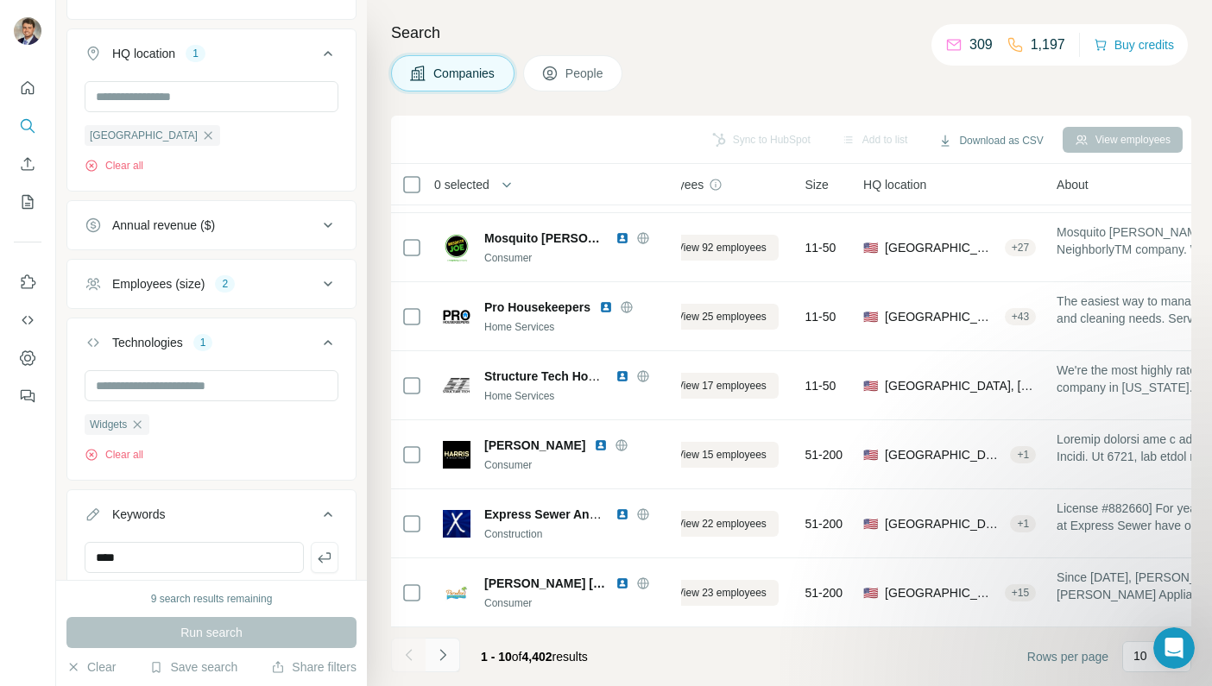
click at [443, 662] on icon "Navigate to next page" at bounding box center [442, 655] width 17 height 17
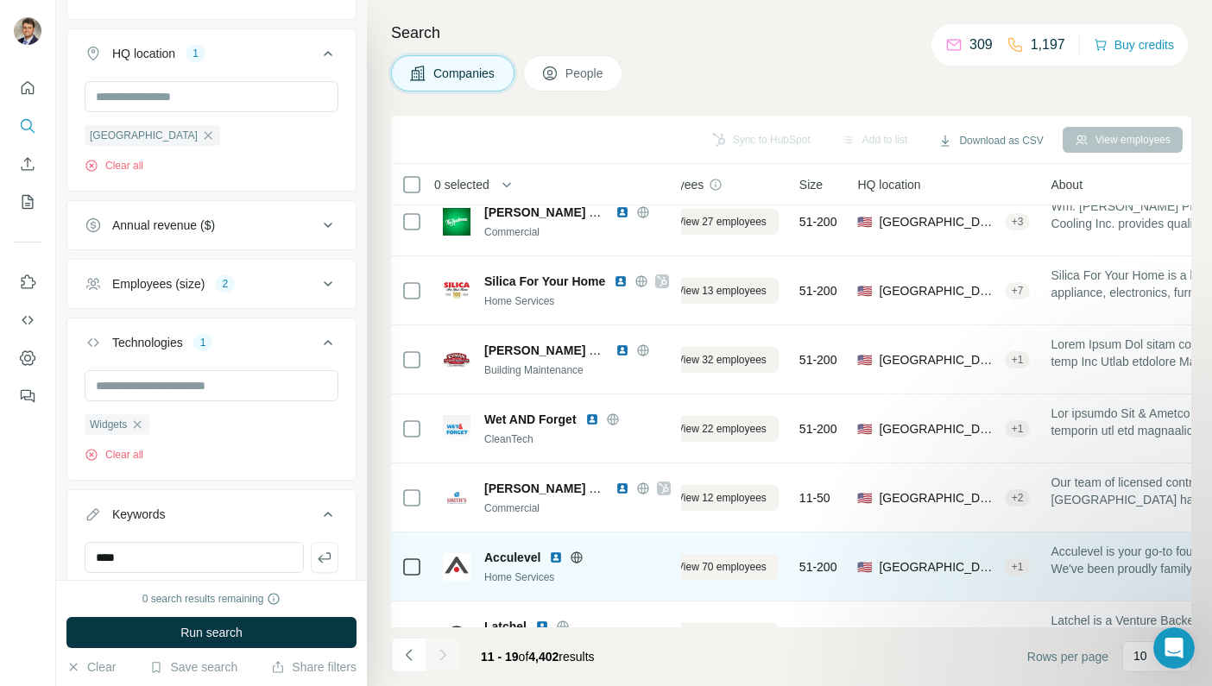
scroll to position [110, 47]
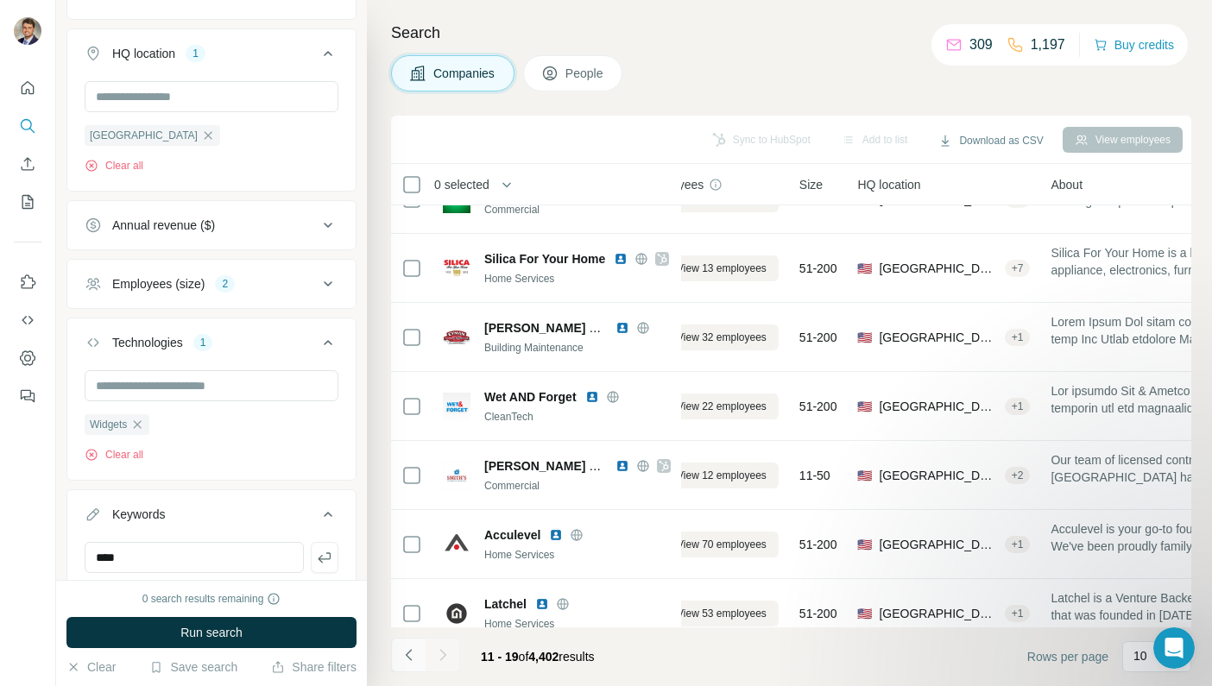
click at [409, 652] on icon "Navigate to previous page" at bounding box center [408, 654] width 6 height 11
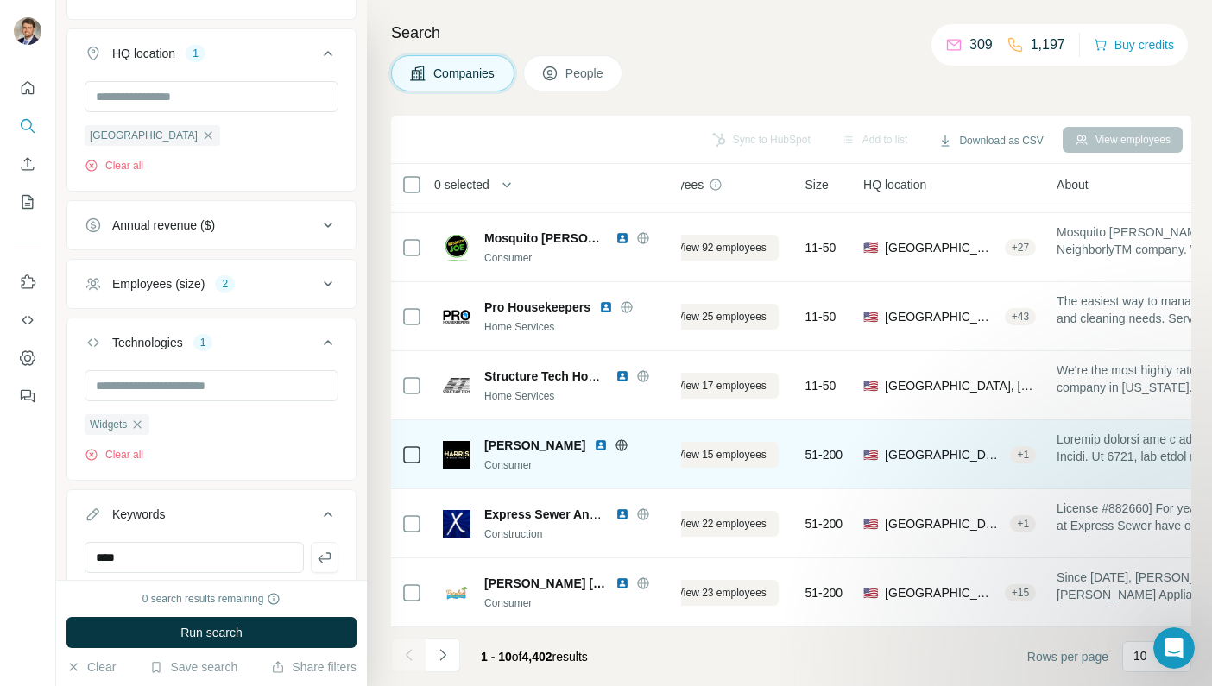
scroll to position [0, 47]
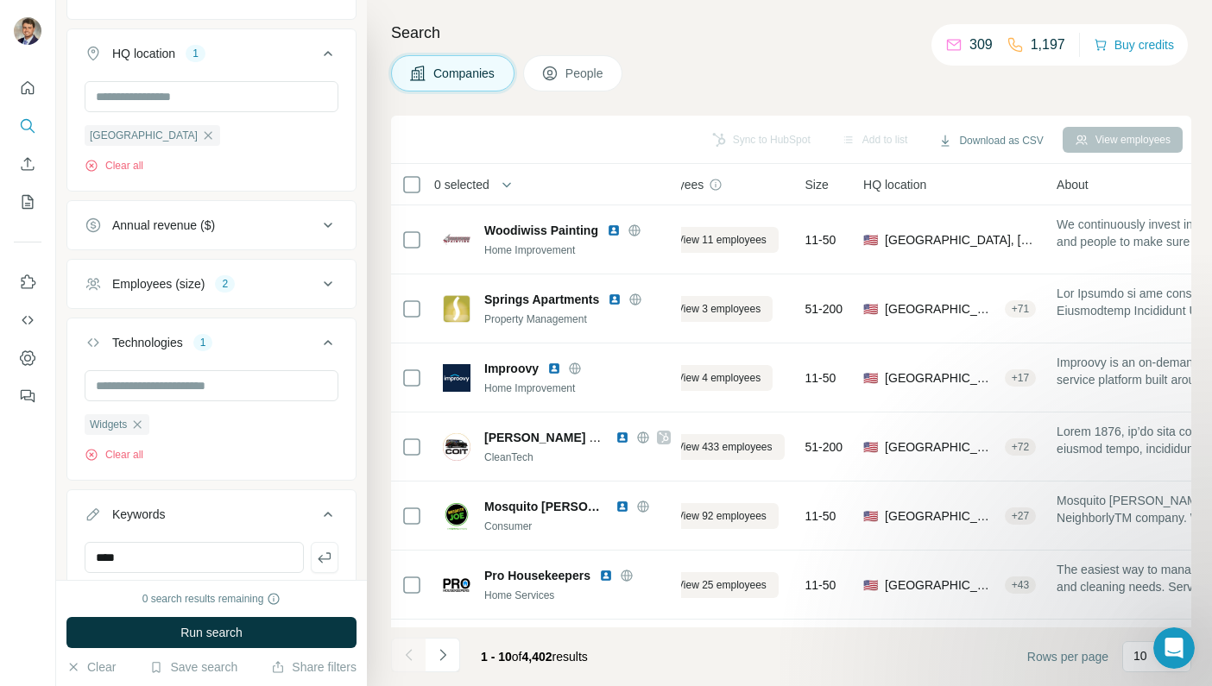
click at [791, 76] on div "Companies People" at bounding box center [791, 73] width 800 height 36
click at [717, 68] on div "Companies People" at bounding box center [791, 73] width 800 height 36
